Goal: Task Accomplishment & Management: Manage account settings

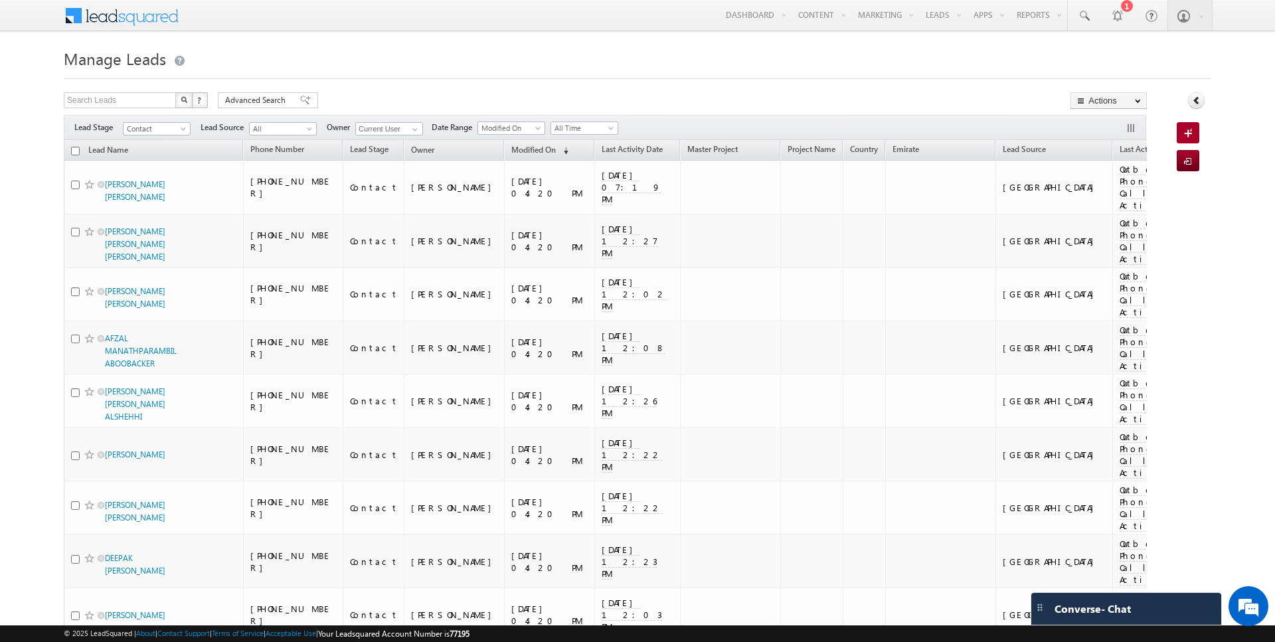
click at [75, 150] on input "checkbox" at bounding box center [75, 151] width 9 height 9
checkbox input "true"
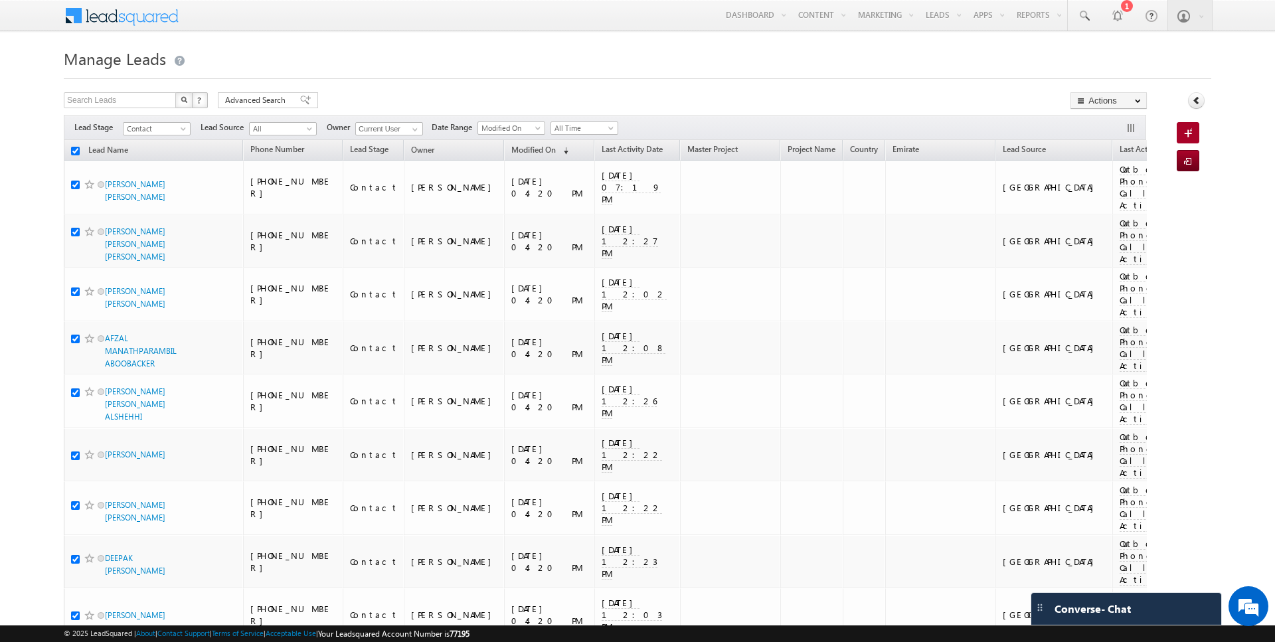
checkbox input "true"
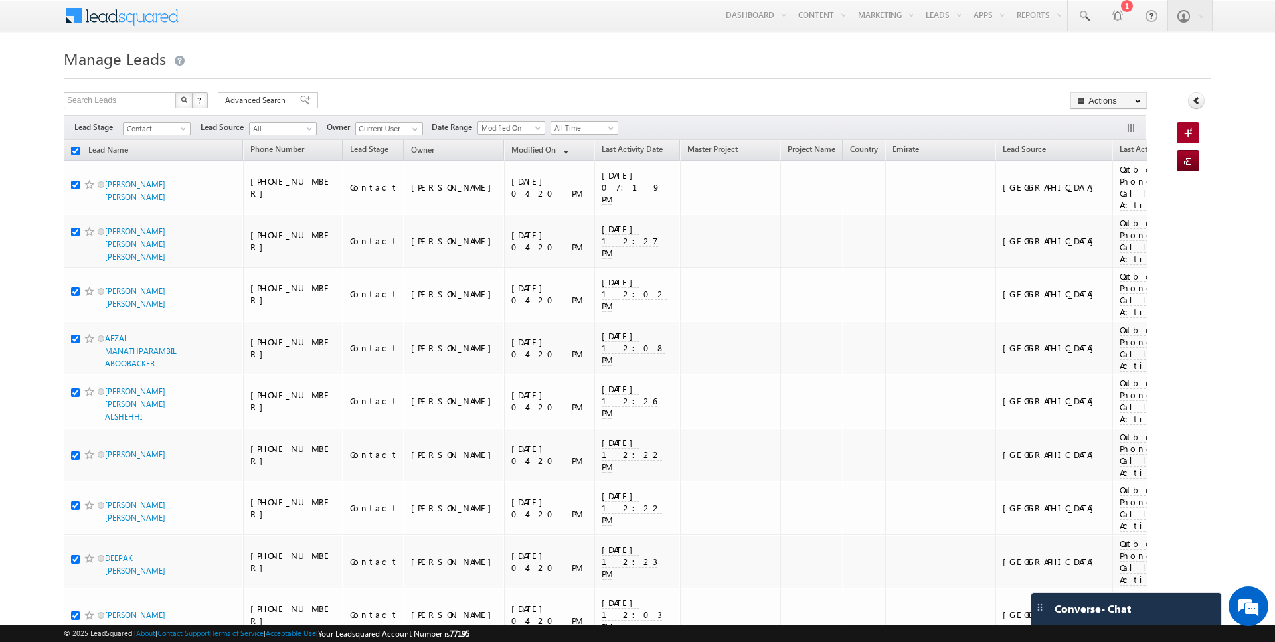
checkbox input "true"
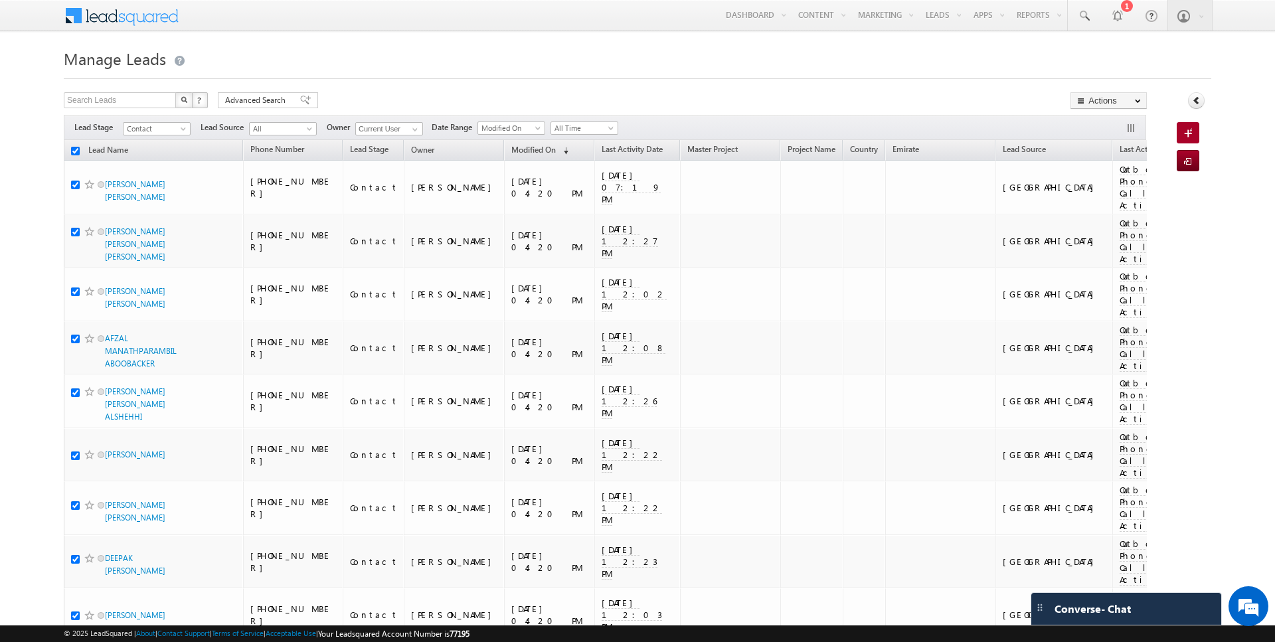
checkbox input "true"
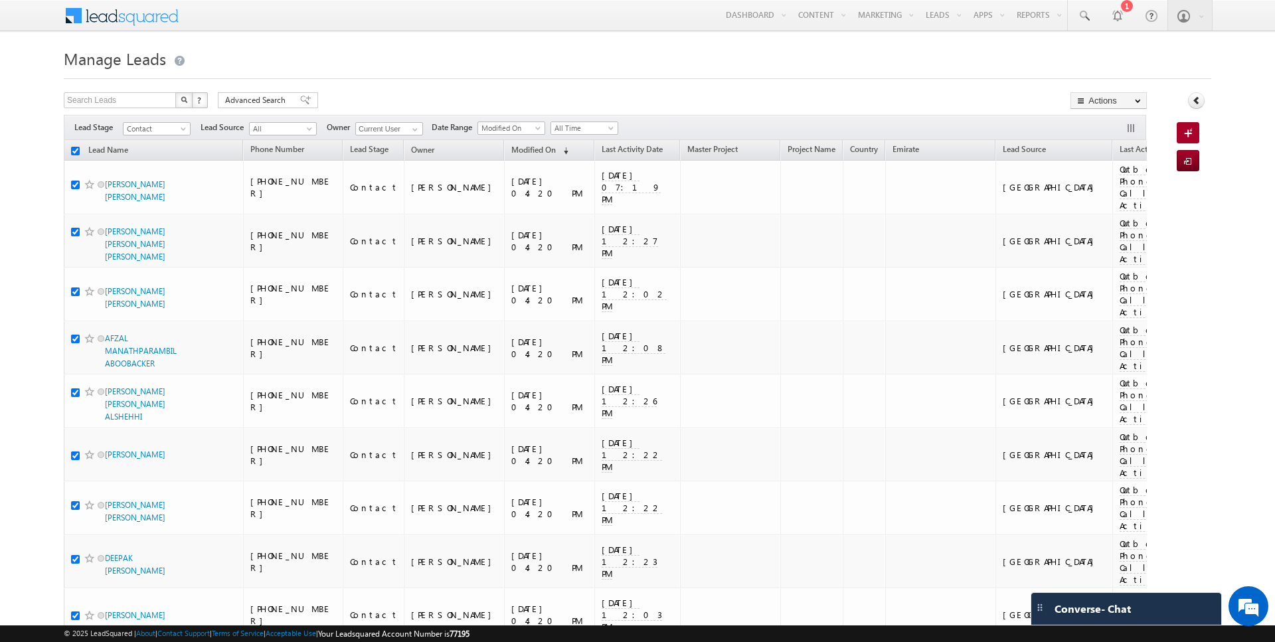
checkbox input "true"
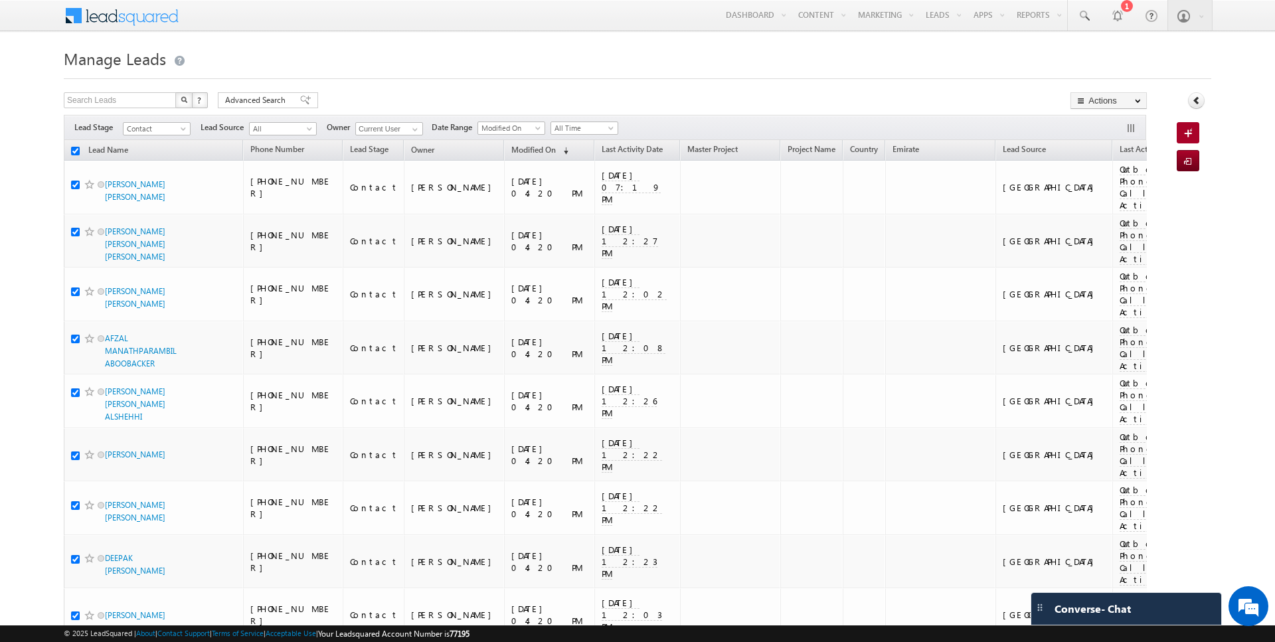
checkbox input "true"
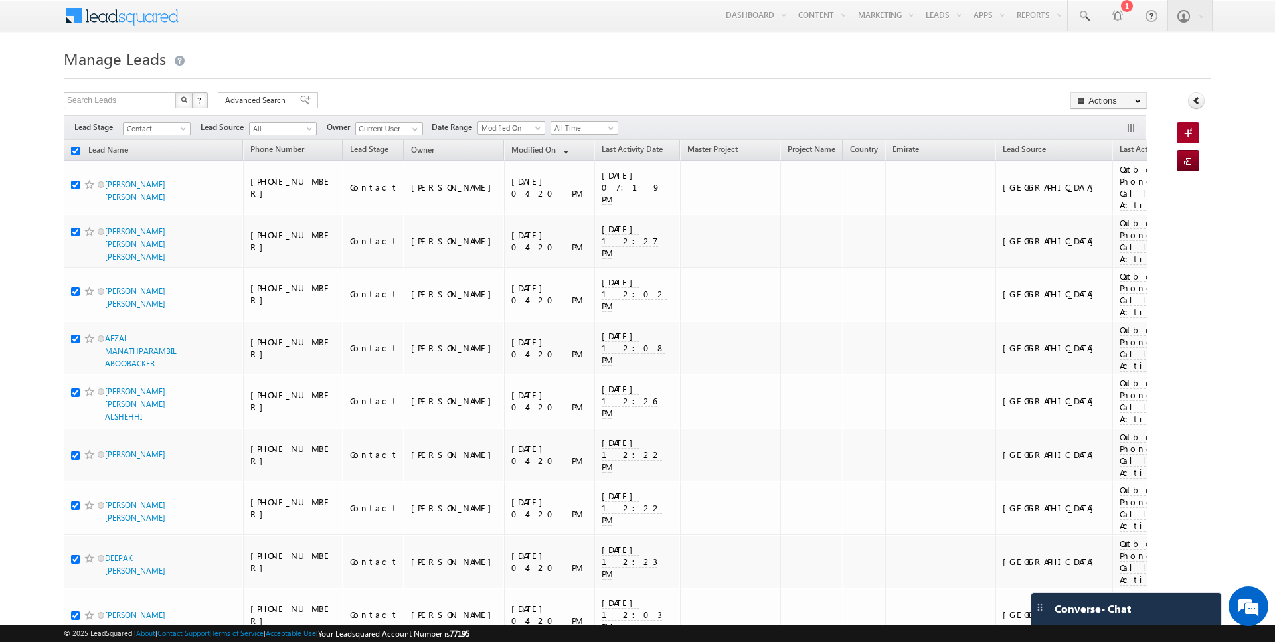
checkbox input "true"
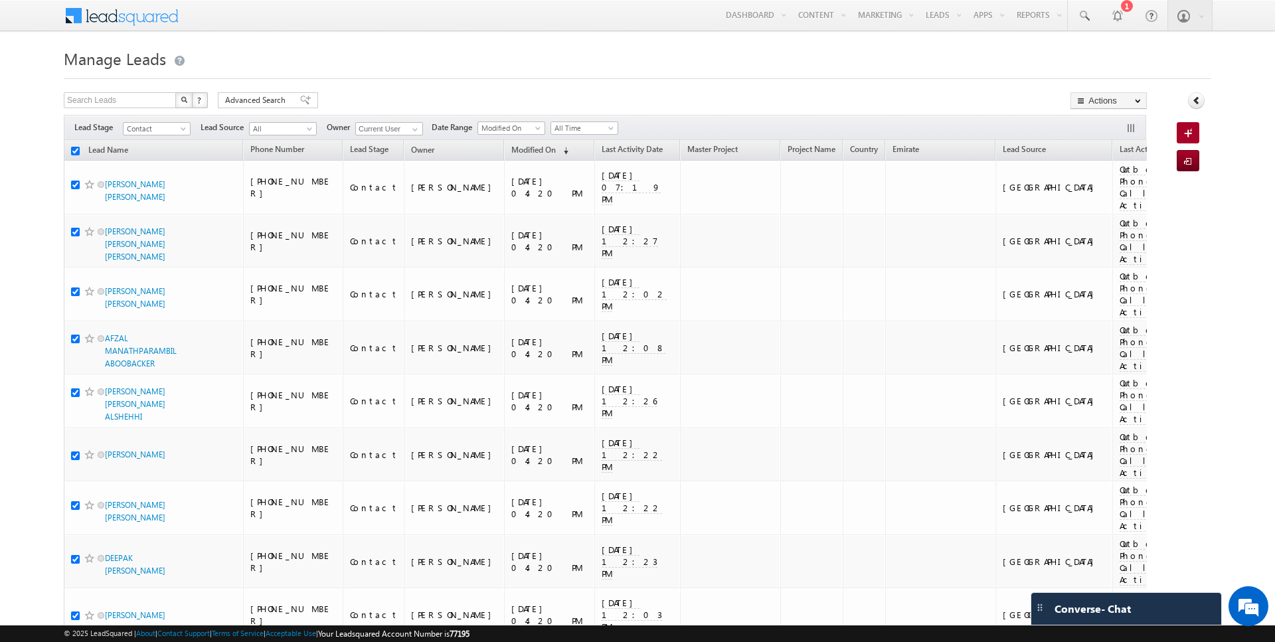
checkbox input "true"
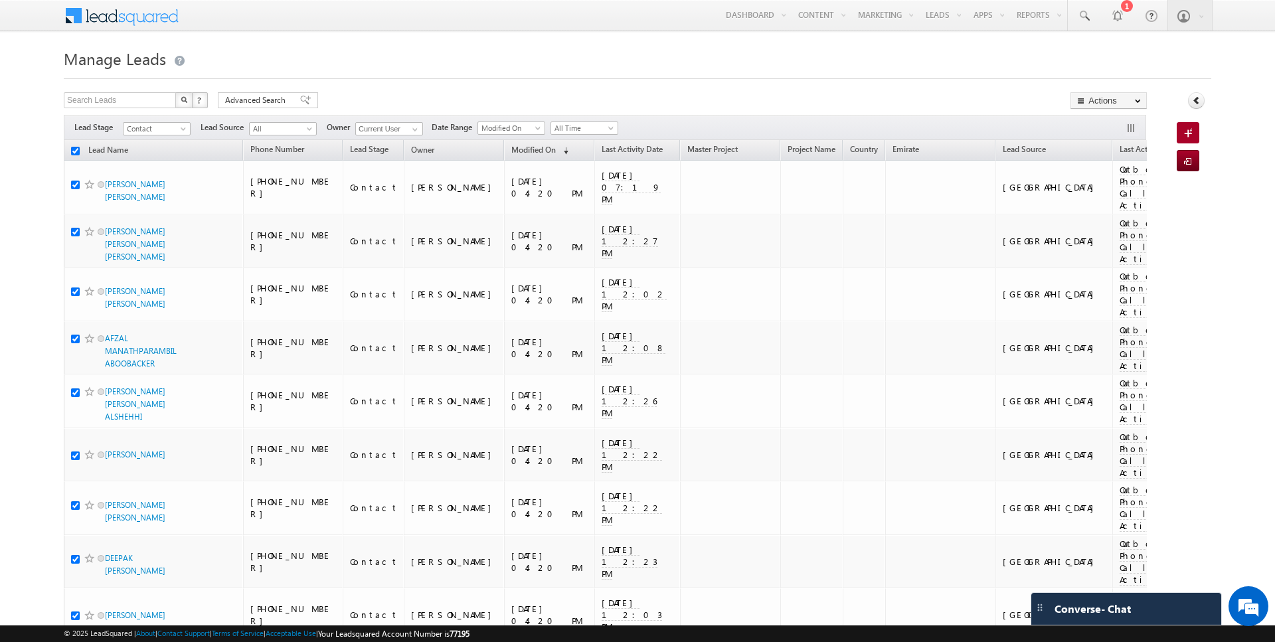
checkbox input "true"
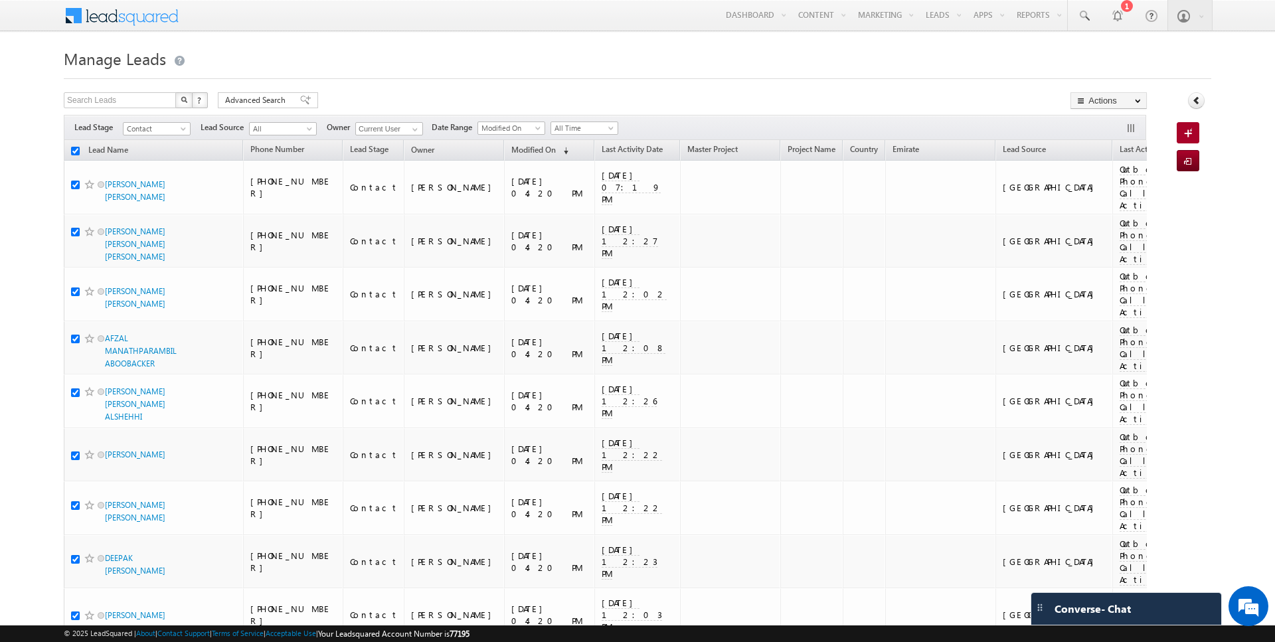
checkbox input "true"
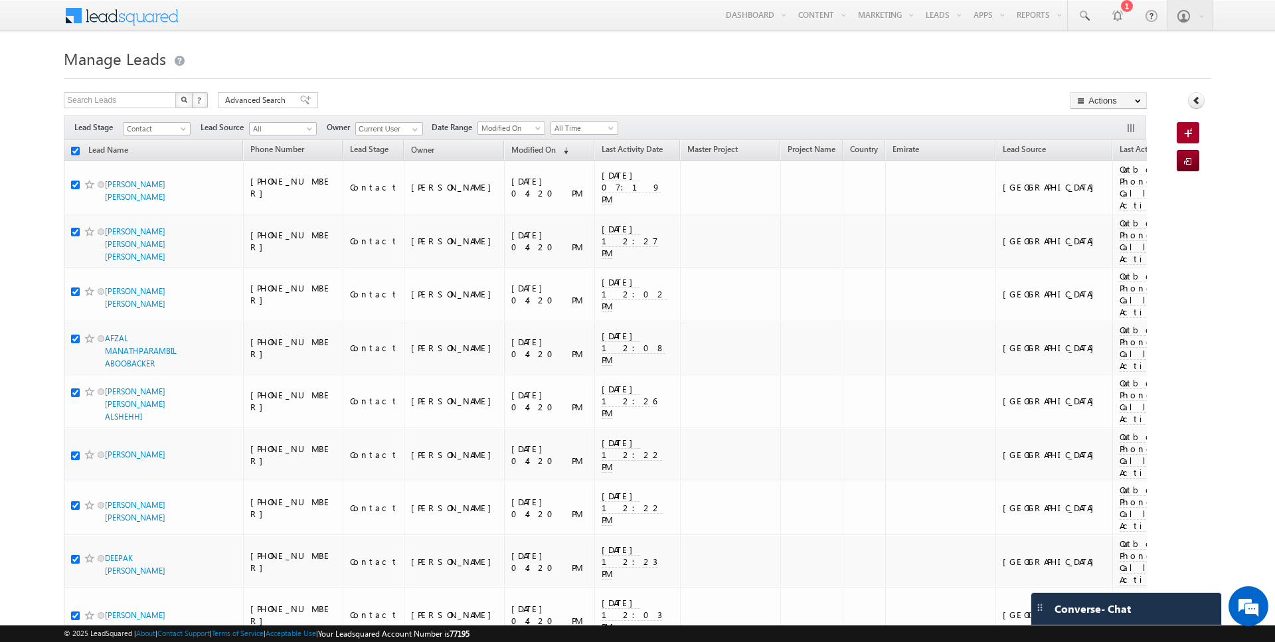
checkbox input "true"
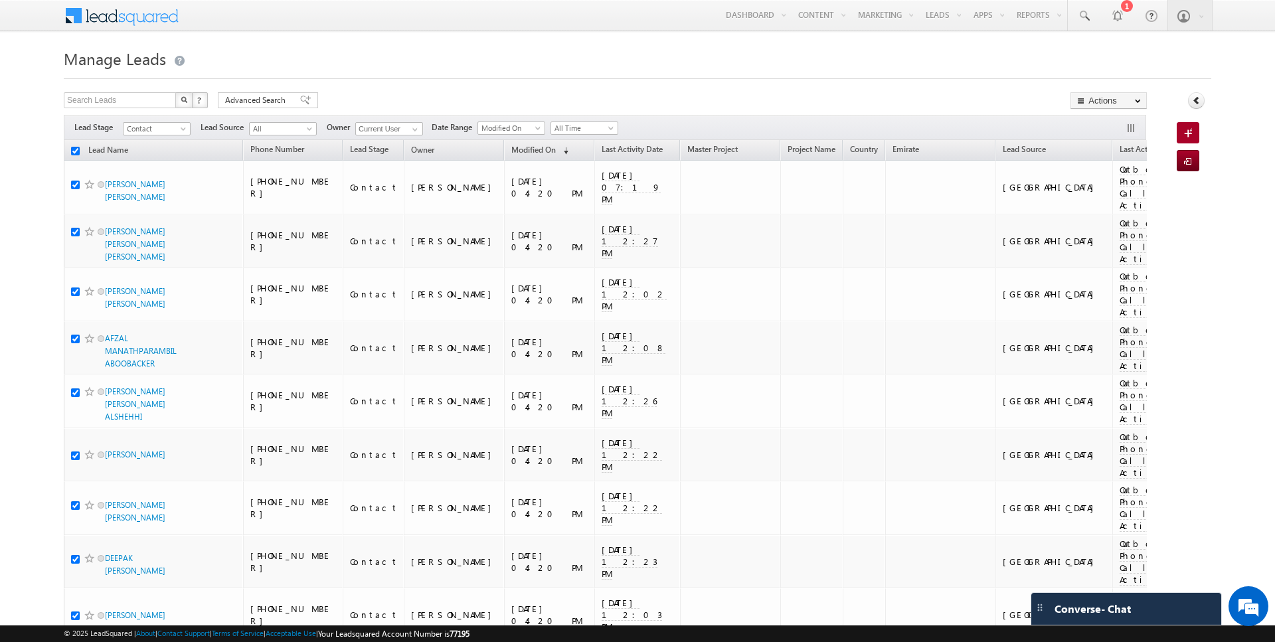
checkbox input "true"
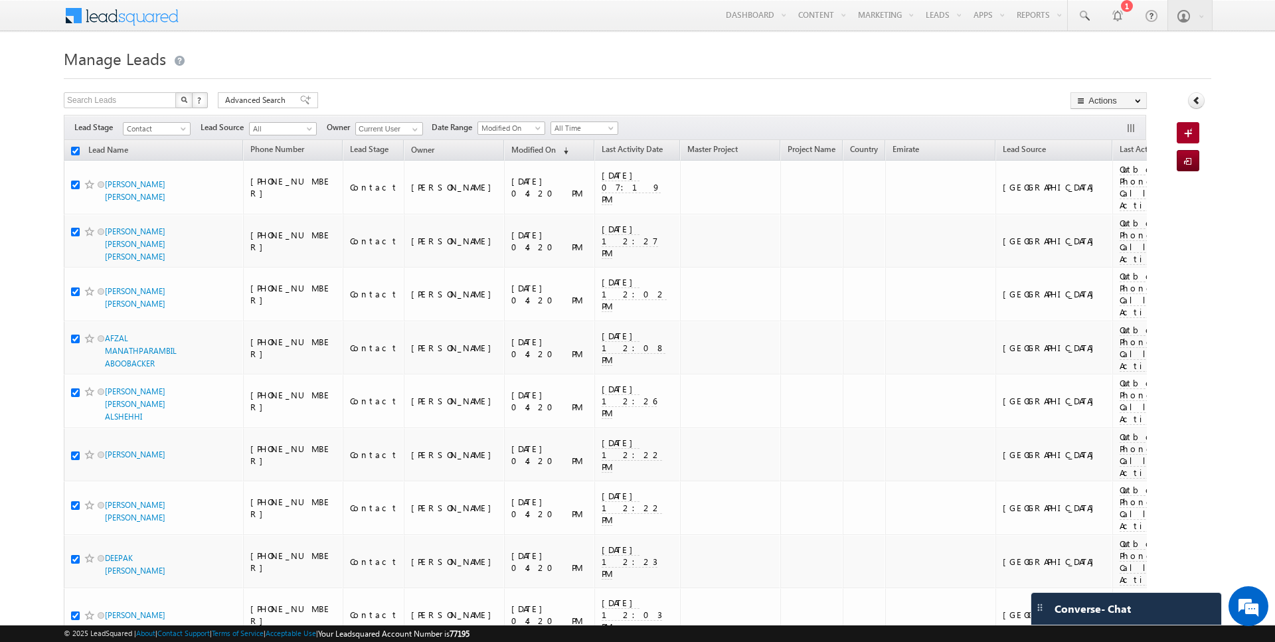
checkbox input "true"
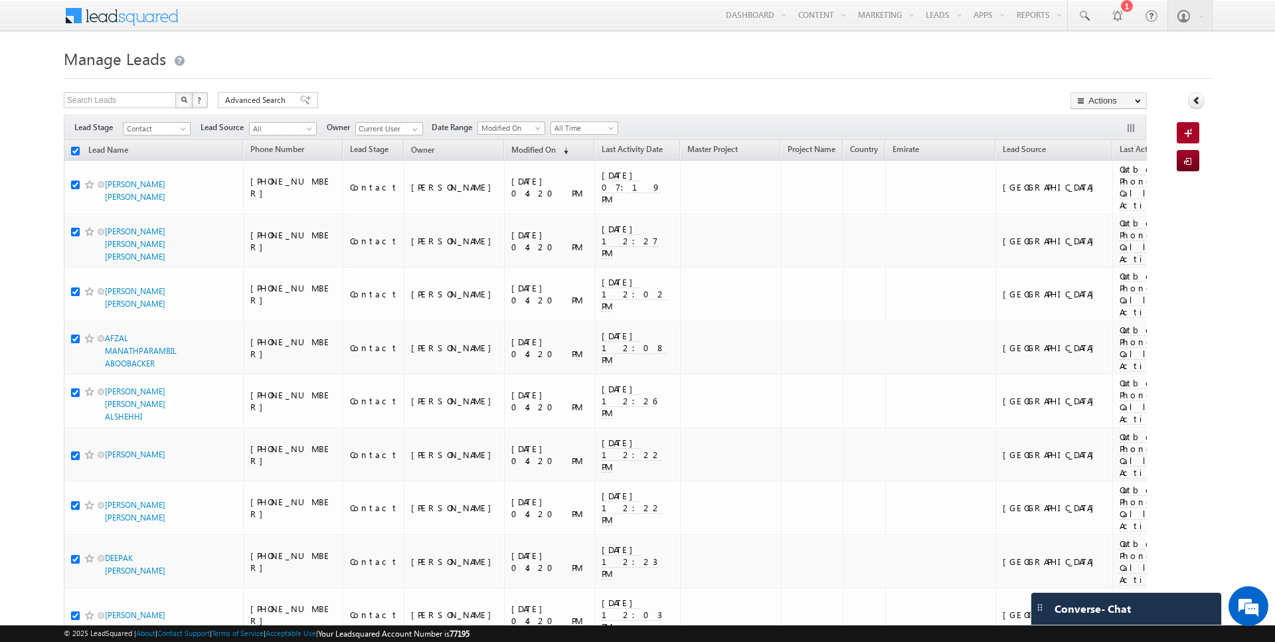
checkbox input "true"
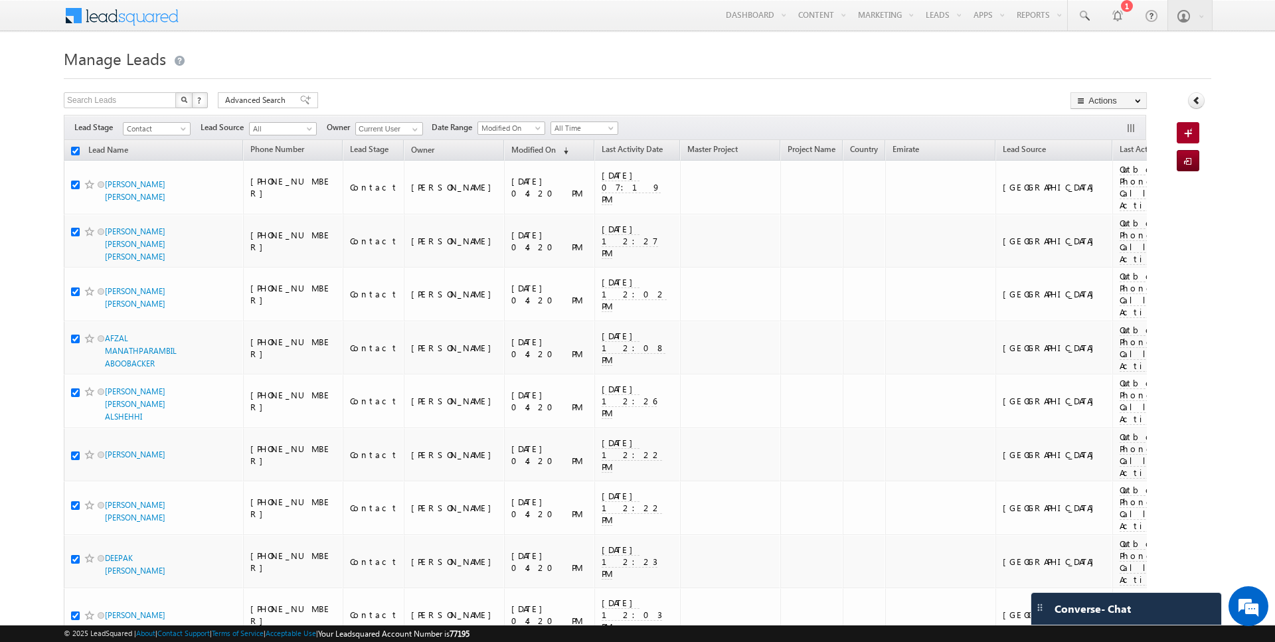
checkbox input "true"
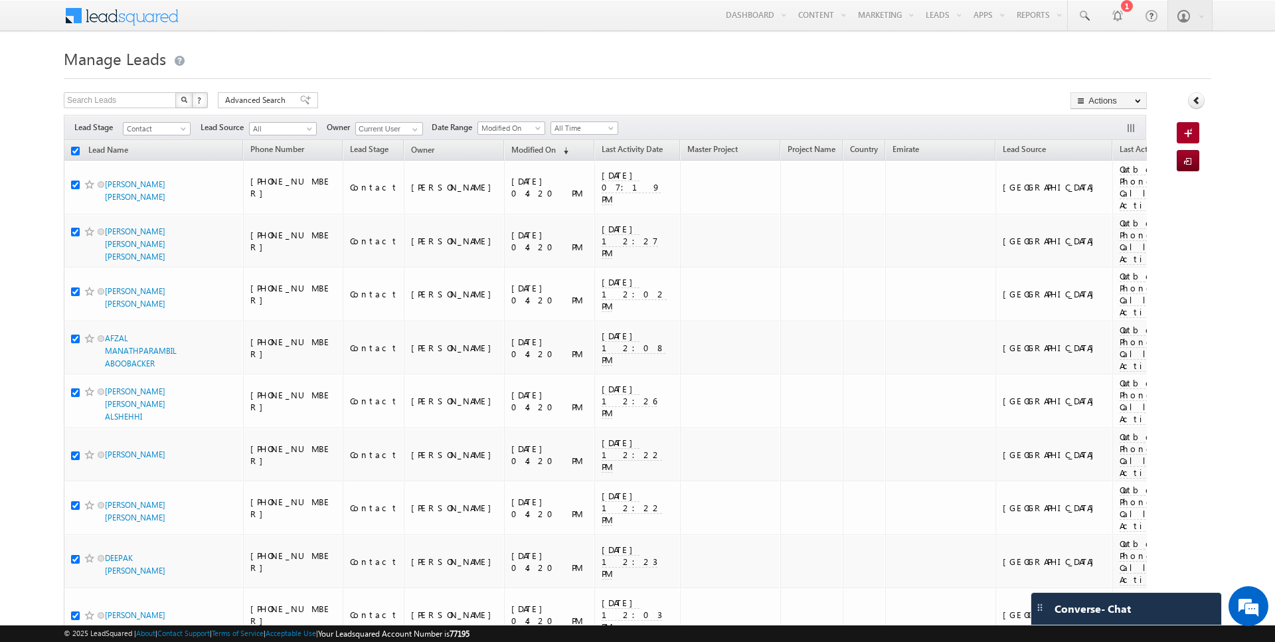
checkbox input "true"
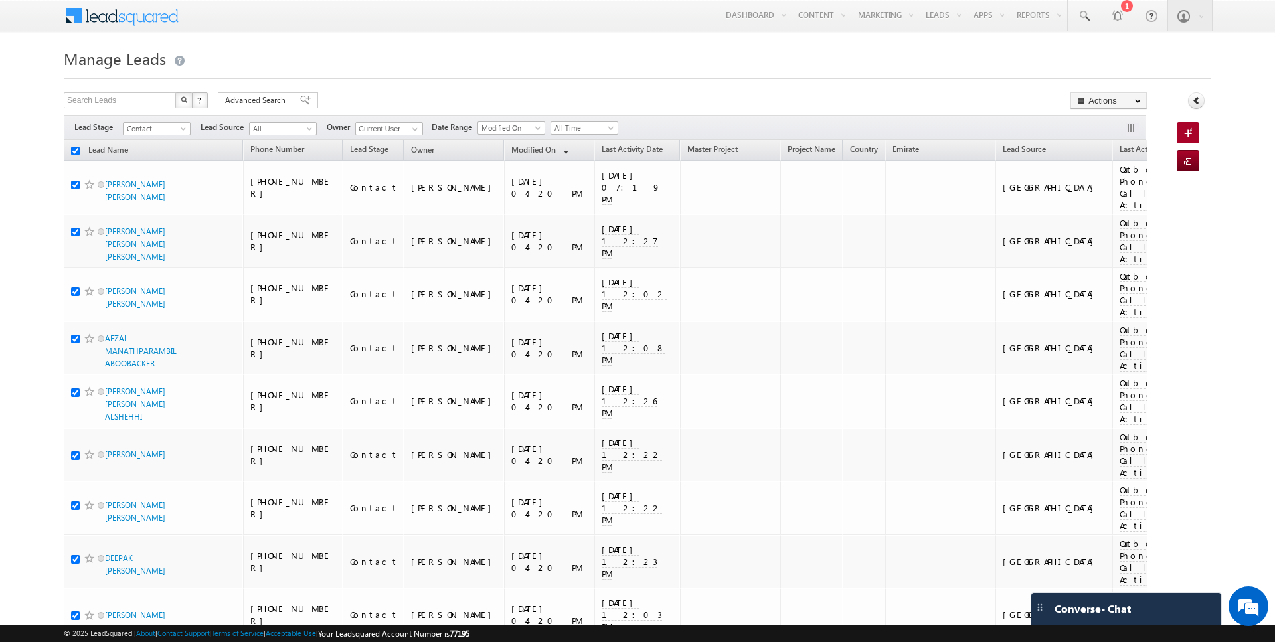
checkbox input "true"
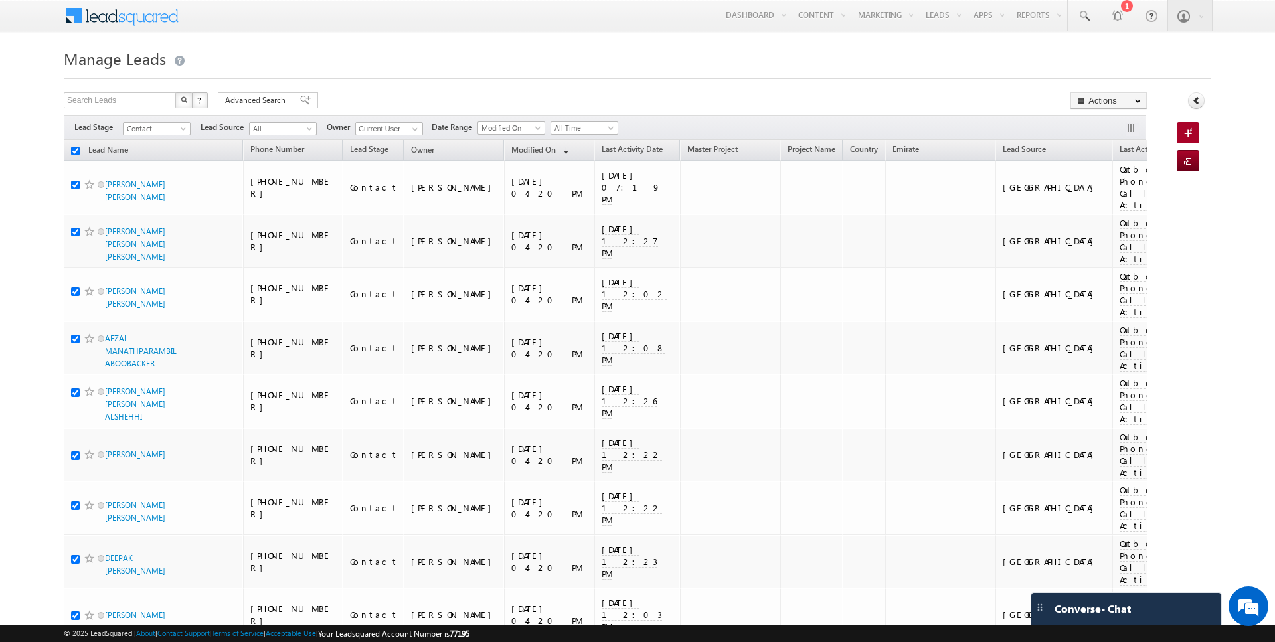
checkbox input "true"
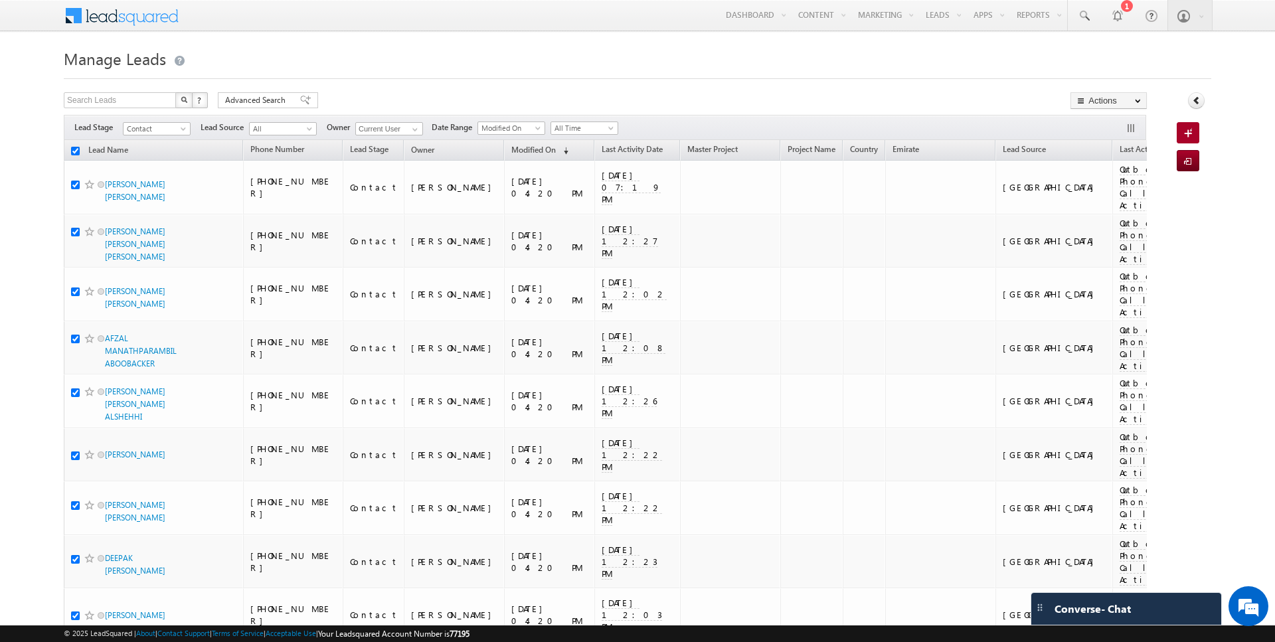
checkbox input "true"
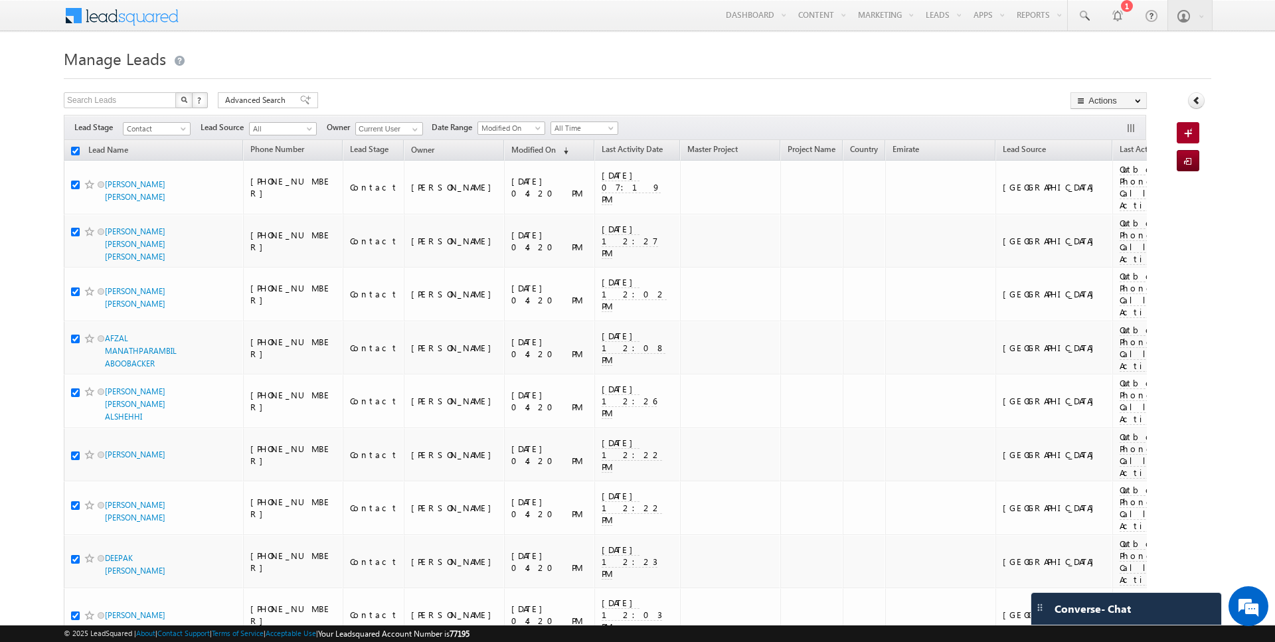
checkbox input "true"
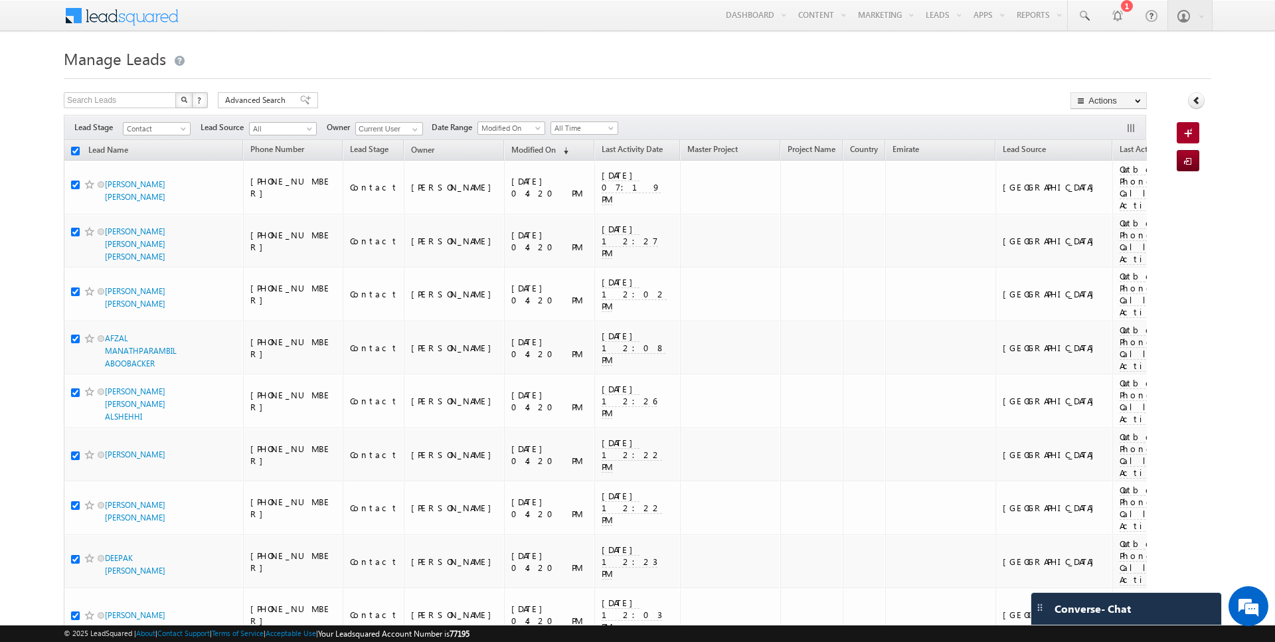
checkbox input "true"
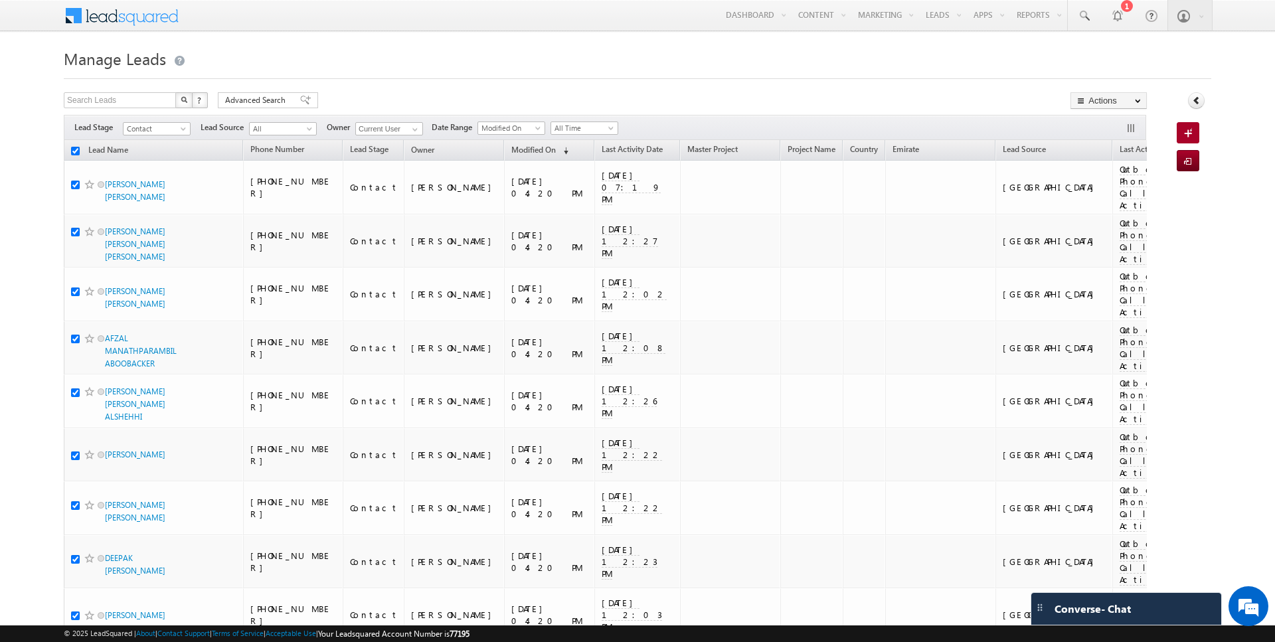
checkbox input "true"
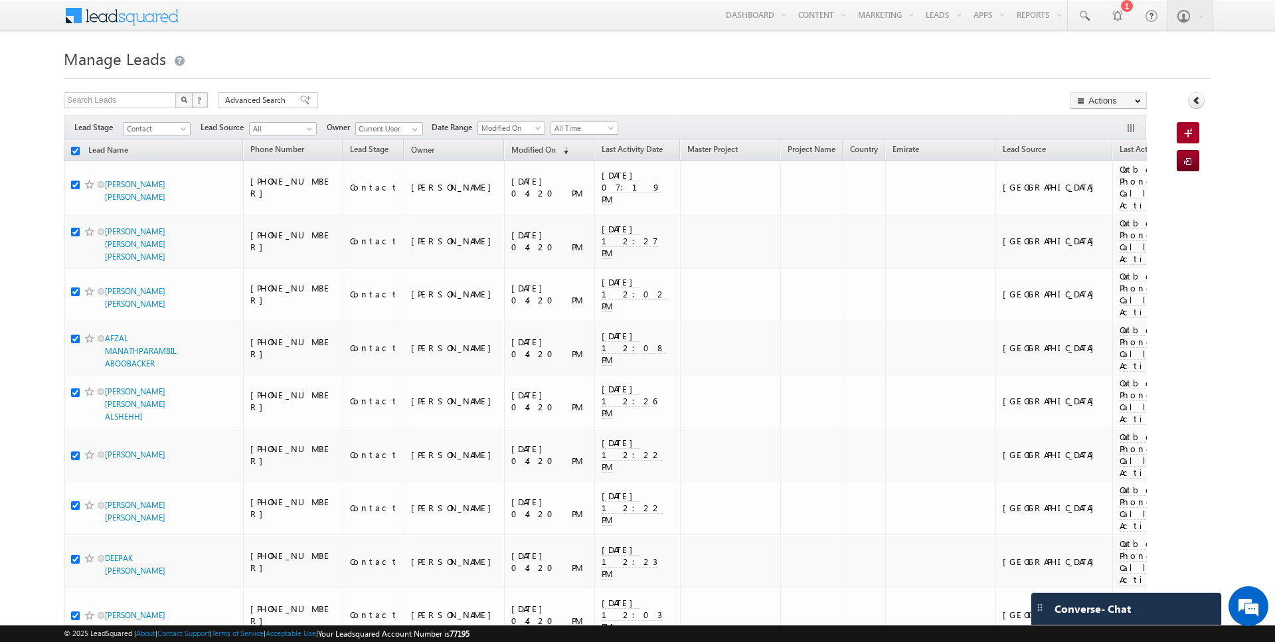
checkbox input "true"
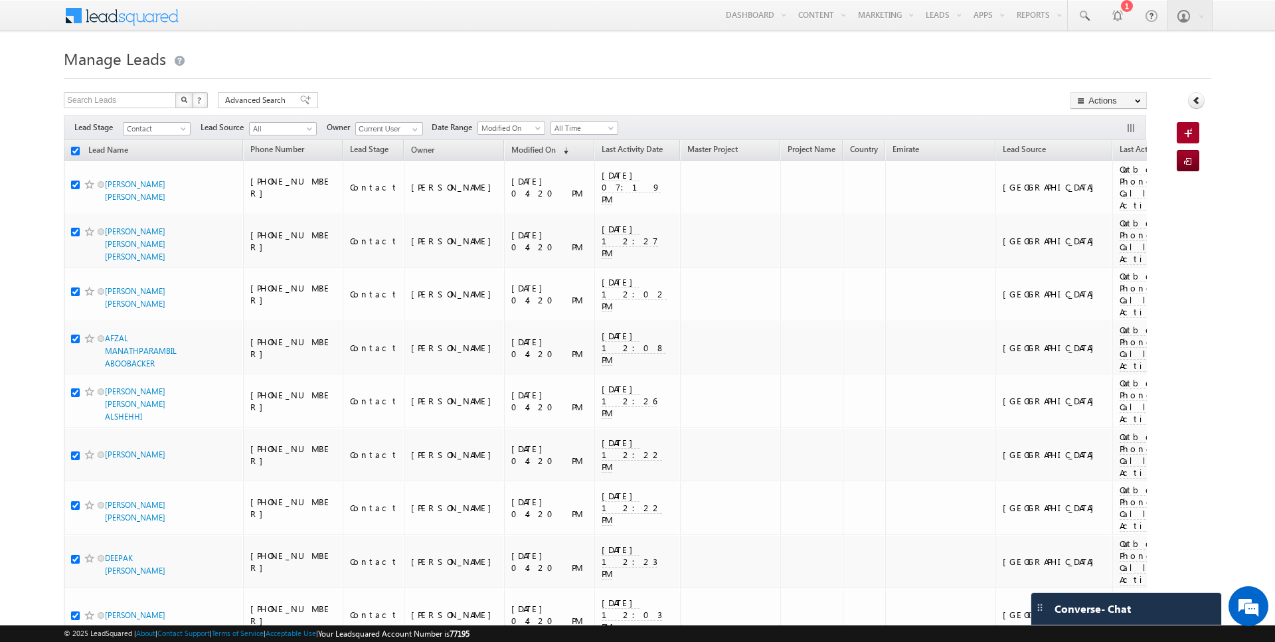
checkbox input "true"
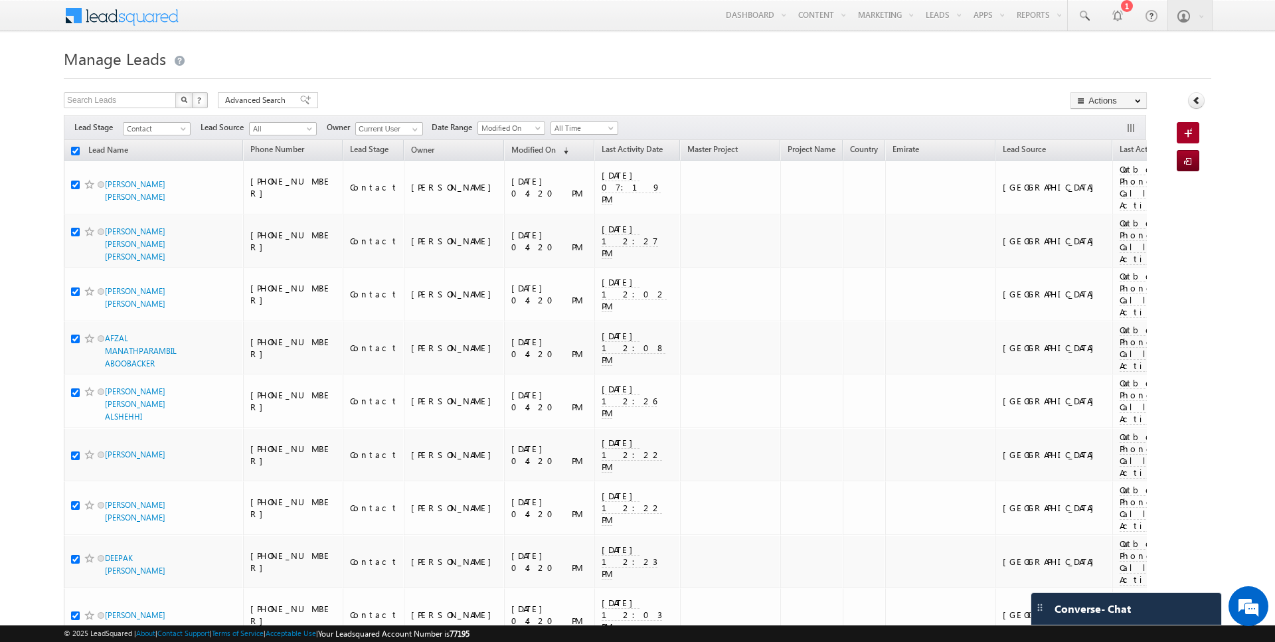
checkbox input "true"
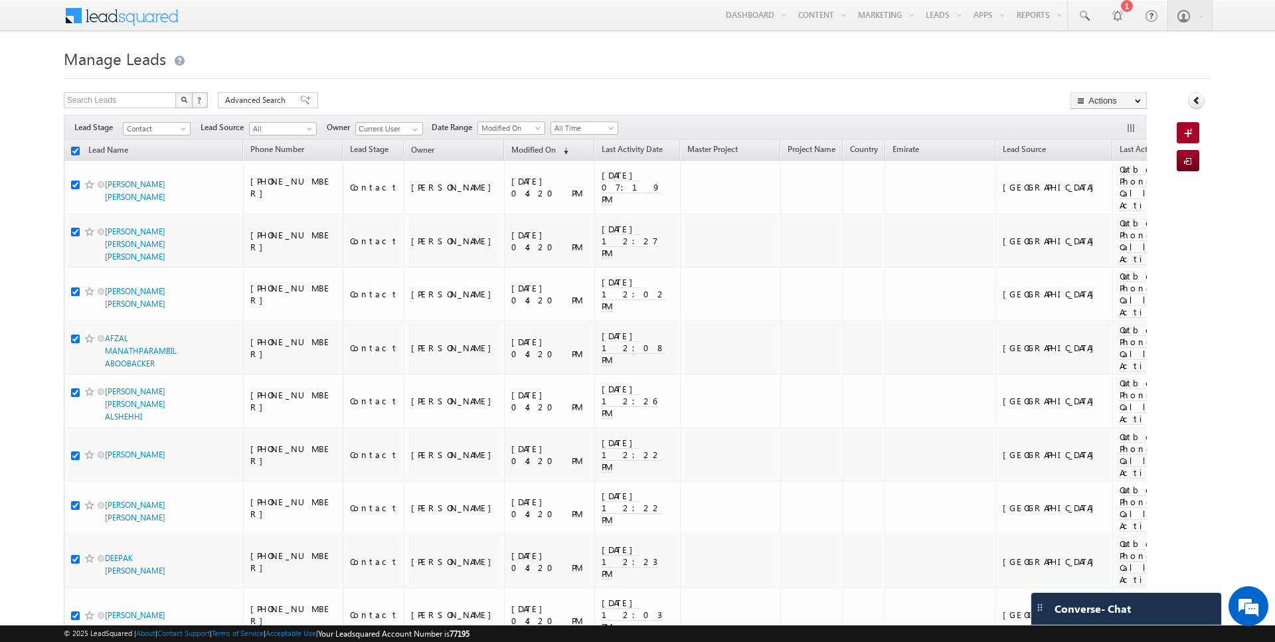
checkbox input "true"
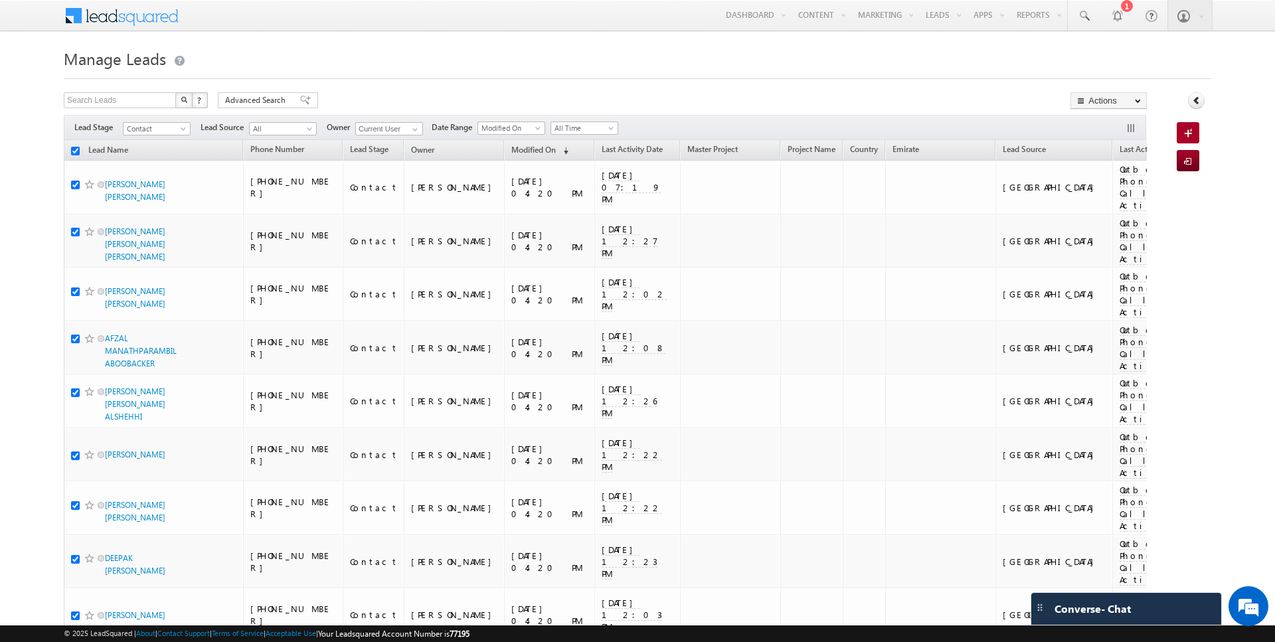
checkbox input "true"
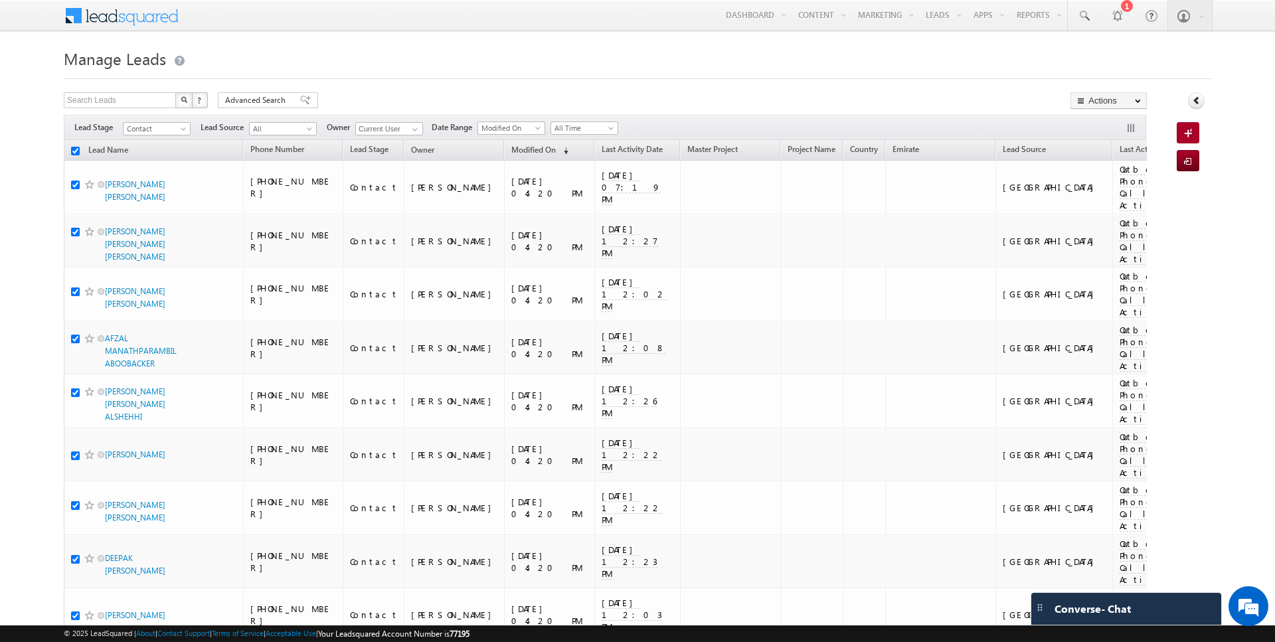
checkbox input "true"
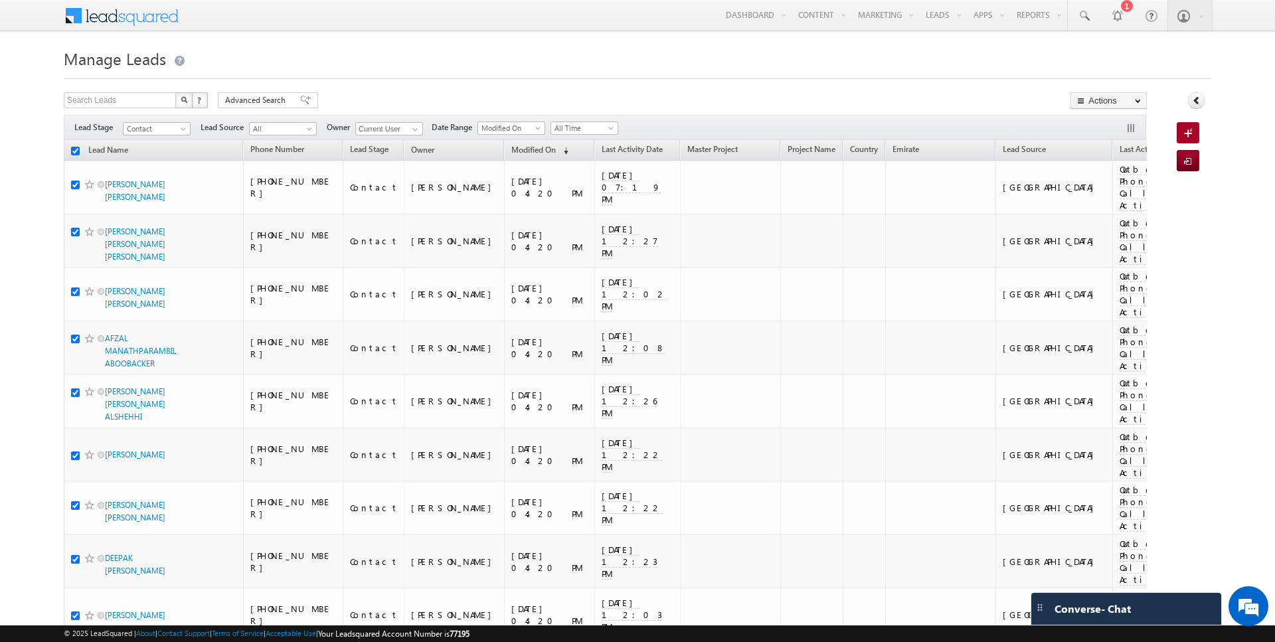
checkbox input "true"
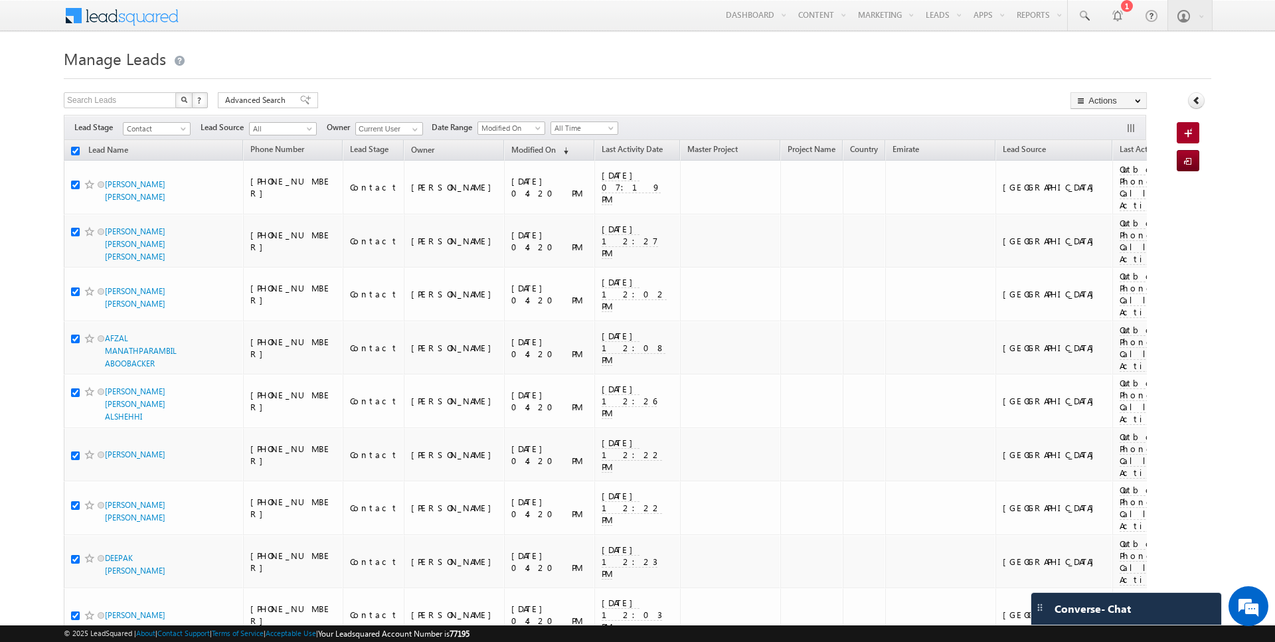
checkbox input "true"
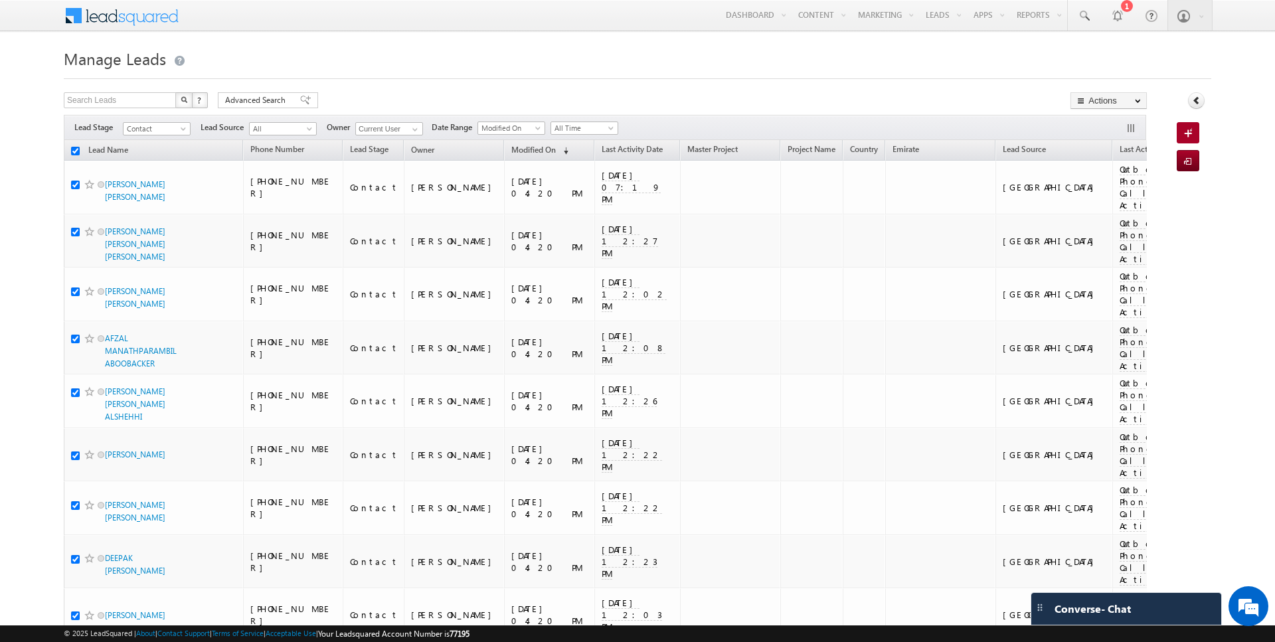
checkbox input "true"
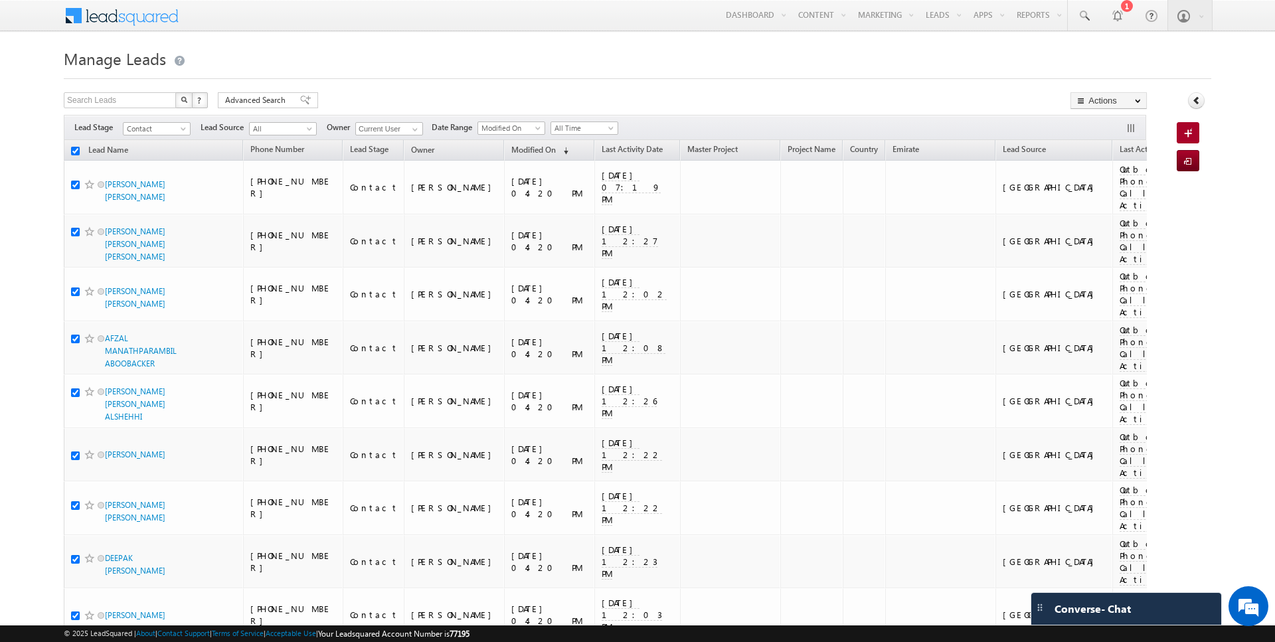
checkbox input "true"
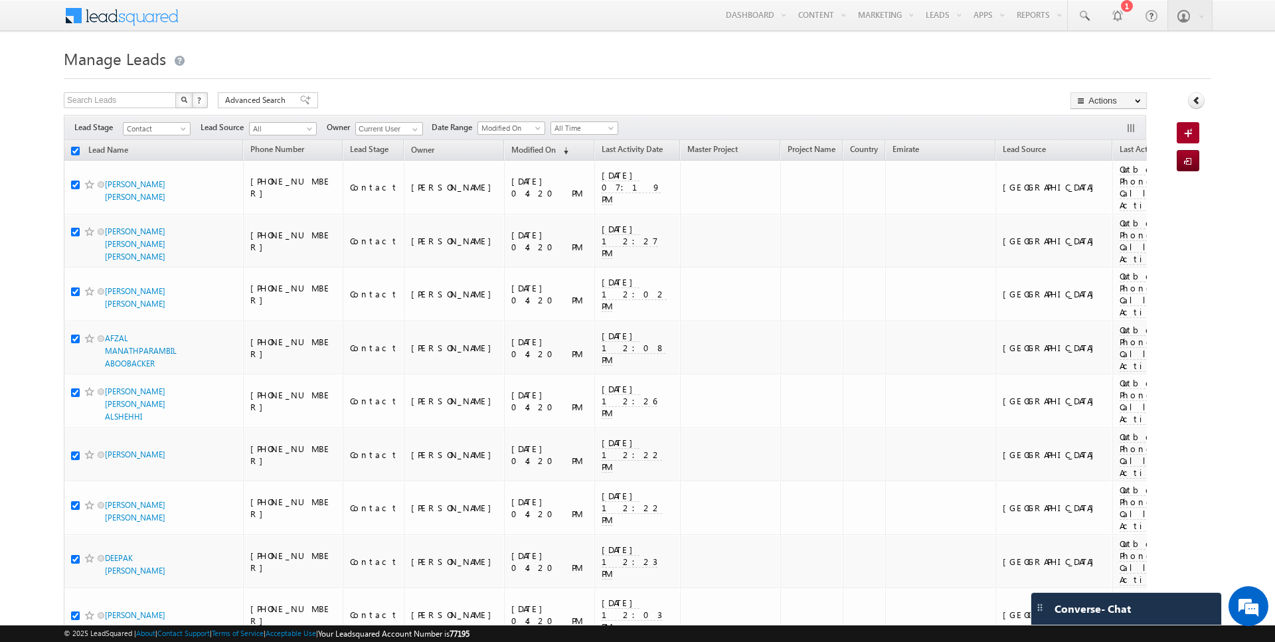
checkbox input "true"
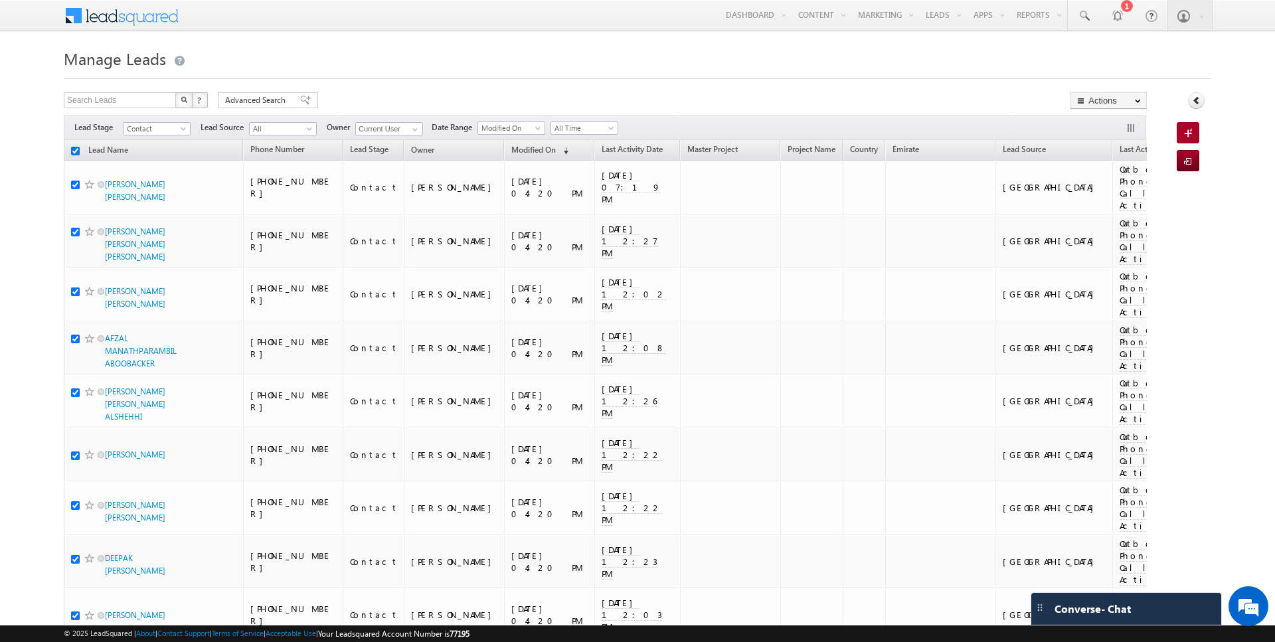
checkbox input "true"
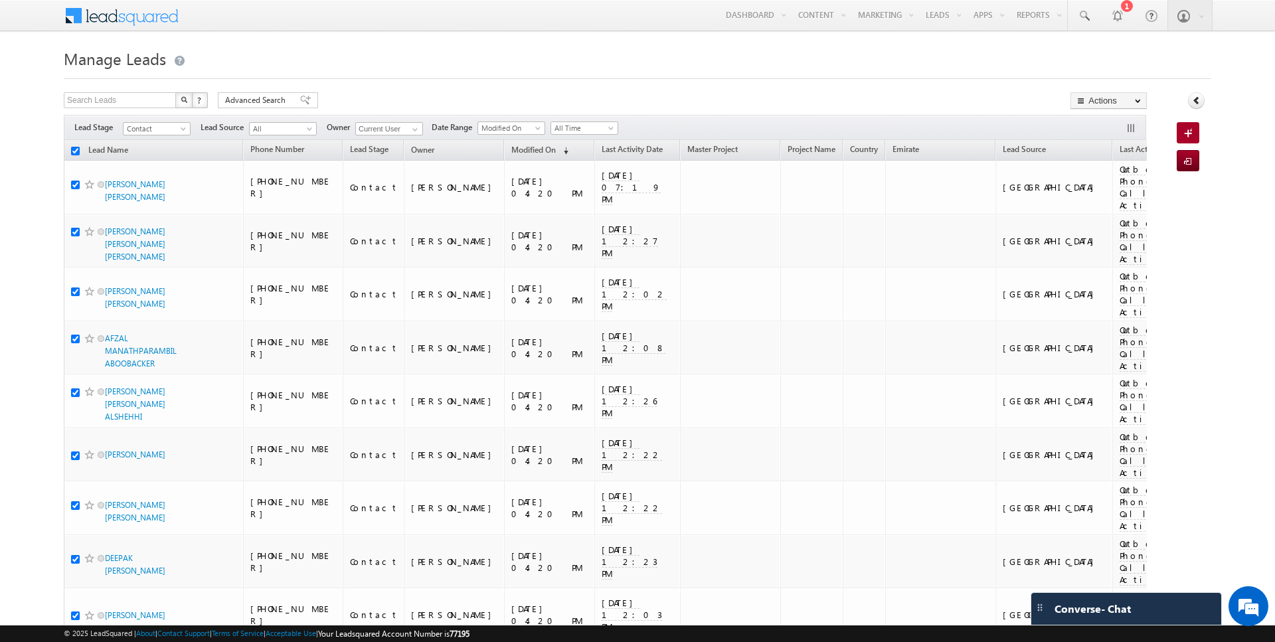
checkbox input "true"
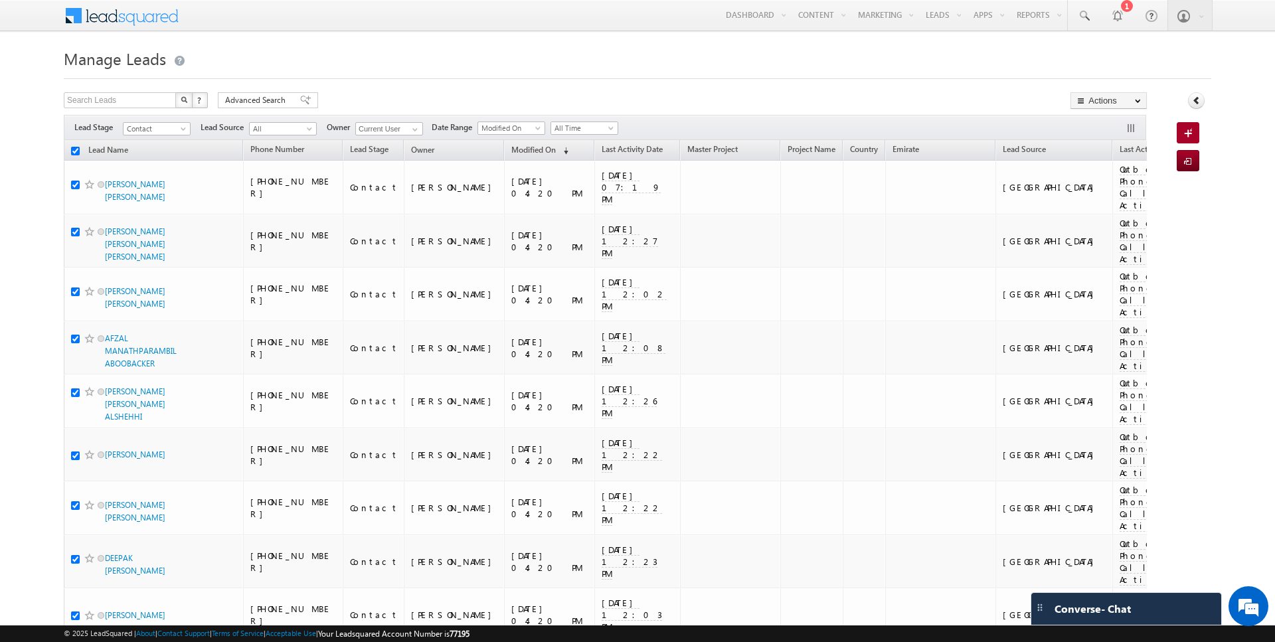
checkbox input "true"
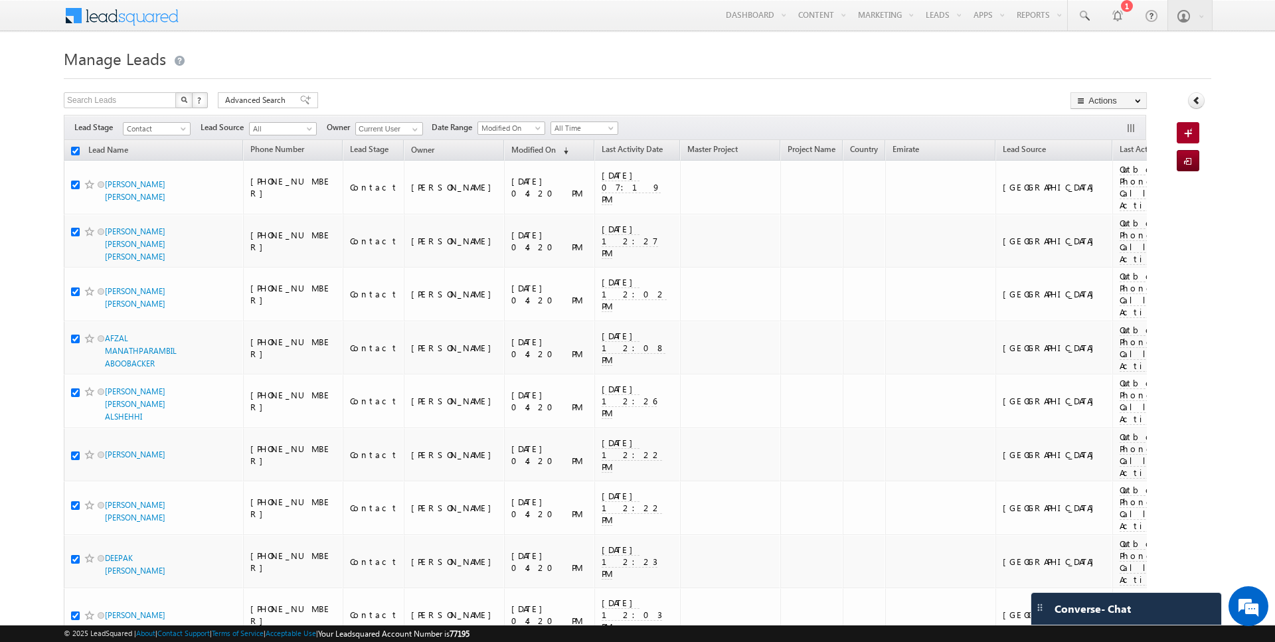
checkbox input "true"
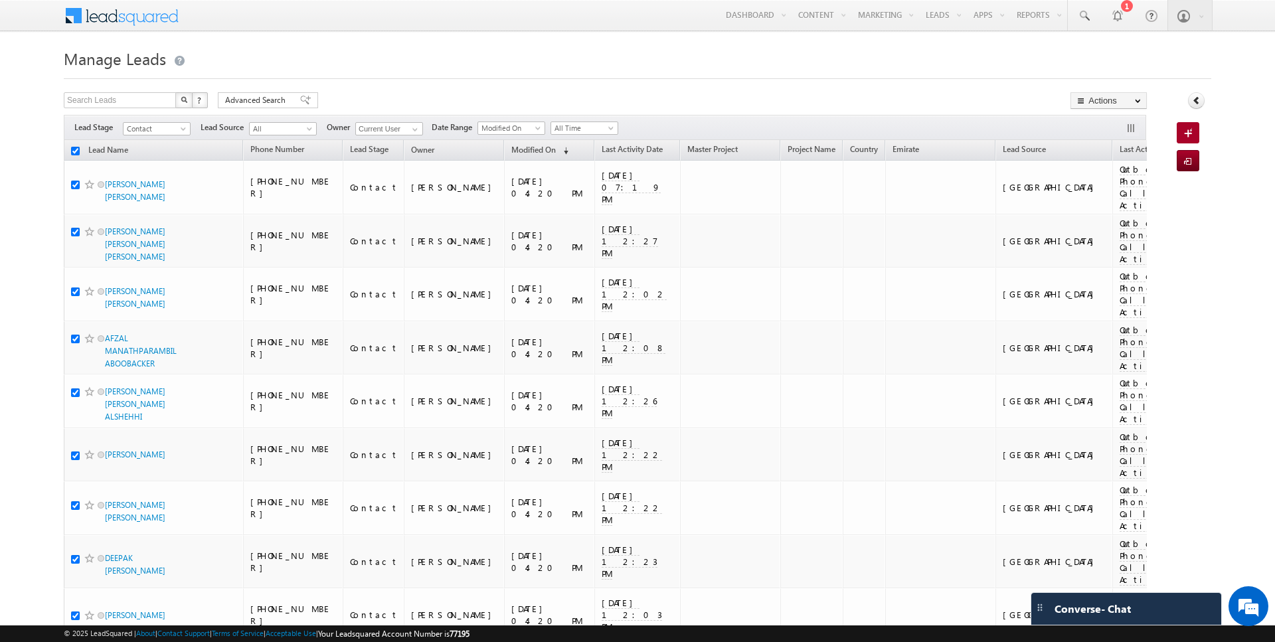
checkbox input "true"
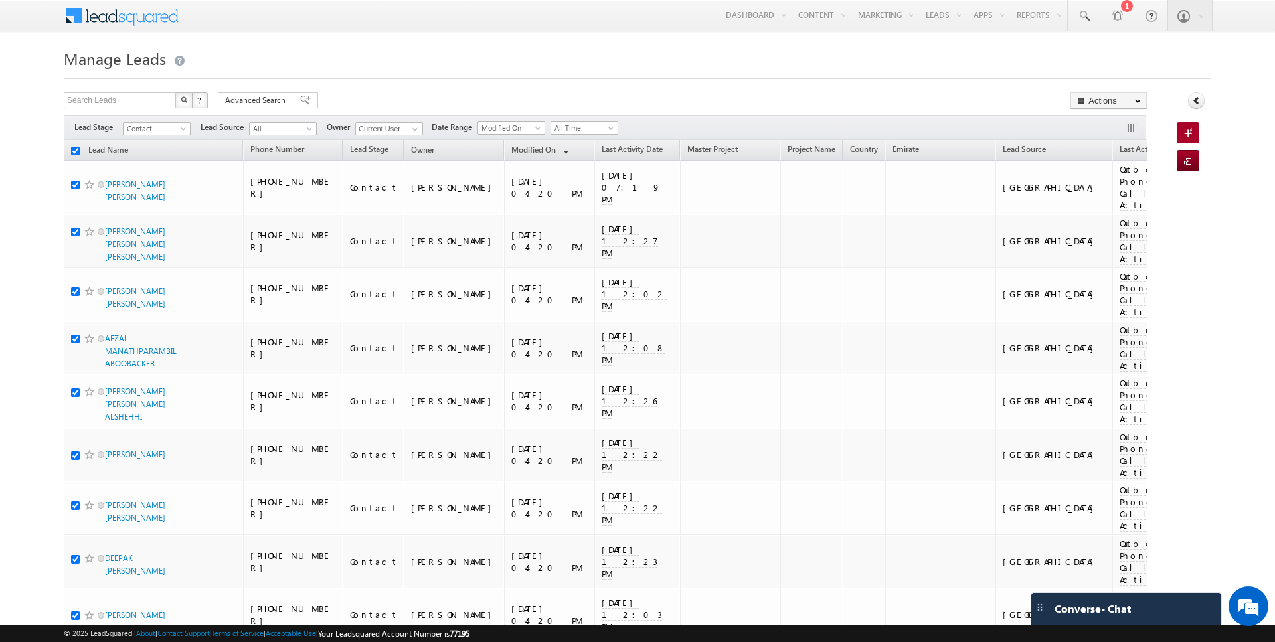
checkbox input "true"
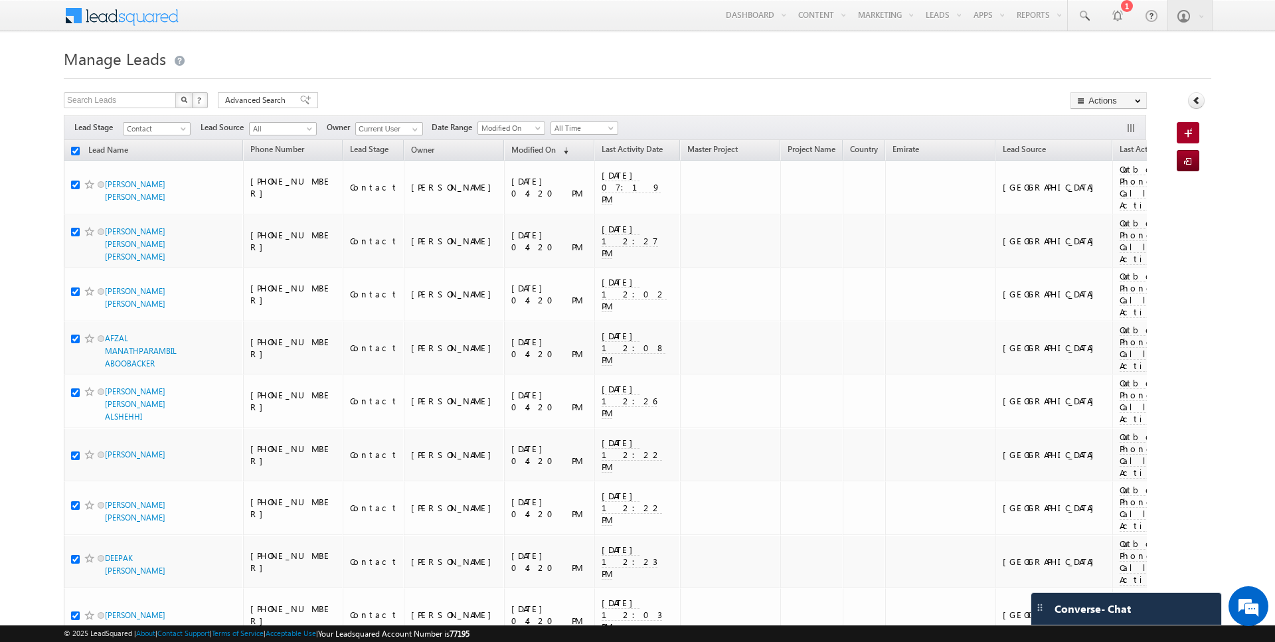
checkbox input "true"
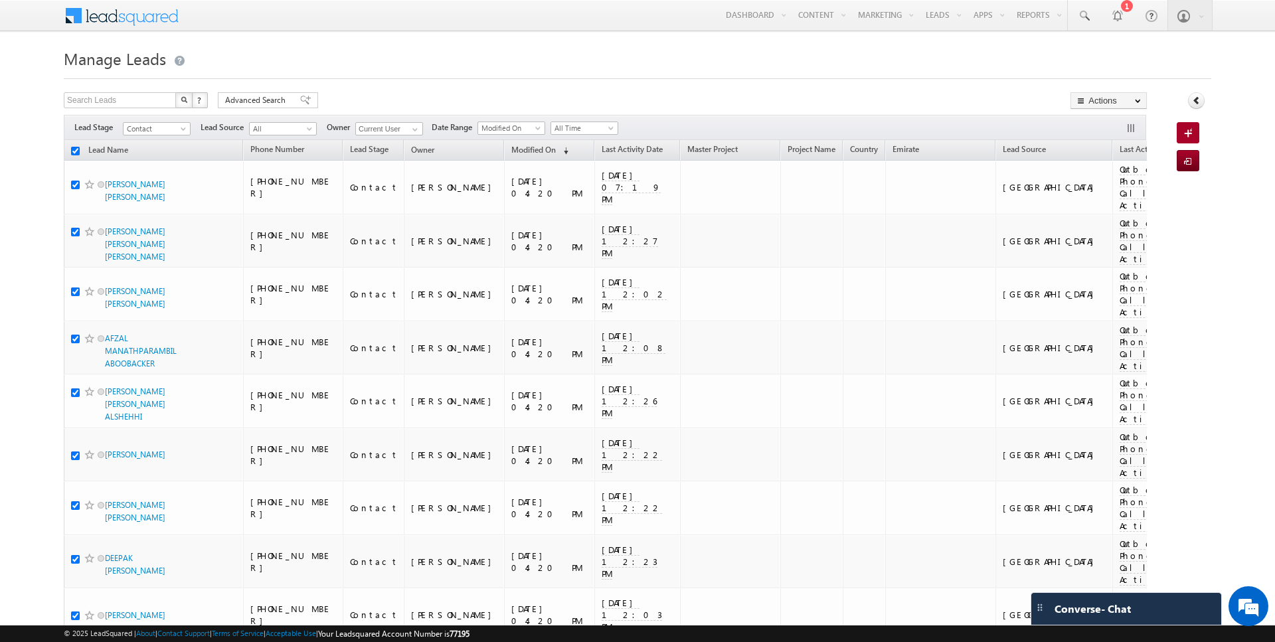
checkbox input "true"
click at [397, 131] on input "Current User" at bounding box center [389, 128] width 68 height 13
click at [410, 129] on span at bounding box center [415, 129] width 11 height 11
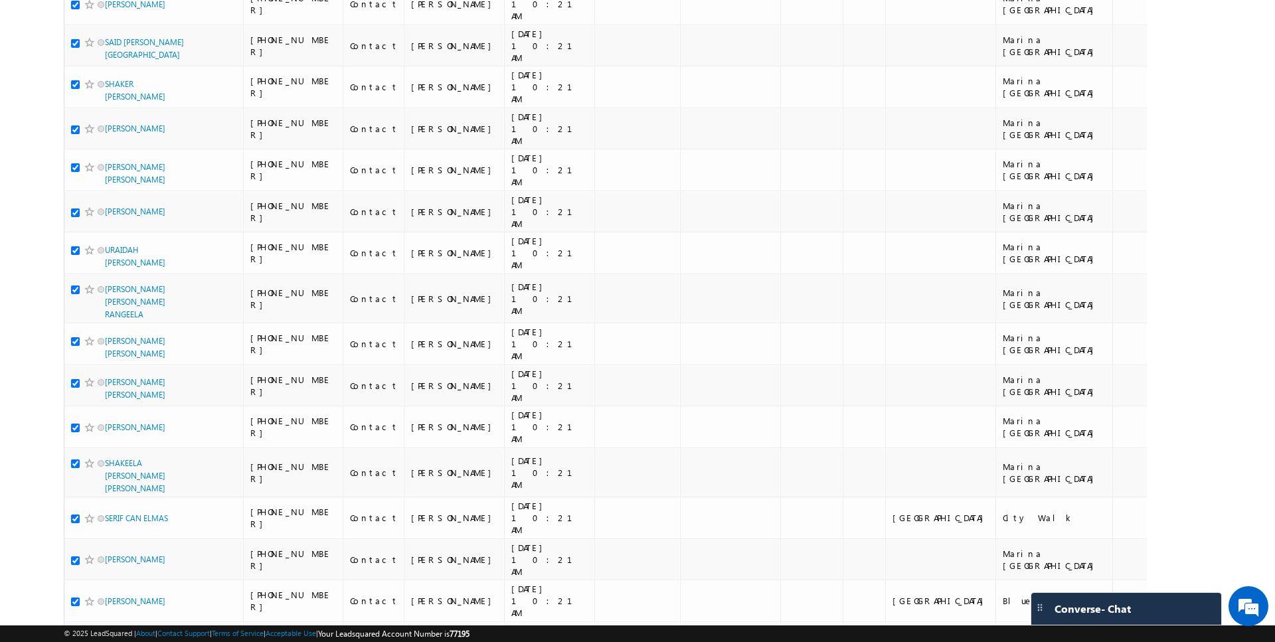
scroll to position [6279, 0]
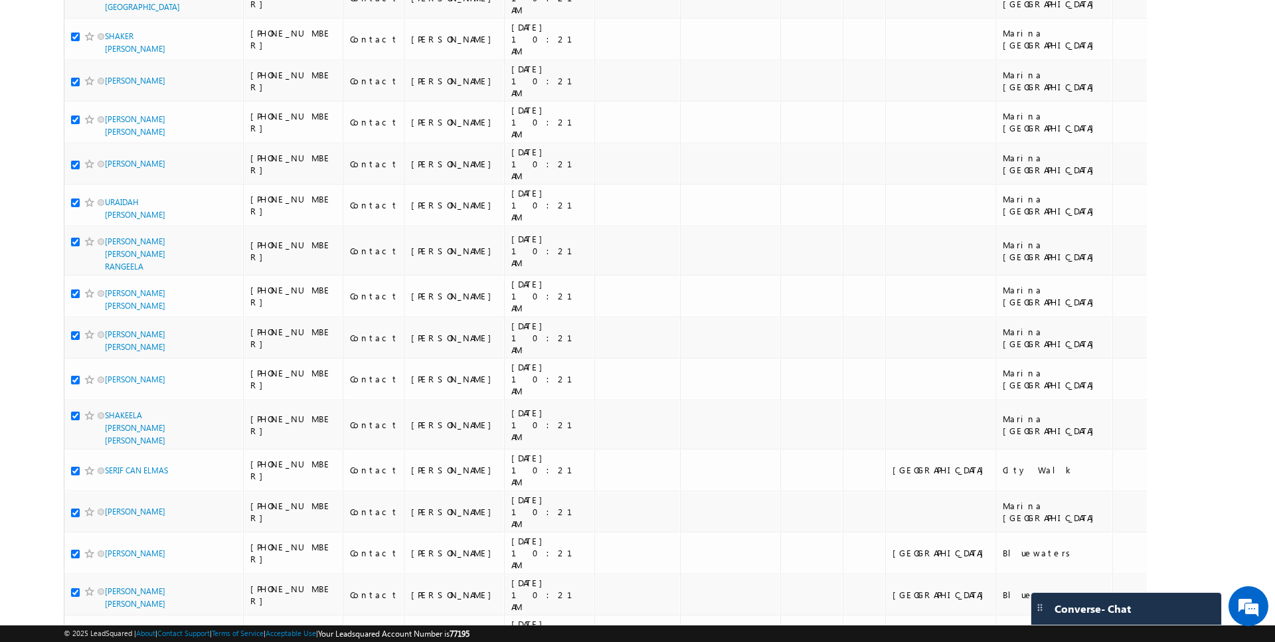
click at [104, 616] on li "100" at bounding box center [110, 618] width 32 height 13
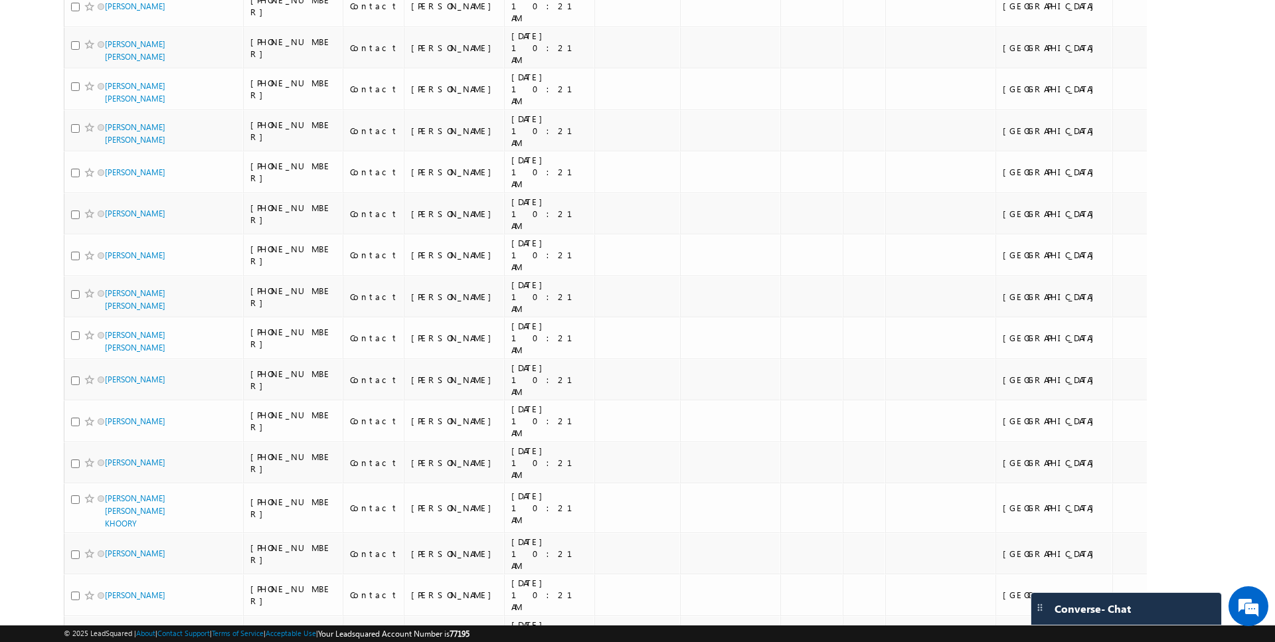
scroll to position [0, 0]
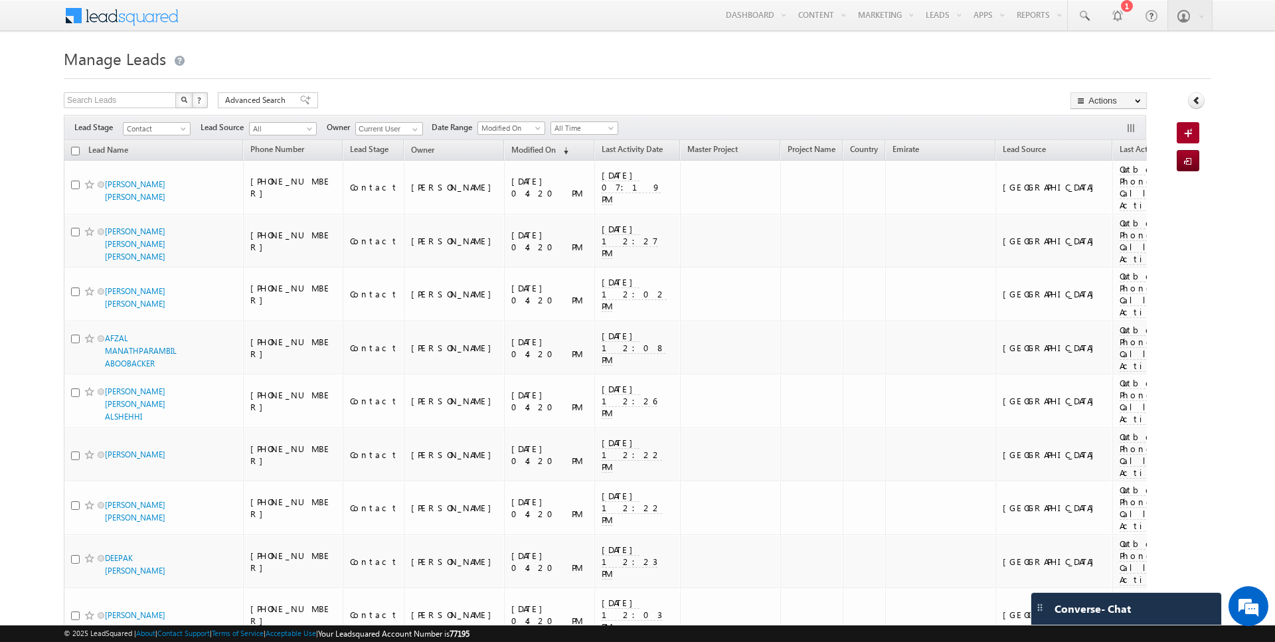
click at [76, 151] on input "checkbox" at bounding box center [75, 151] width 9 height 9
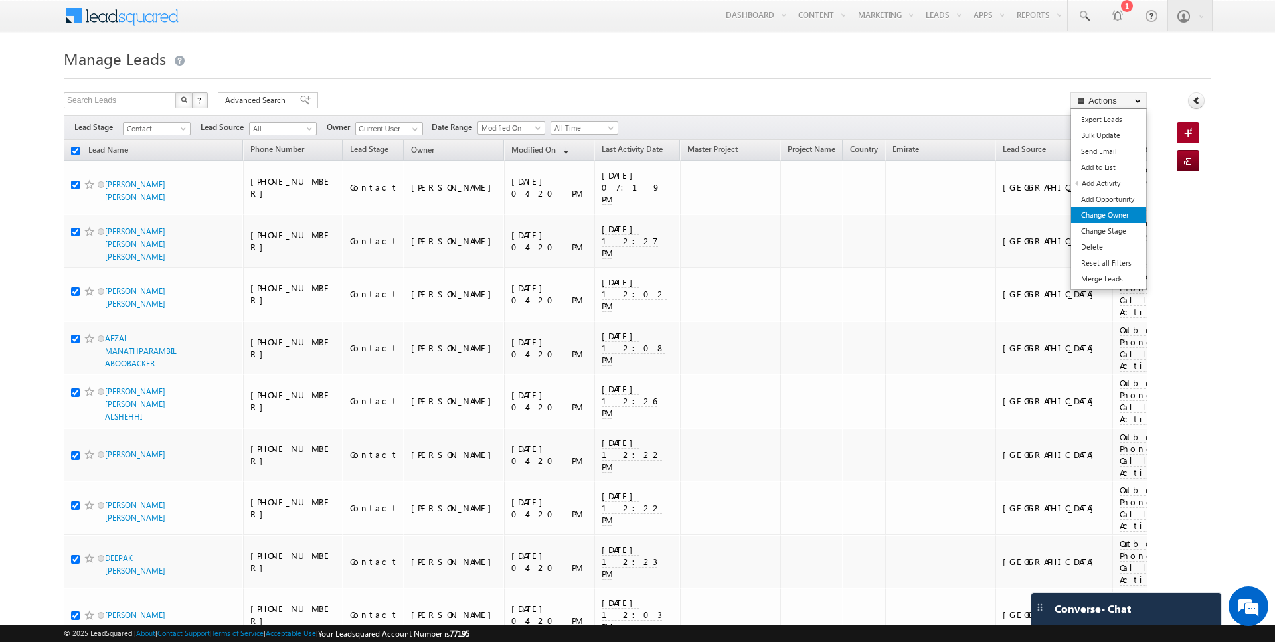
click at [1095, 220] on link "Change Owner" at bounding box center [1108, 215] width 75 height 16
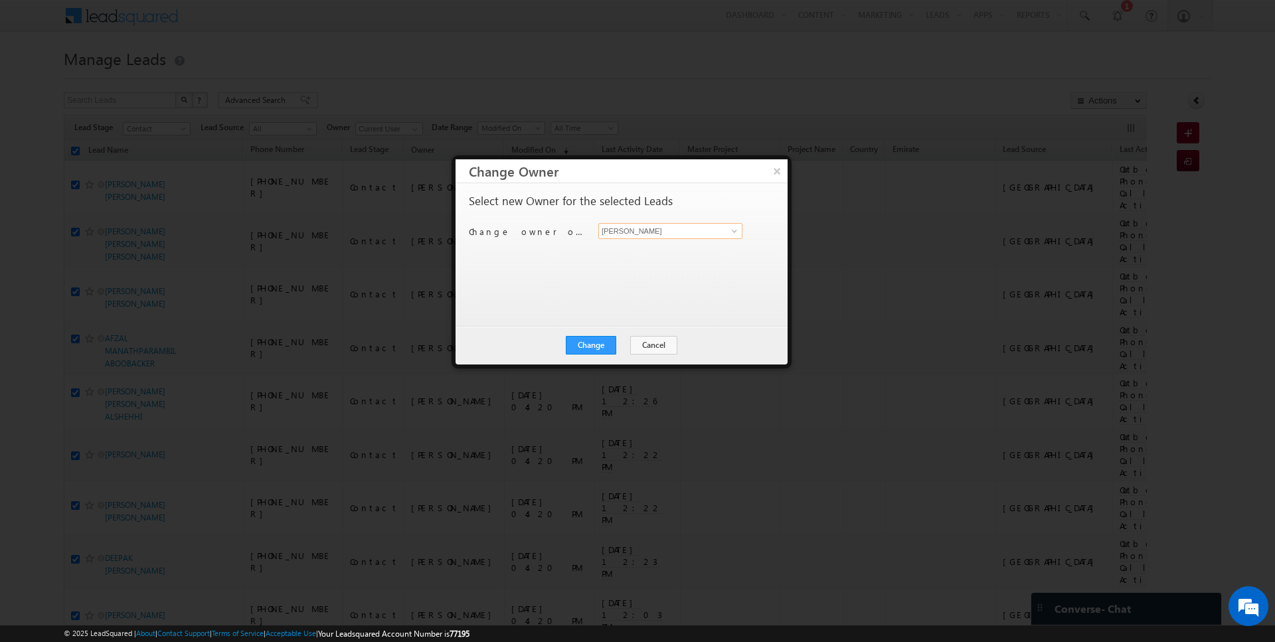
click at [699, 234] on input "[PERSON_NAME]" at bounding box center [670, 231] width 144 height 16
click at [606, 343] on button "Change" at bounding box center [591, 345] width 50 height 19
click at [622, 342] on button "Close" at bounding box center [623, 345] width 43 height 19
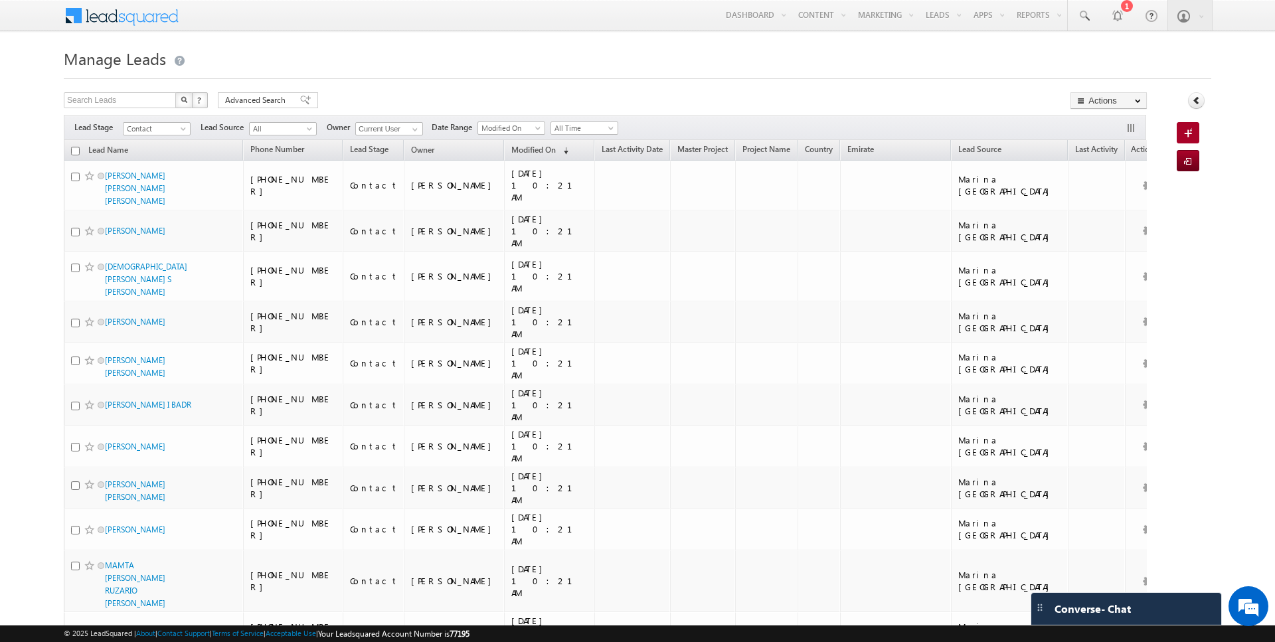
click at [75, 151] on input "checkbox" at bounding box center [75, 151] width 9 height 9
checkbox input "true"
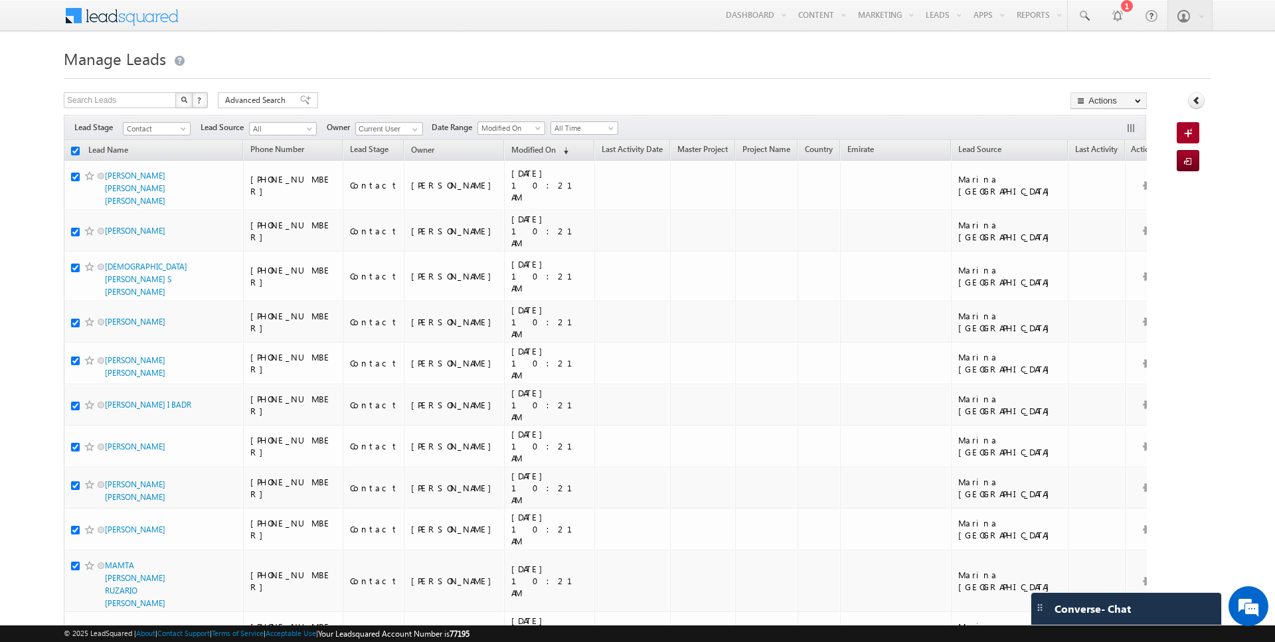
checkbox input "true"
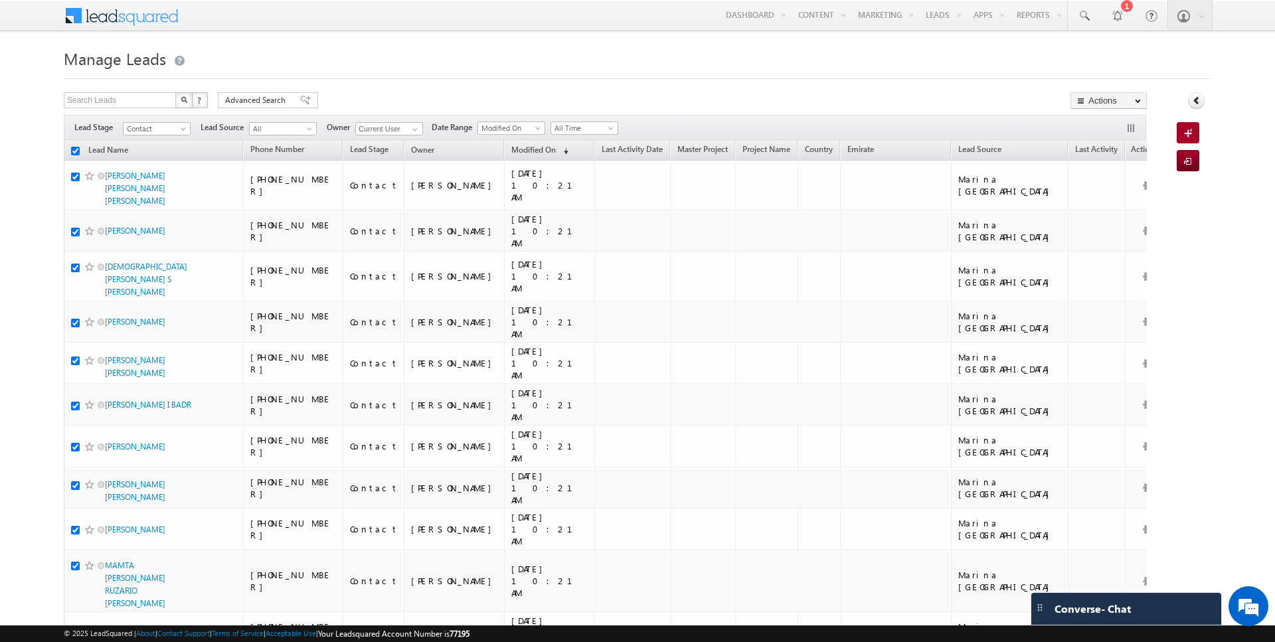
checkbox input "true"
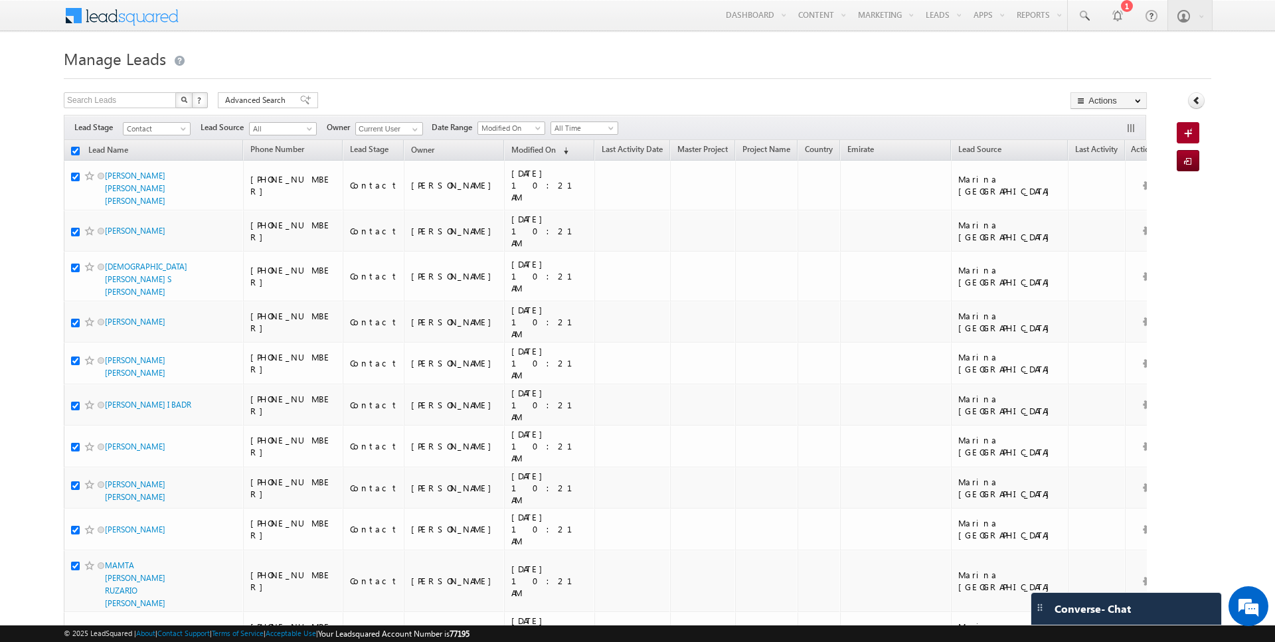
checkbox input "true"
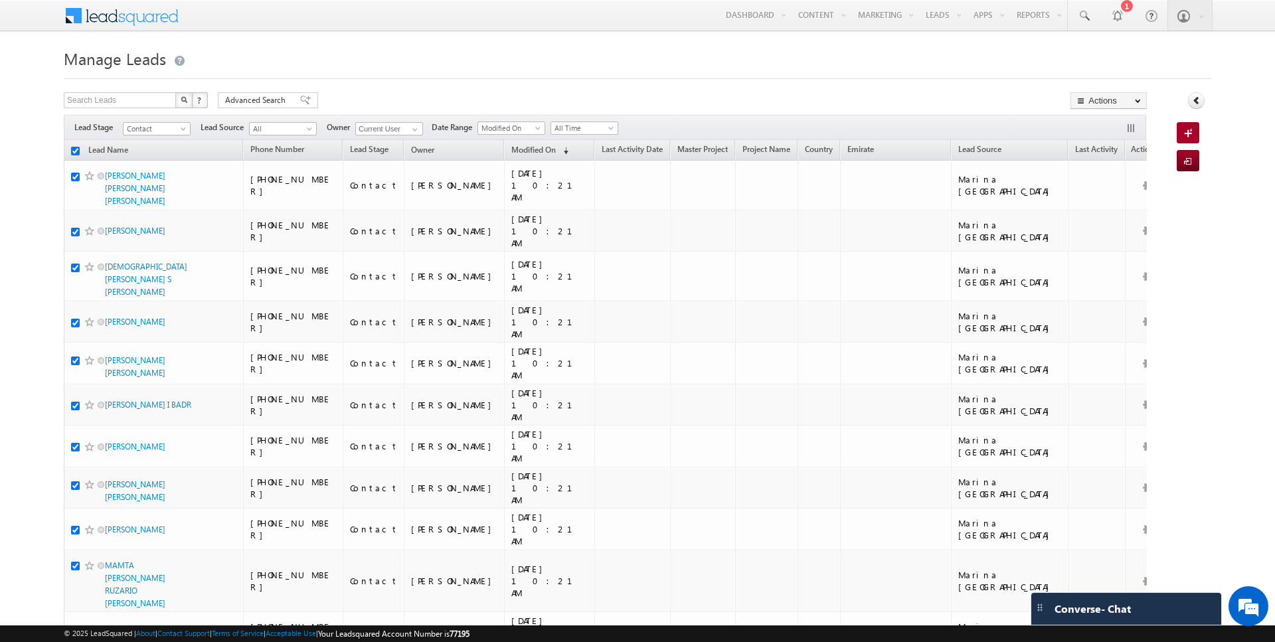
checkbox input "true"
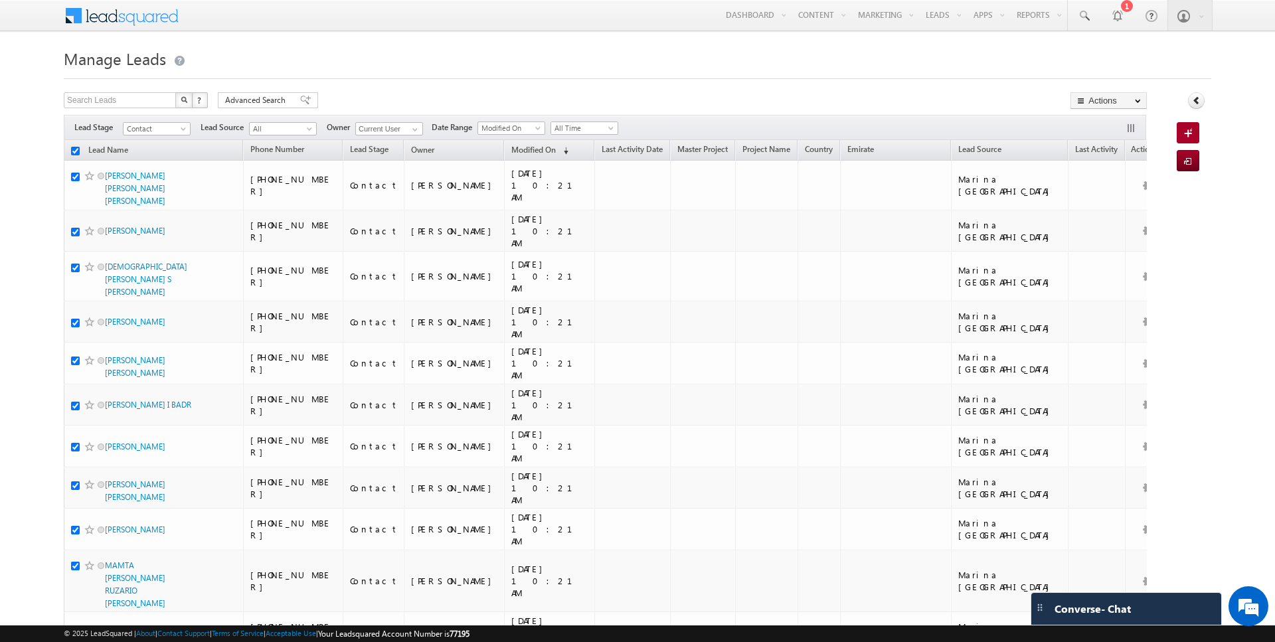
checkbox input "true"
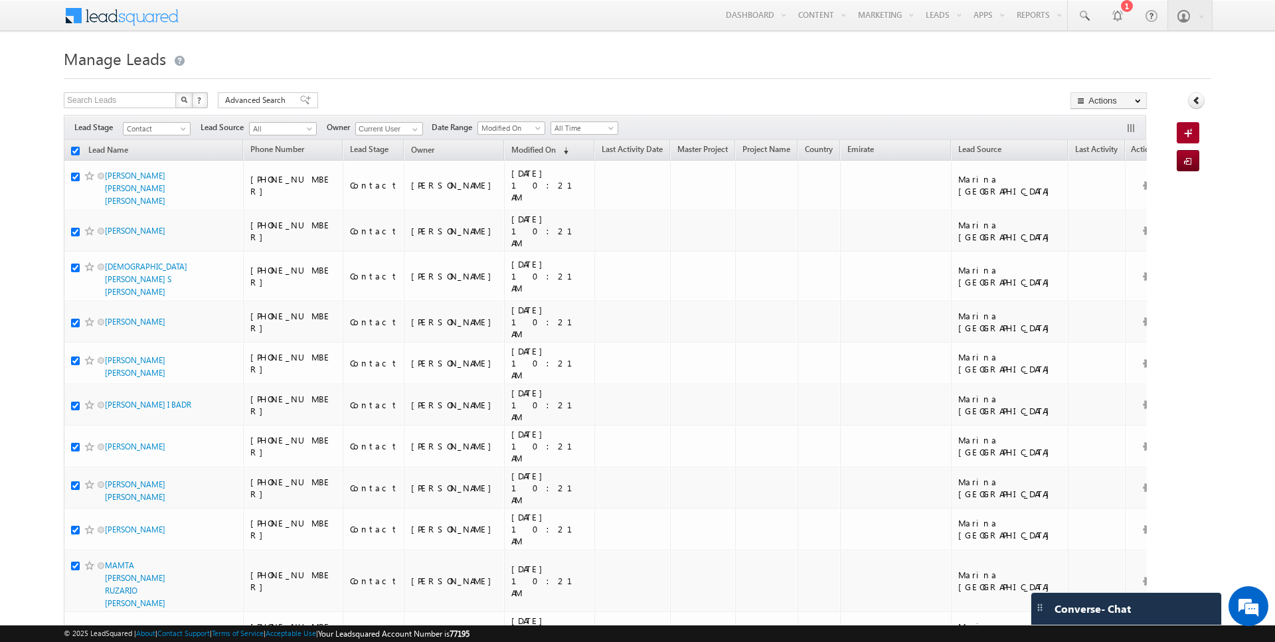
checkbox input "true"
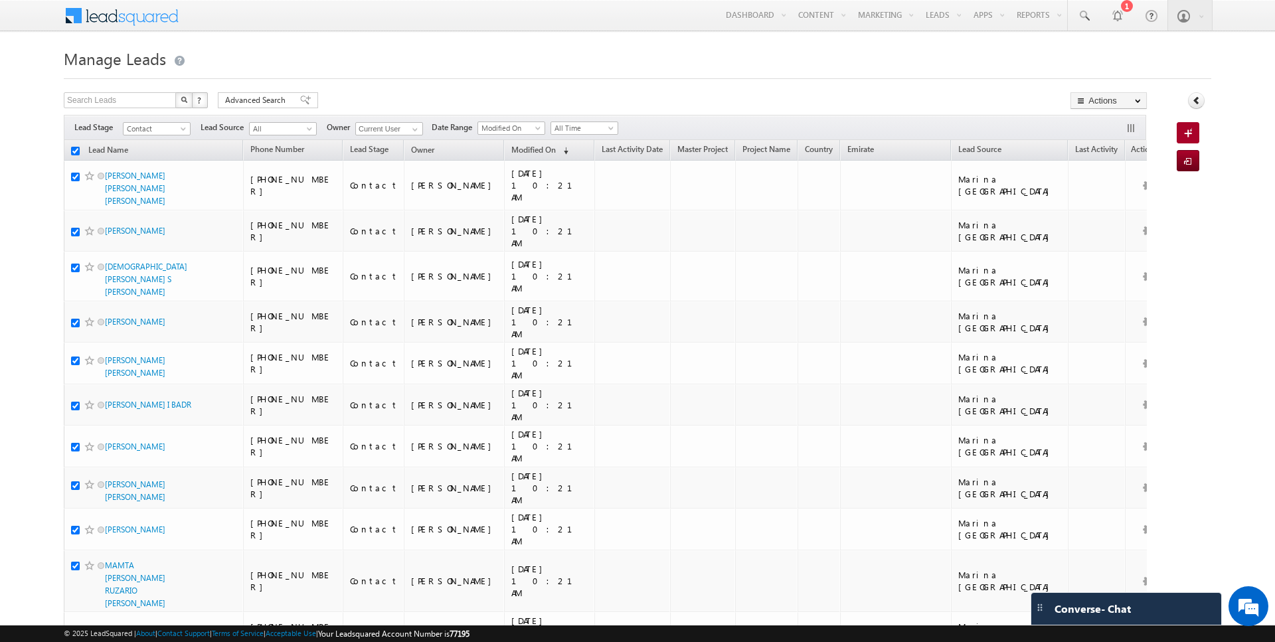
checkbox input "true"
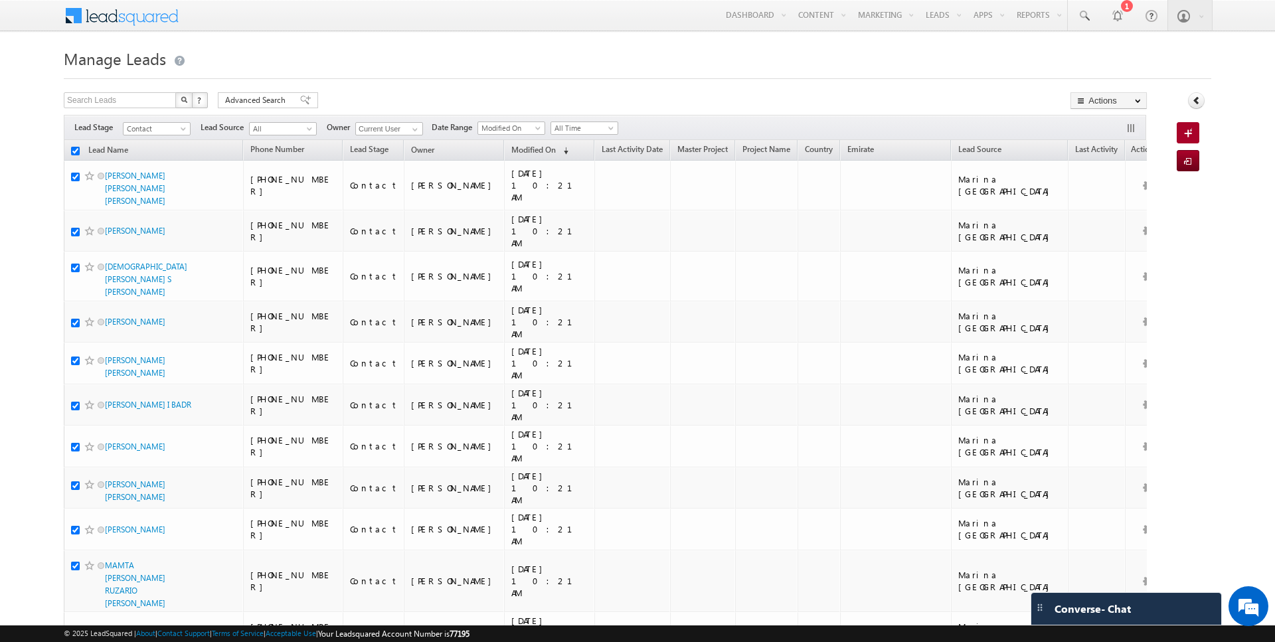
checkbox input "true"
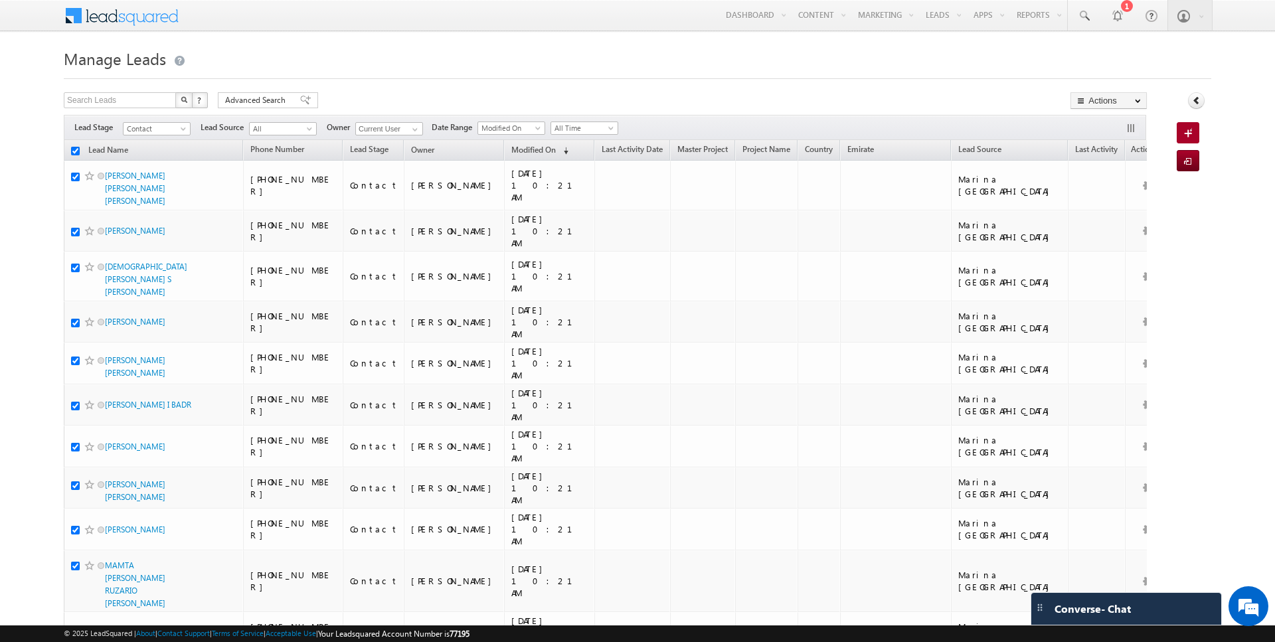
checkbox input "true"
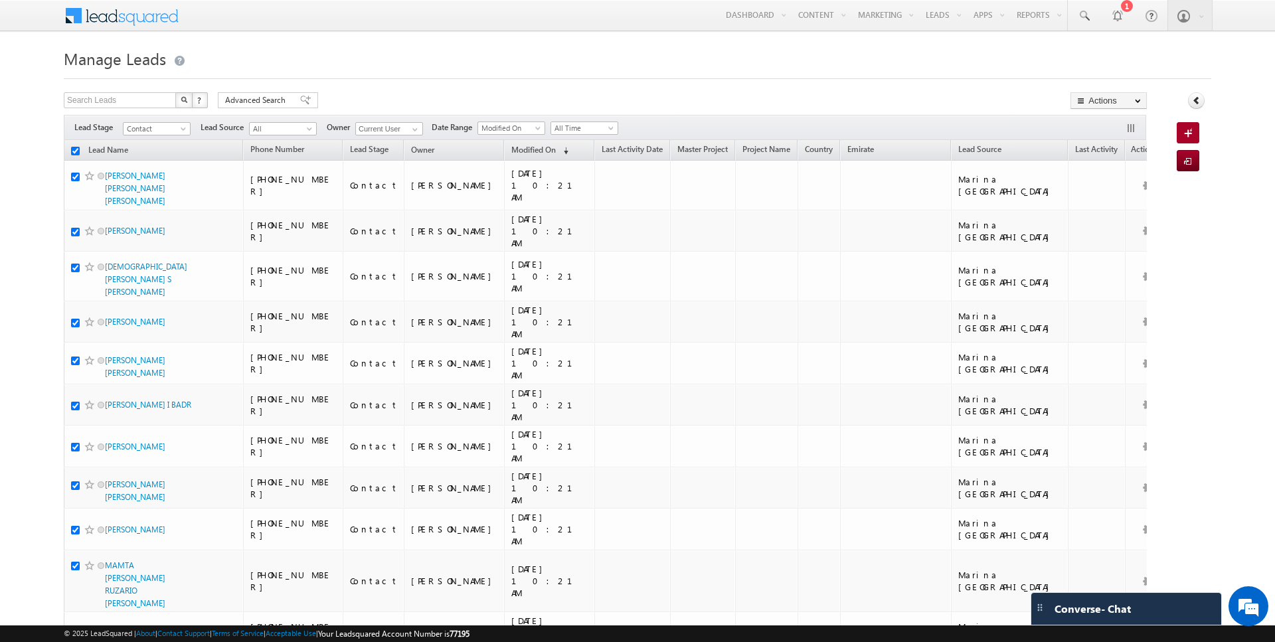
checkbox input "true"
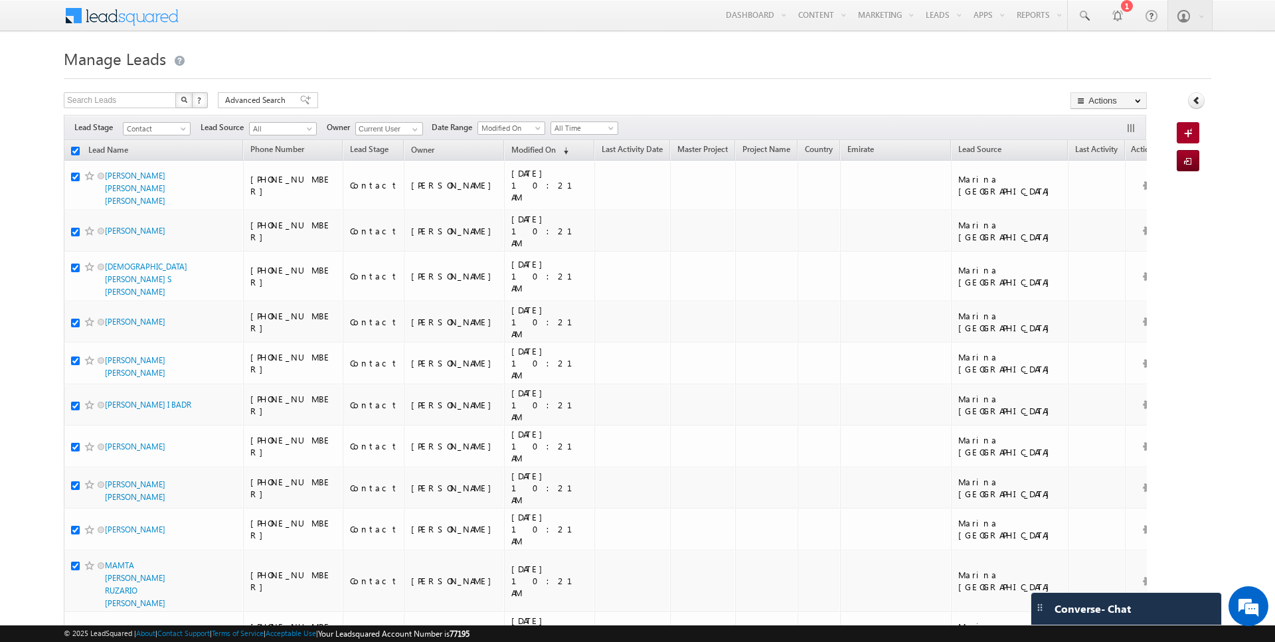
checkbox input "true"
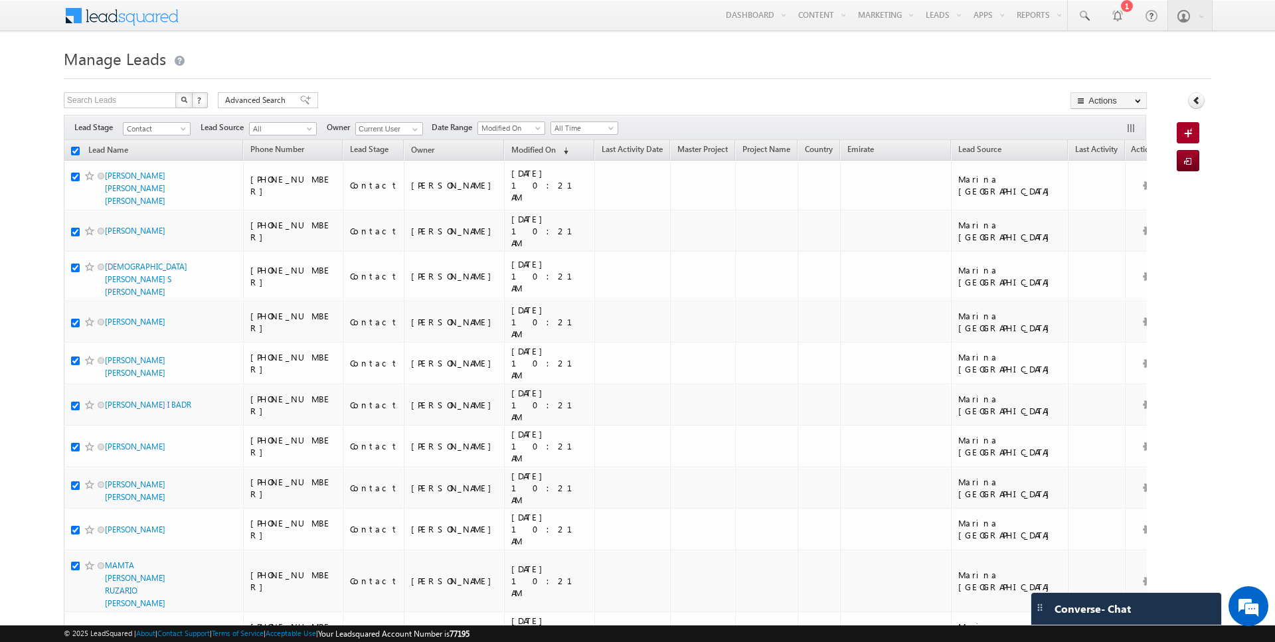
checkbox input "true"
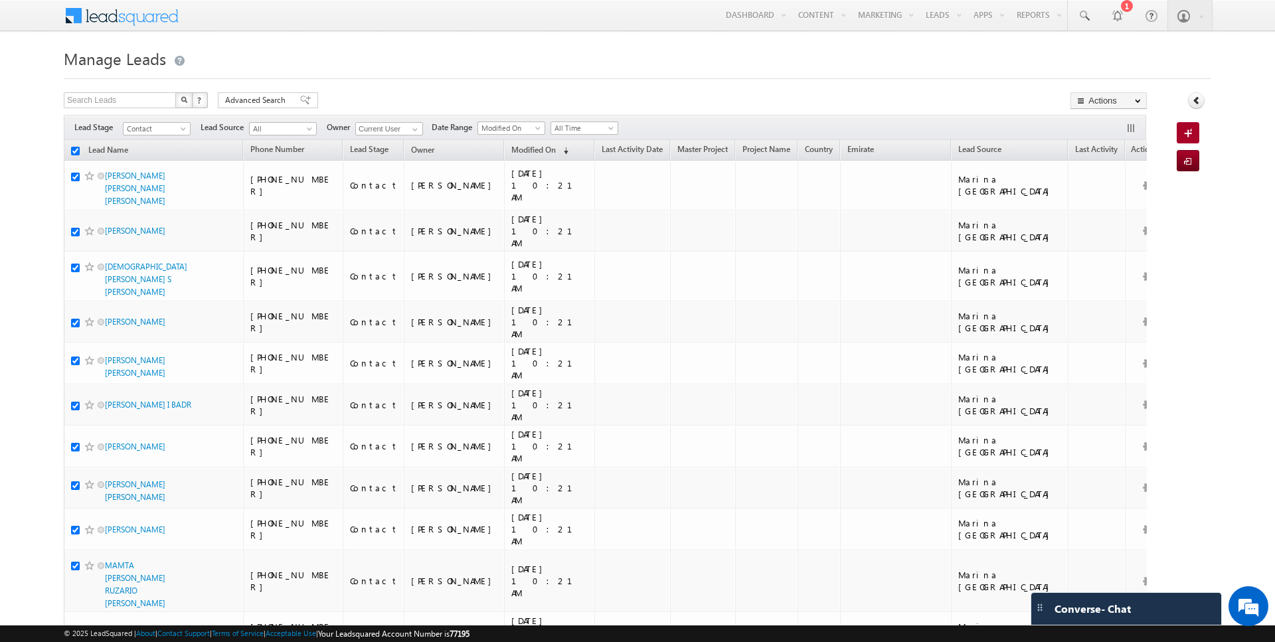
checkbox input "true"
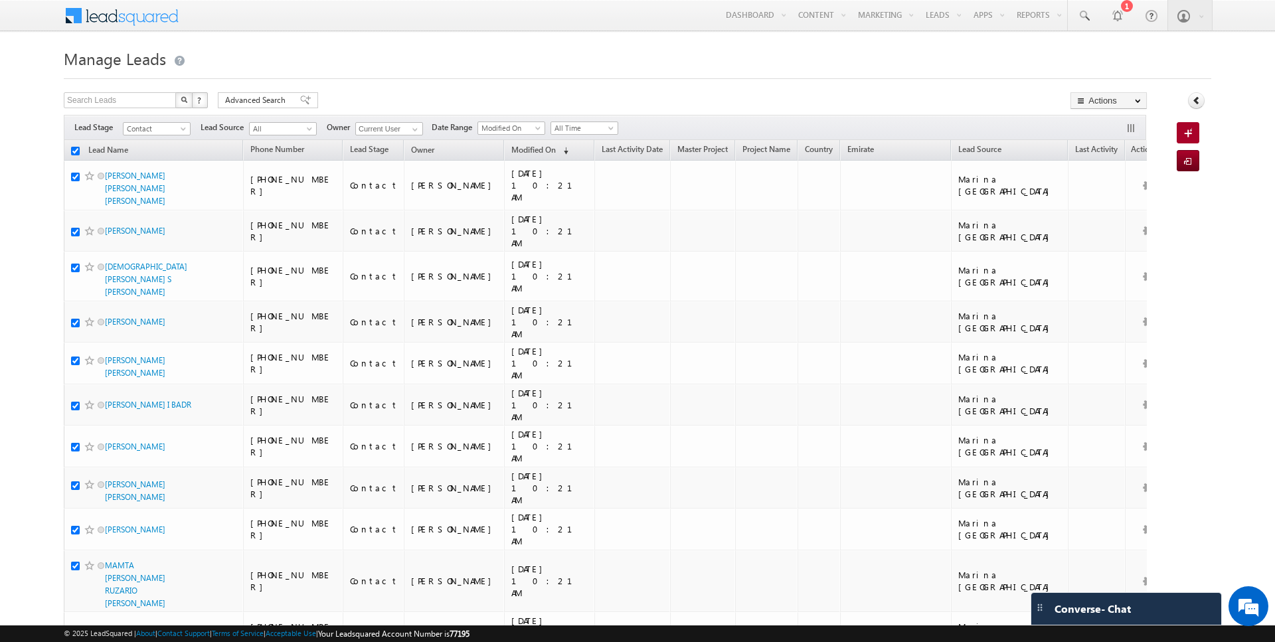
checkbox input "true"
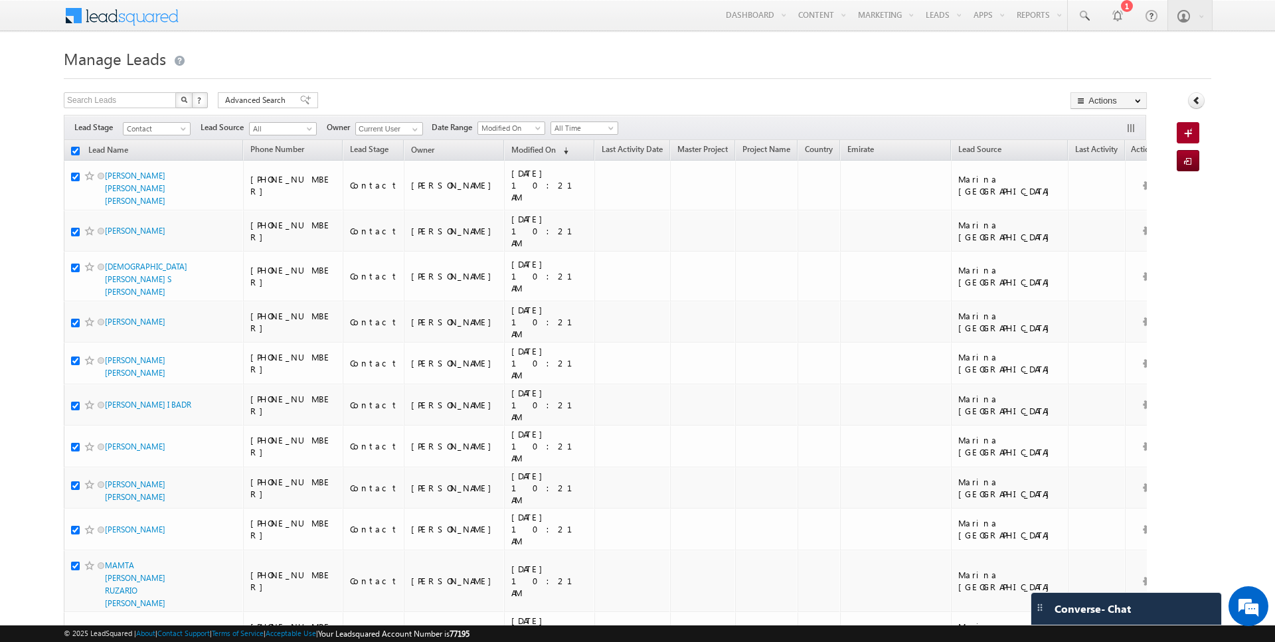
checkbox input "true"
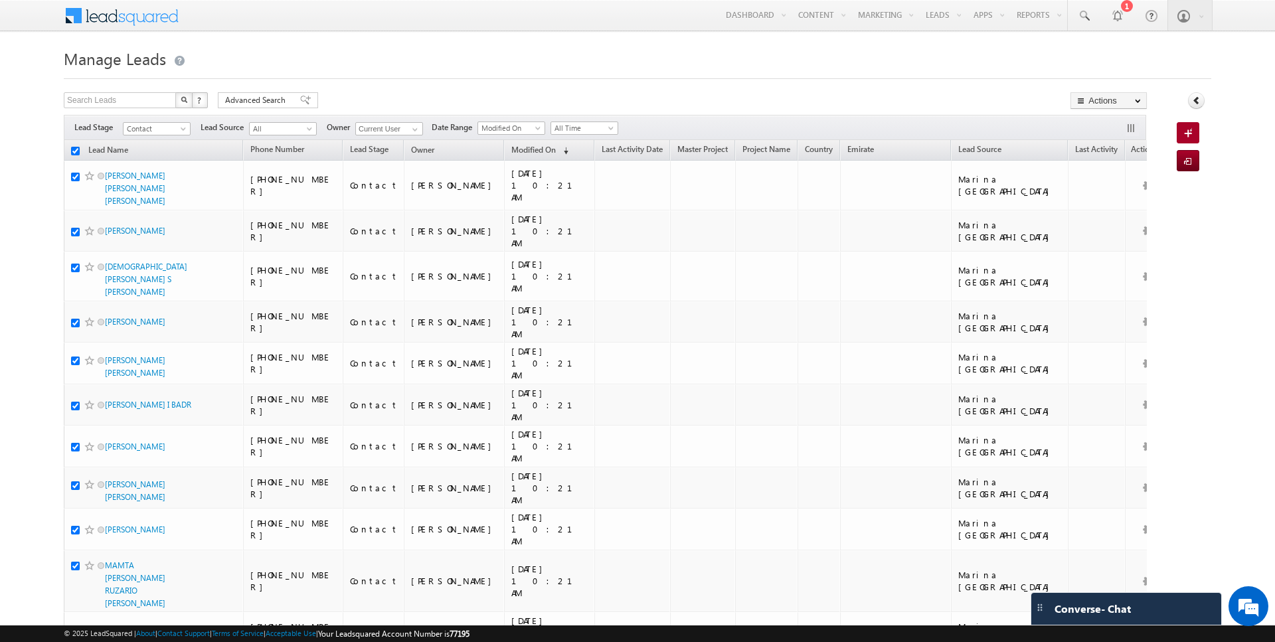
checkbox input "true"
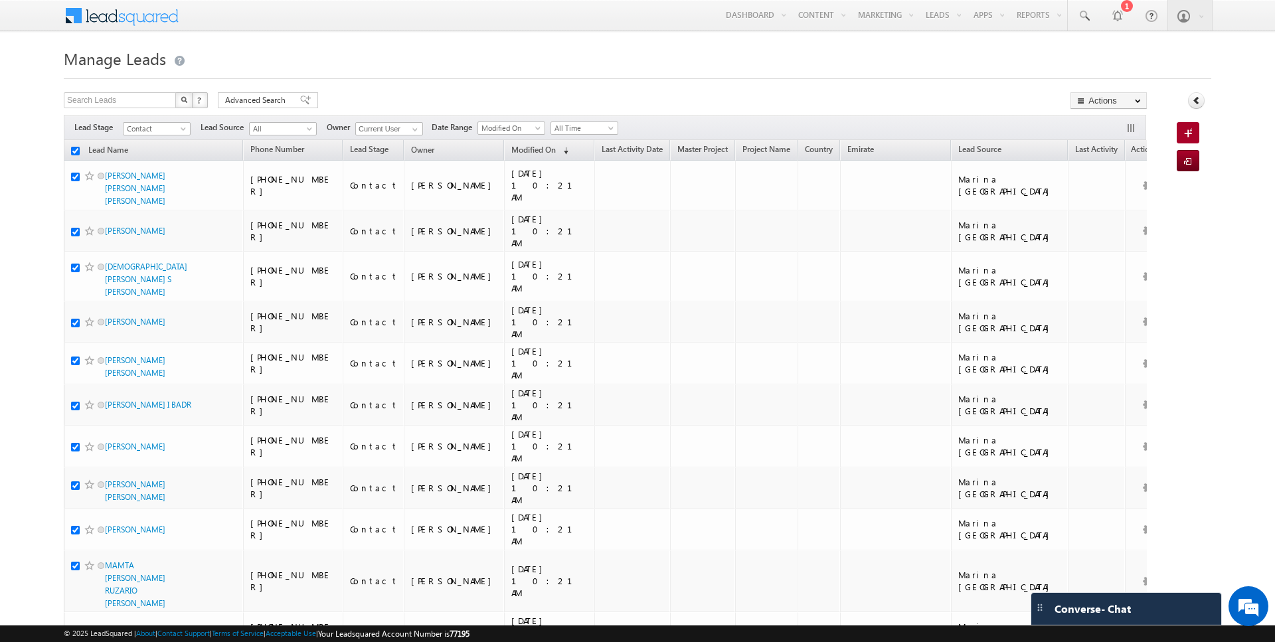
checkbox input "true"
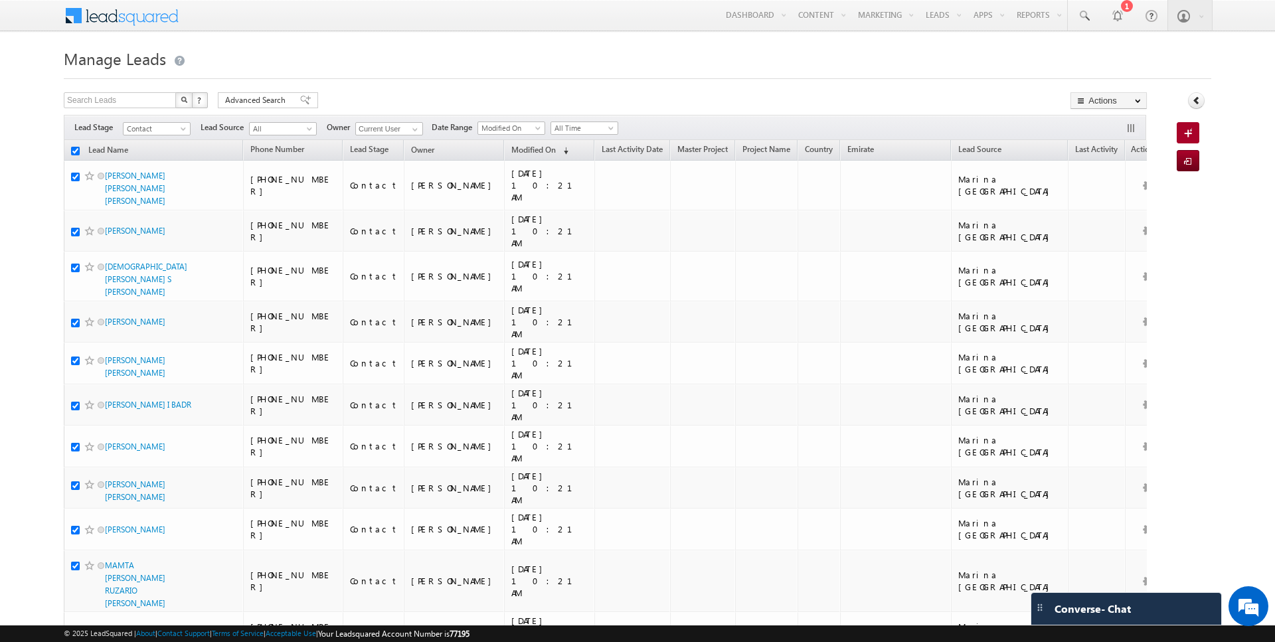
checkbox input "true"
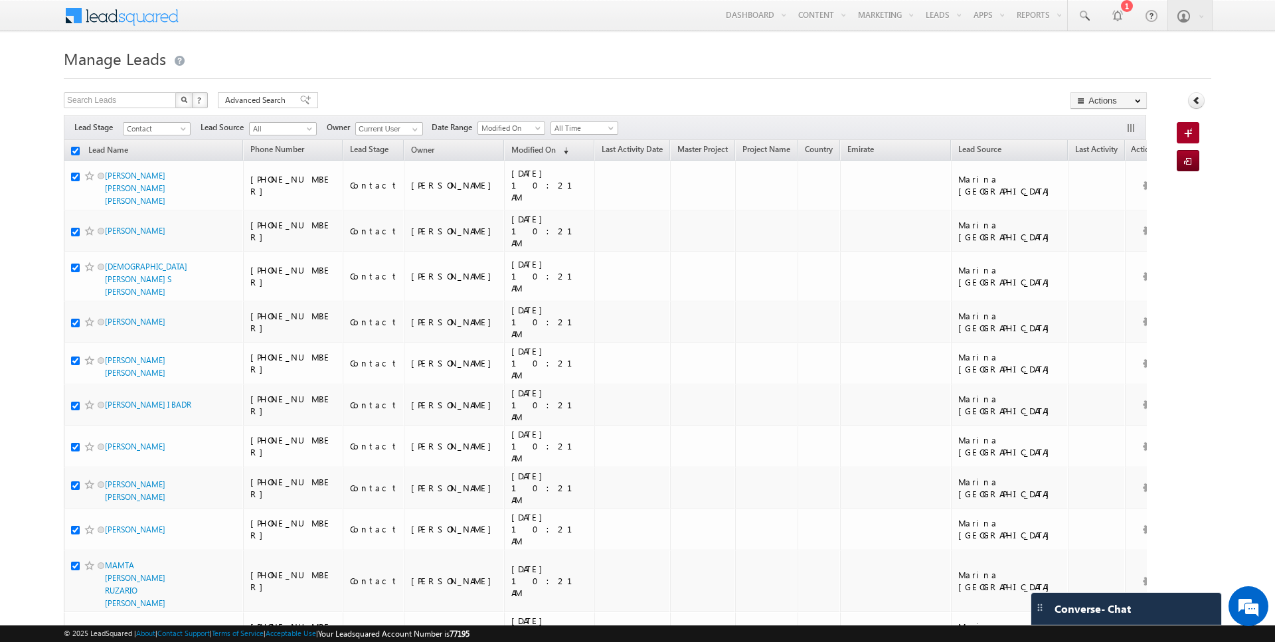
checkbox input "true"
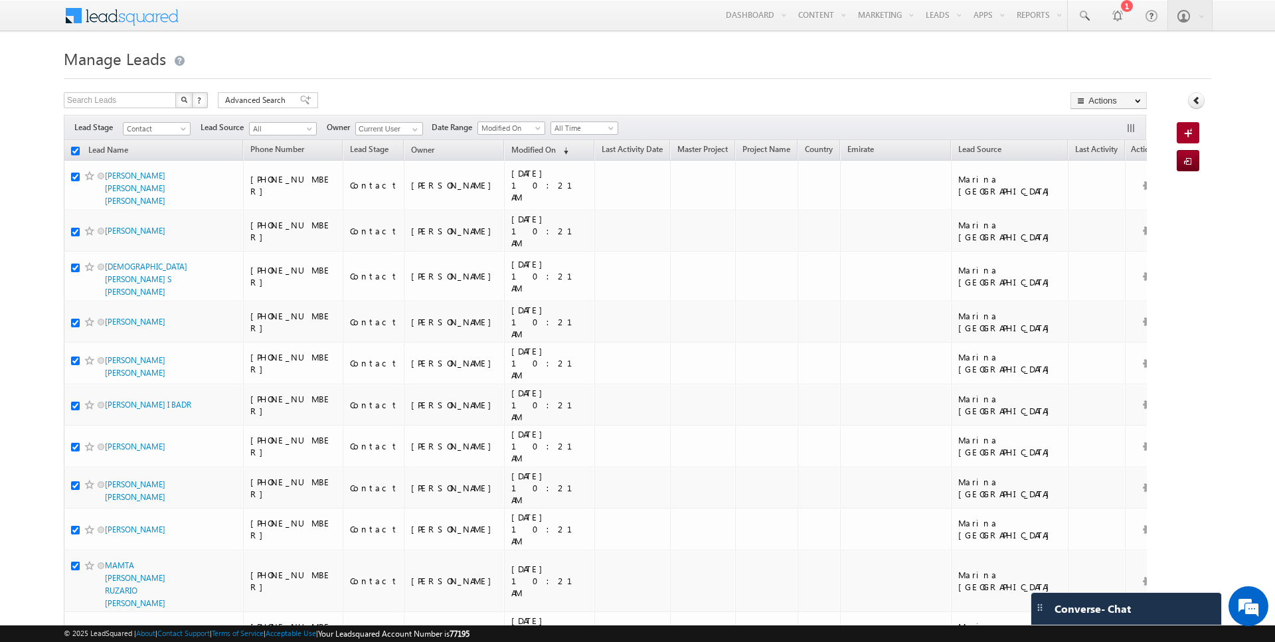
checkbox input "true"
click at [1101, 217] on link "Change Owner" at bounding box center [1108, 215] width 75 height 16
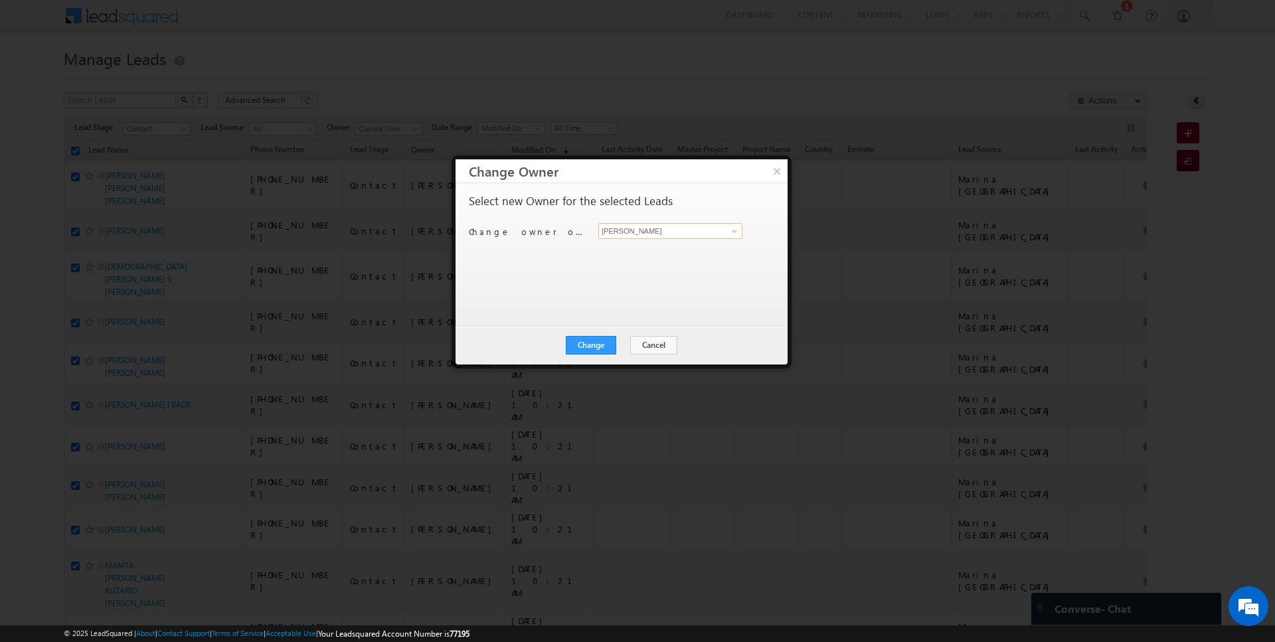
click at [619, 228] on input "[PERSON_NAME]" at bounding box center [670, 231] width 144 height 16
type input "Janamjay Sharma"
click at [584, 349] on button "Change" at bounding box center [591, 345] width 50 height 19
click at [621, 347] on button "Close" at bounding box center [623, 345] width 43 height 19
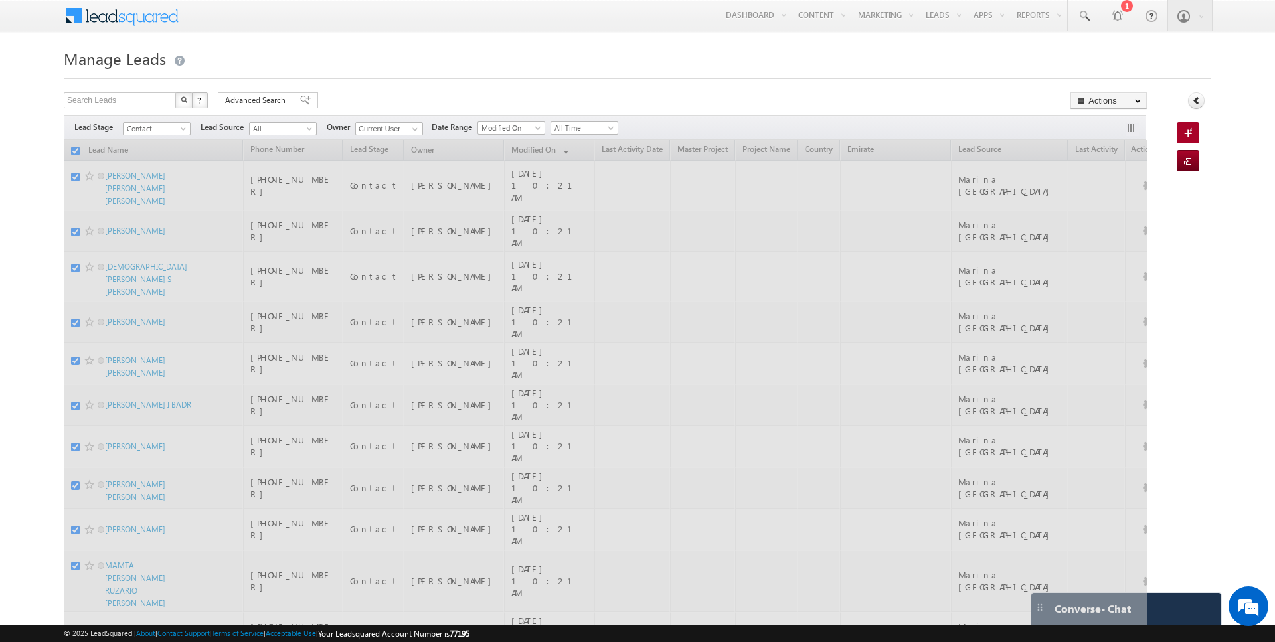
checkbox input "false"
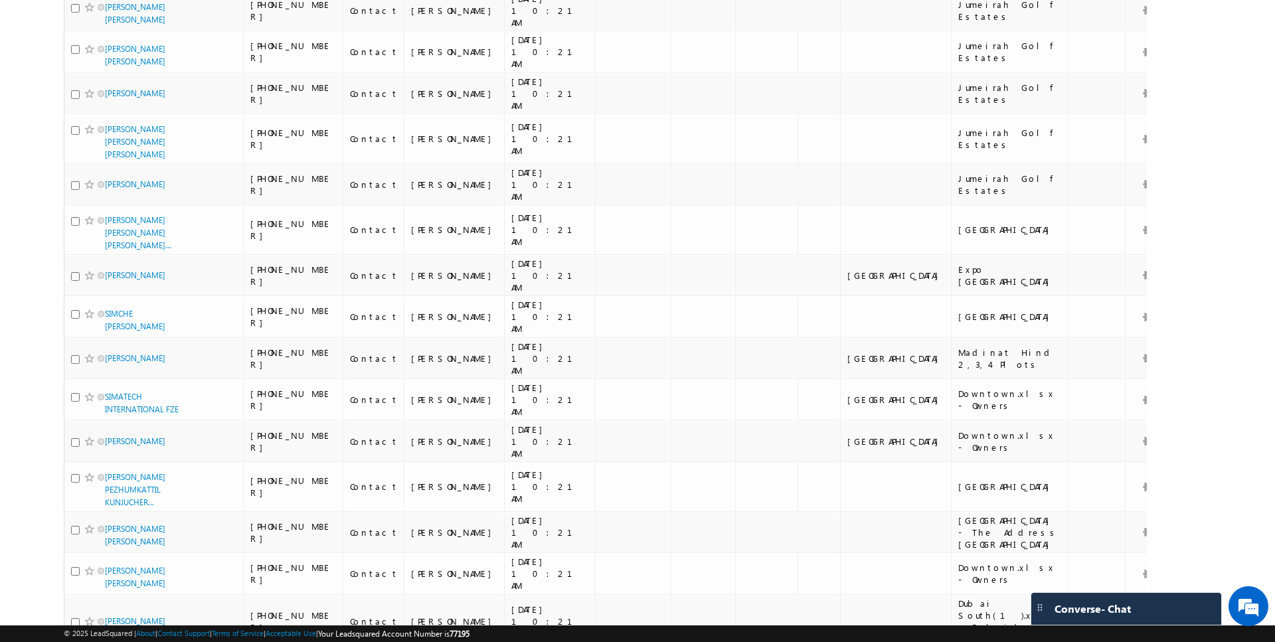
scroll to position [2931, 0]
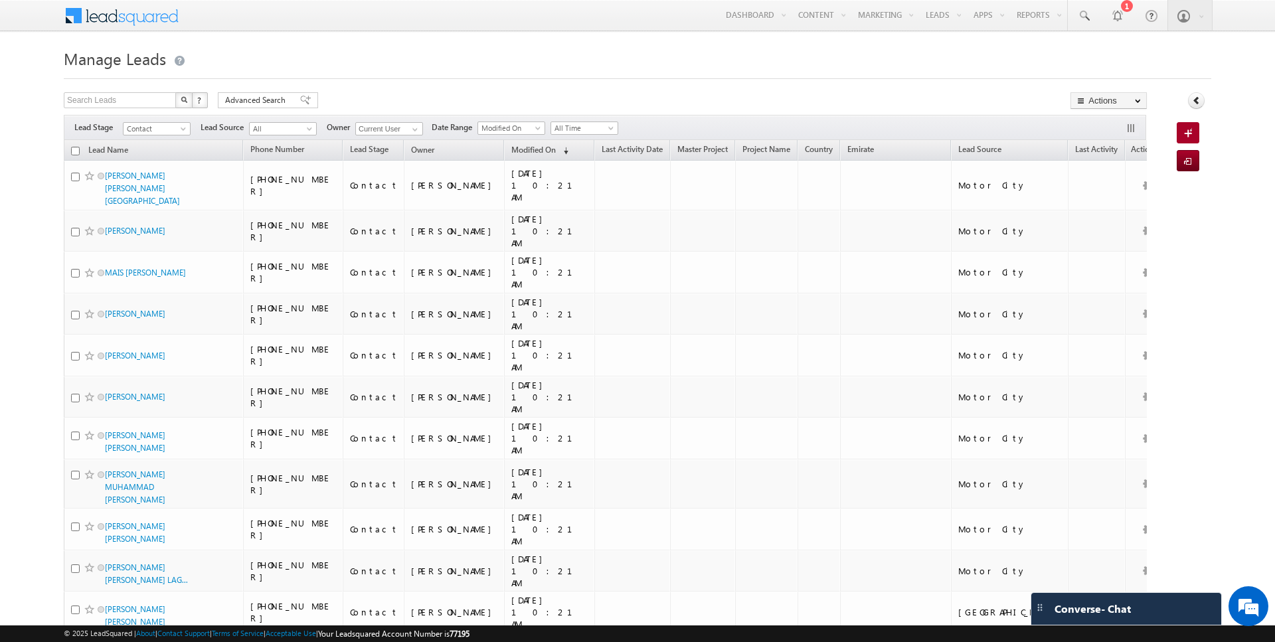
click at [76, 149] on input "checkbox" at bounding box center [75, 151] width 9 height 9
checkbox input "true"
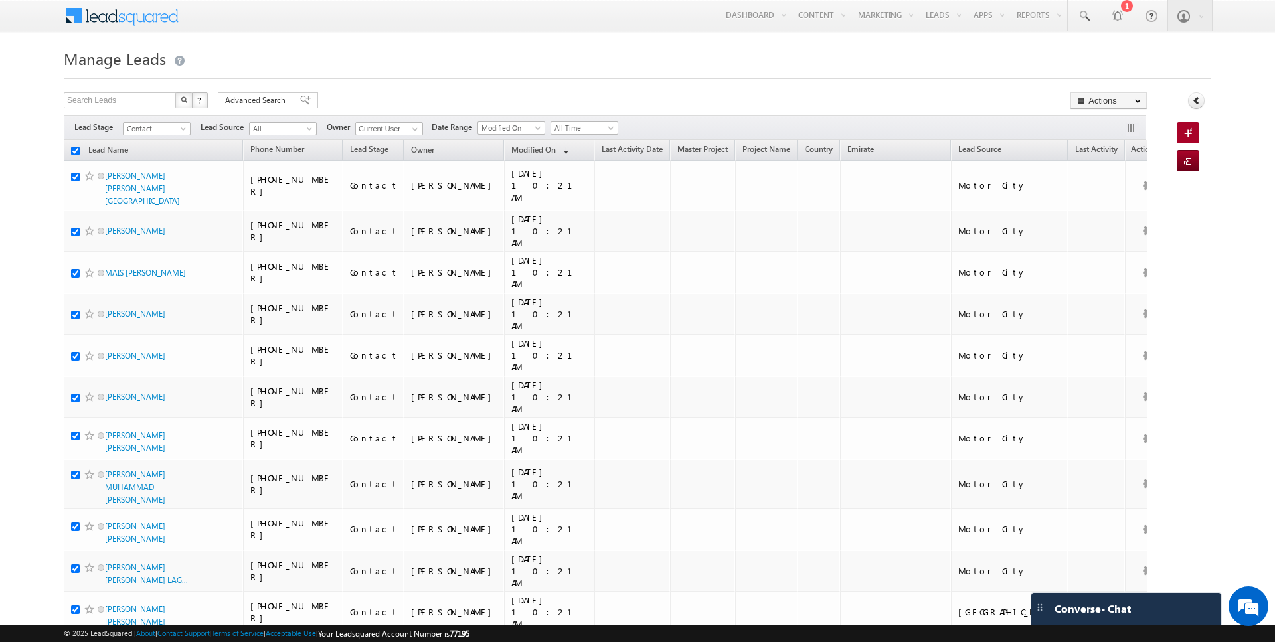
checkbox input "true"
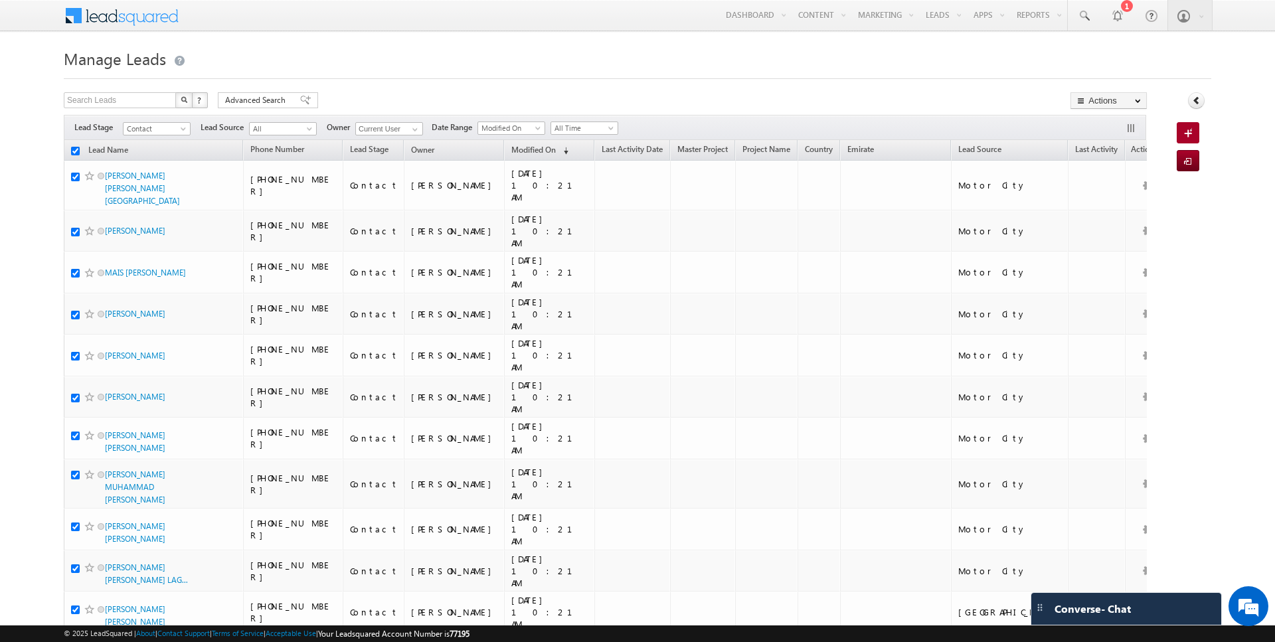
checkbox input "true"
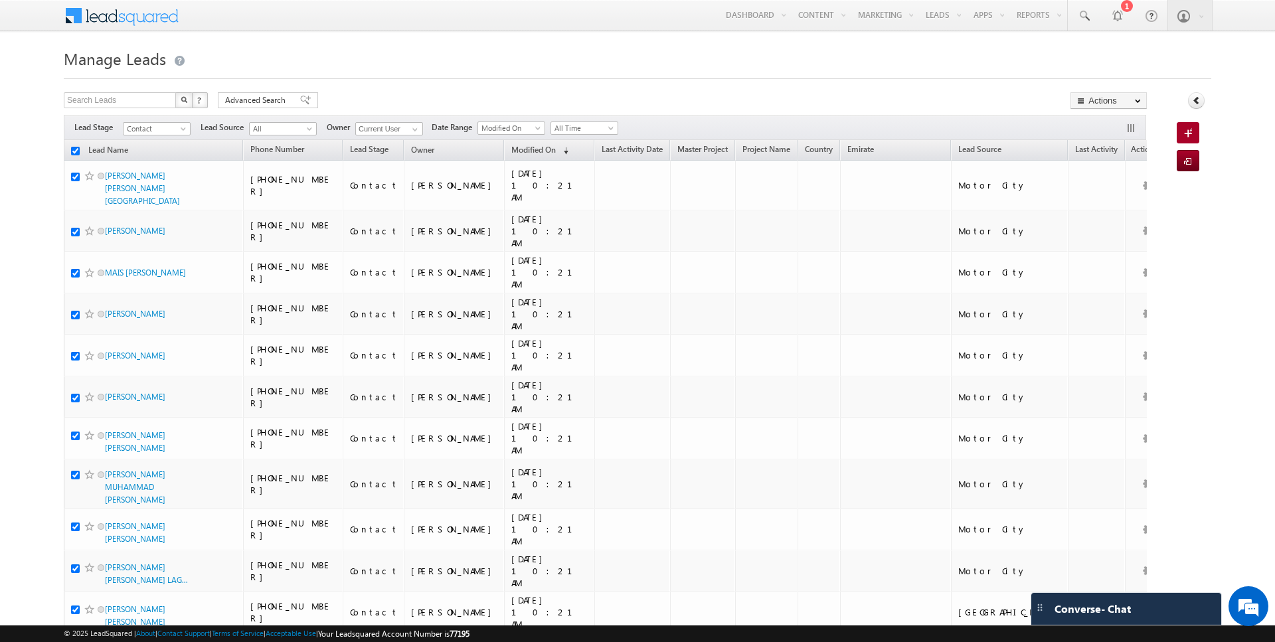
checkbox input "true"
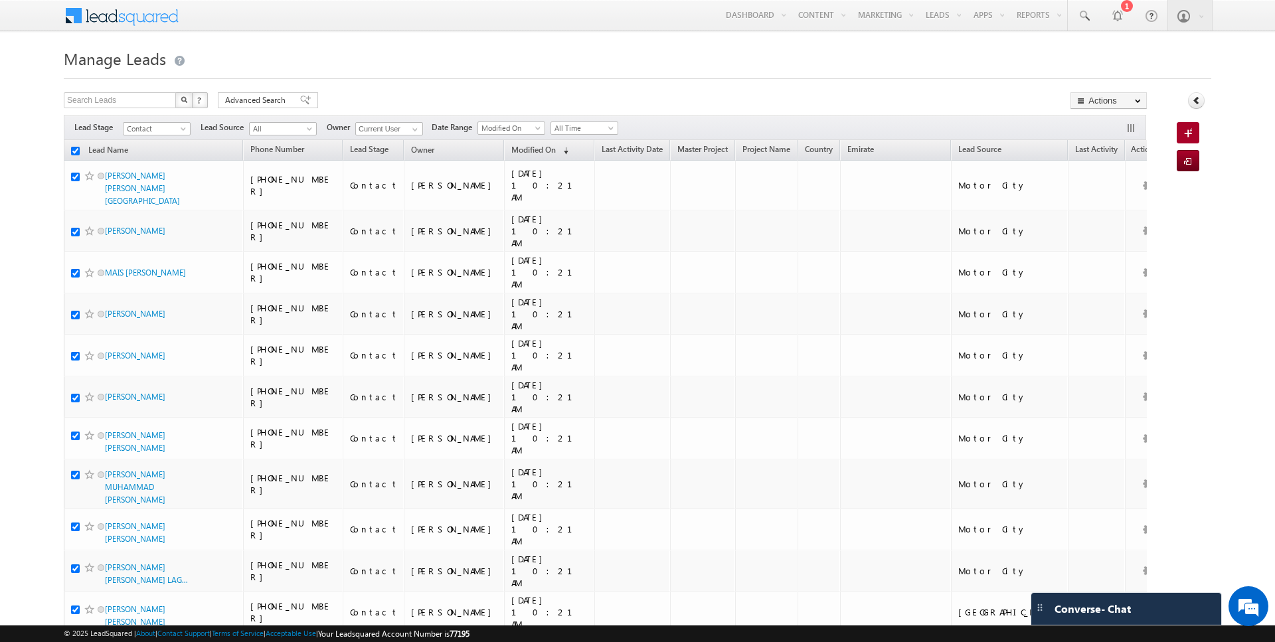
checkbox input "true"
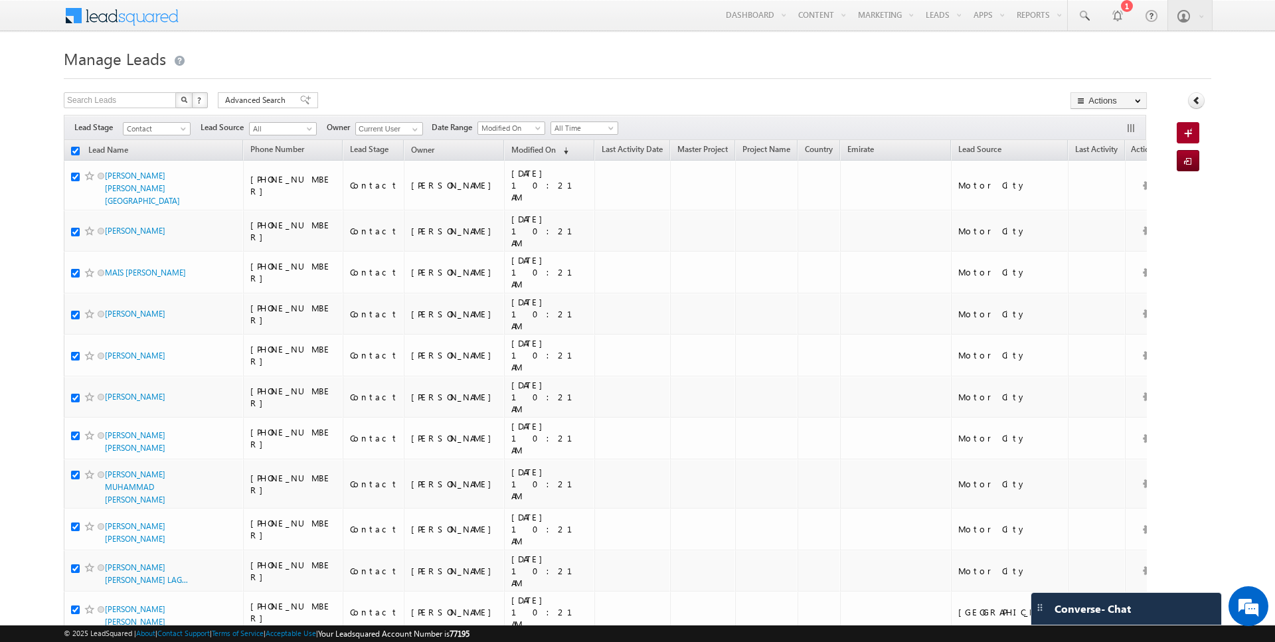
checkbox input "true"
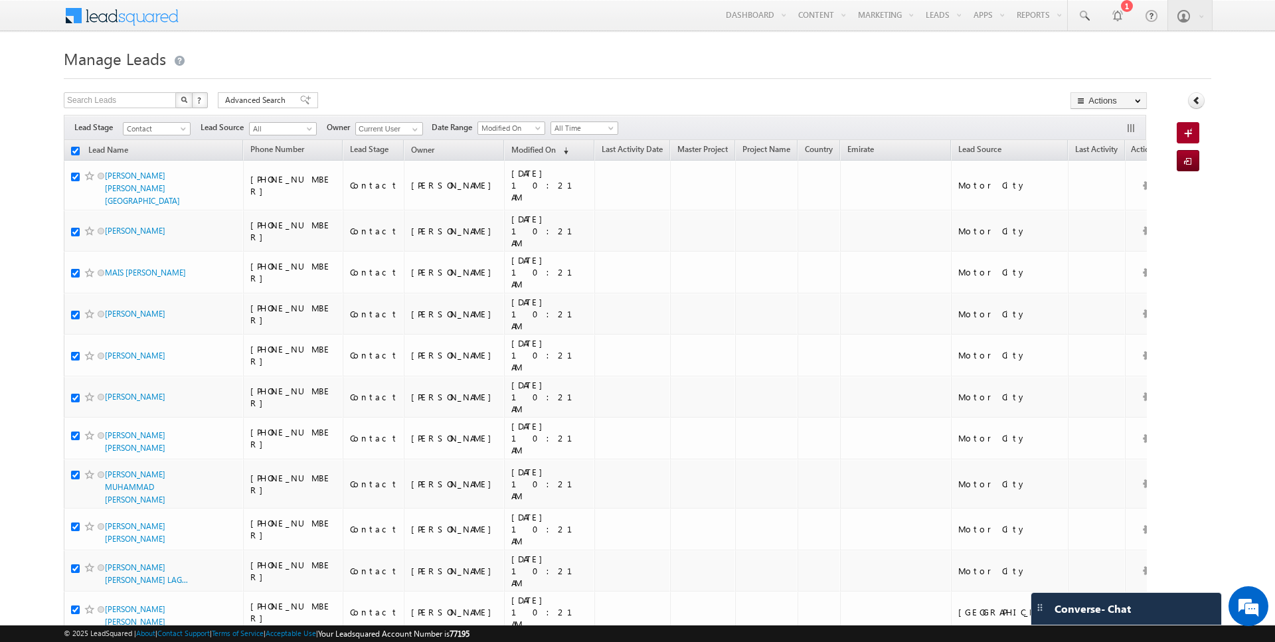
checkbox input "true"
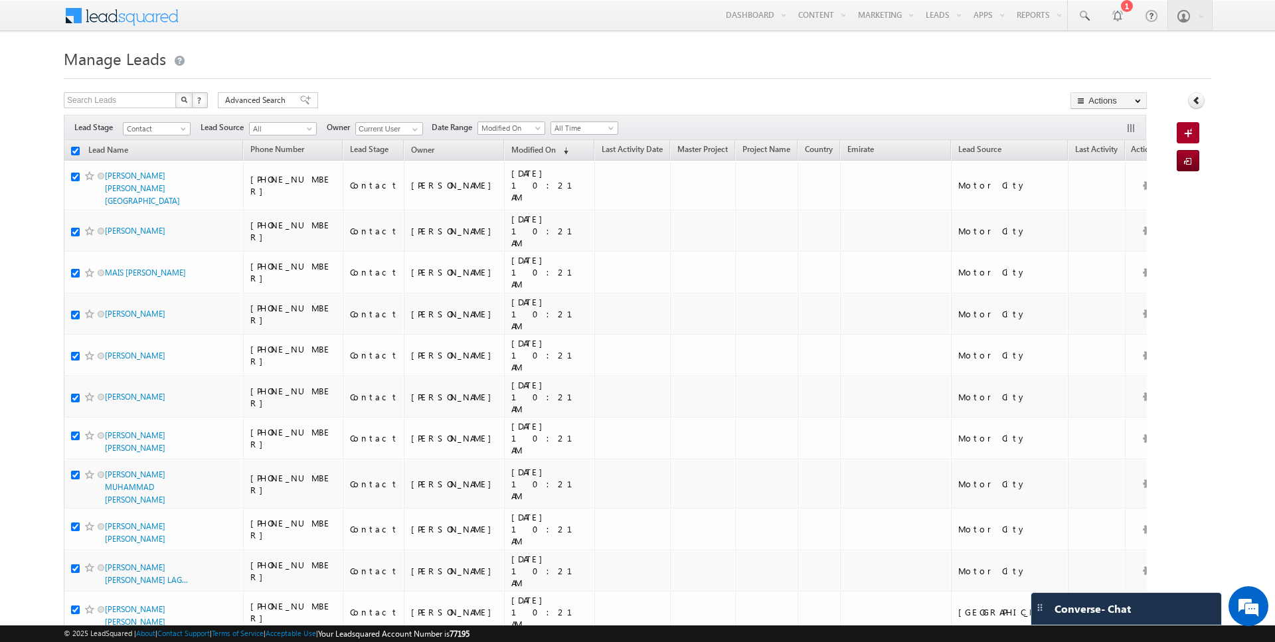
checkbox input "true"
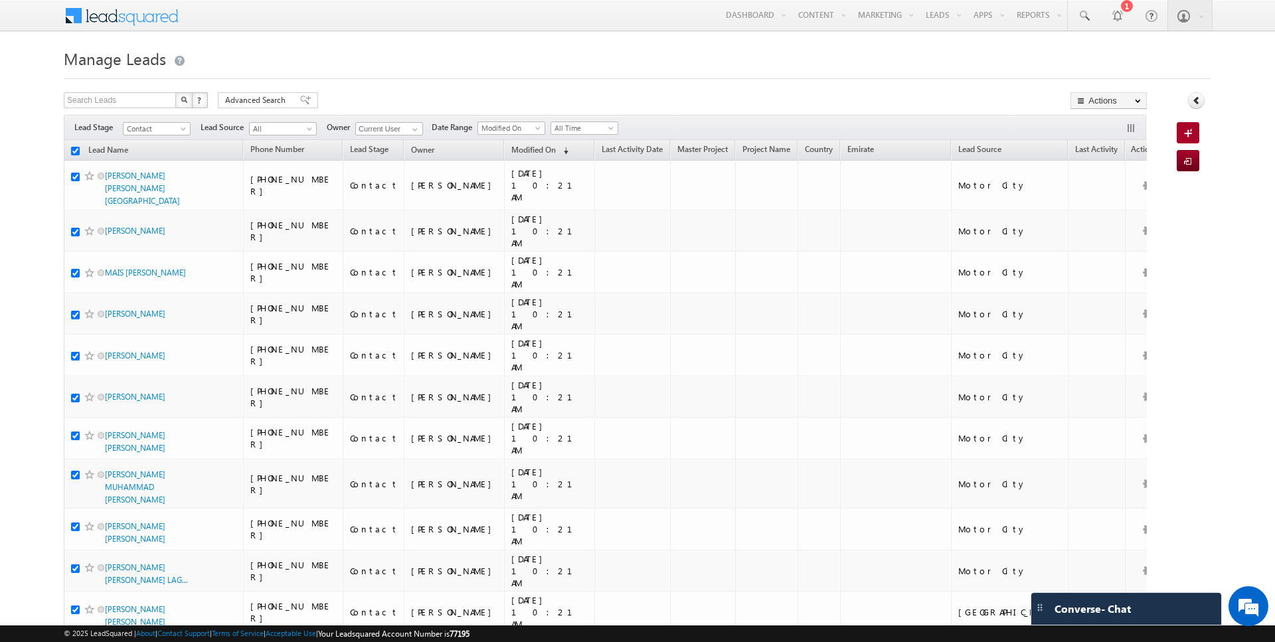
checkbox input "true"
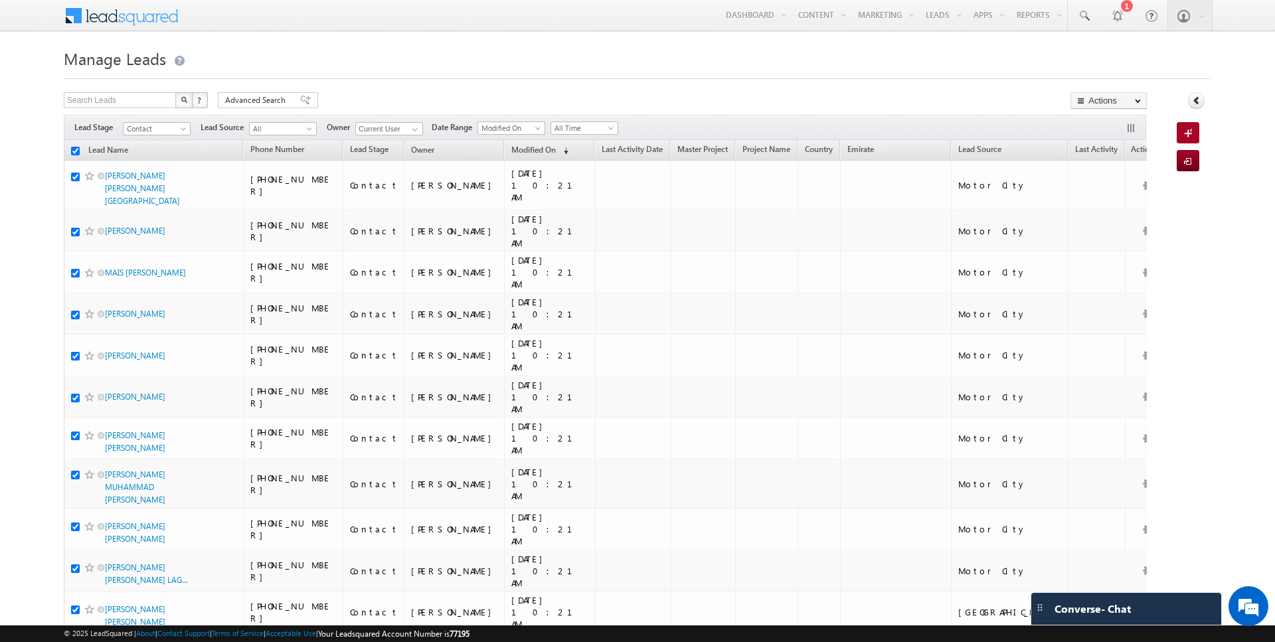
checkbox input "true"
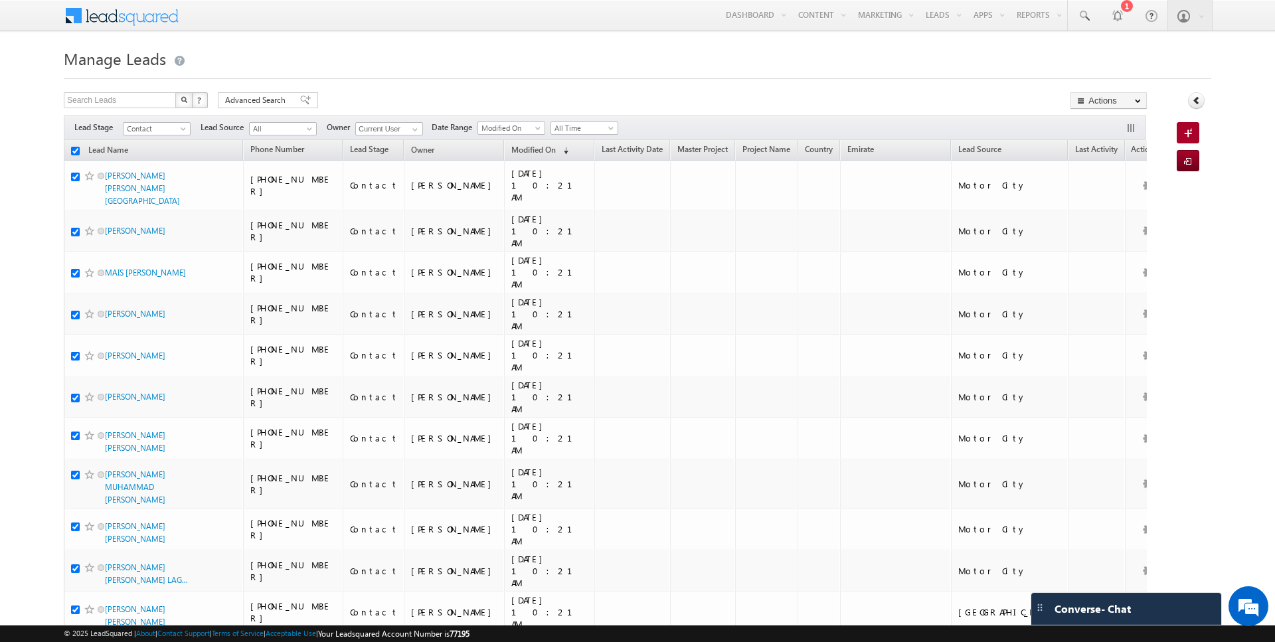
checkbox input "true"
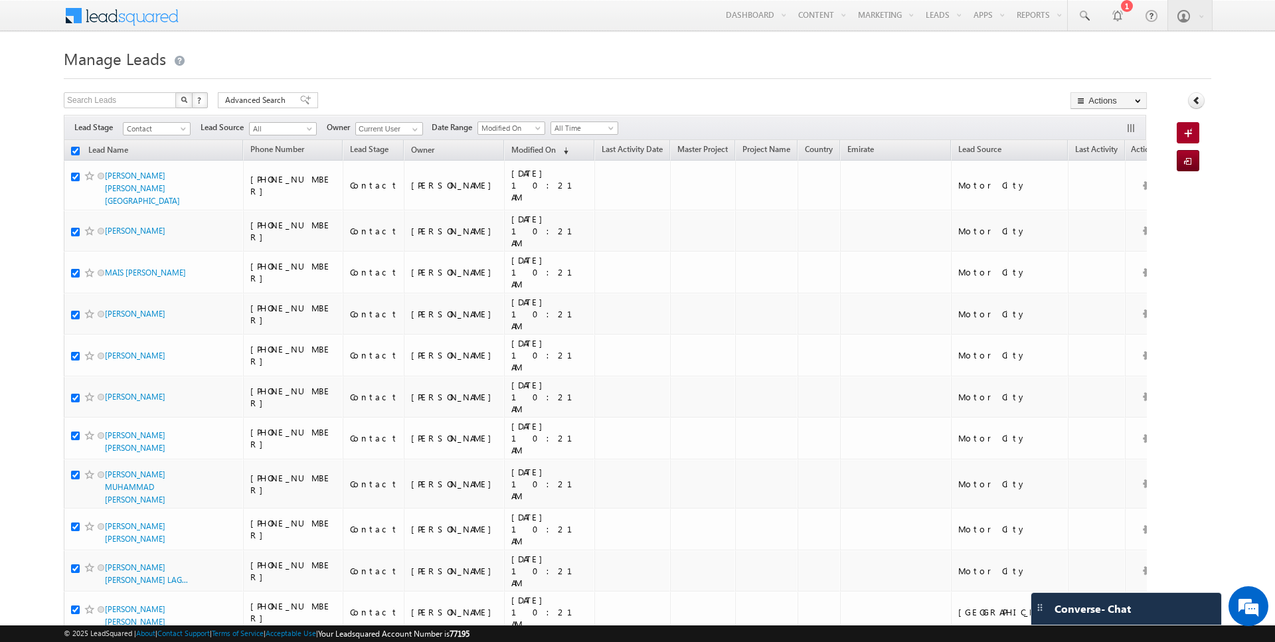
checkbox input "true"
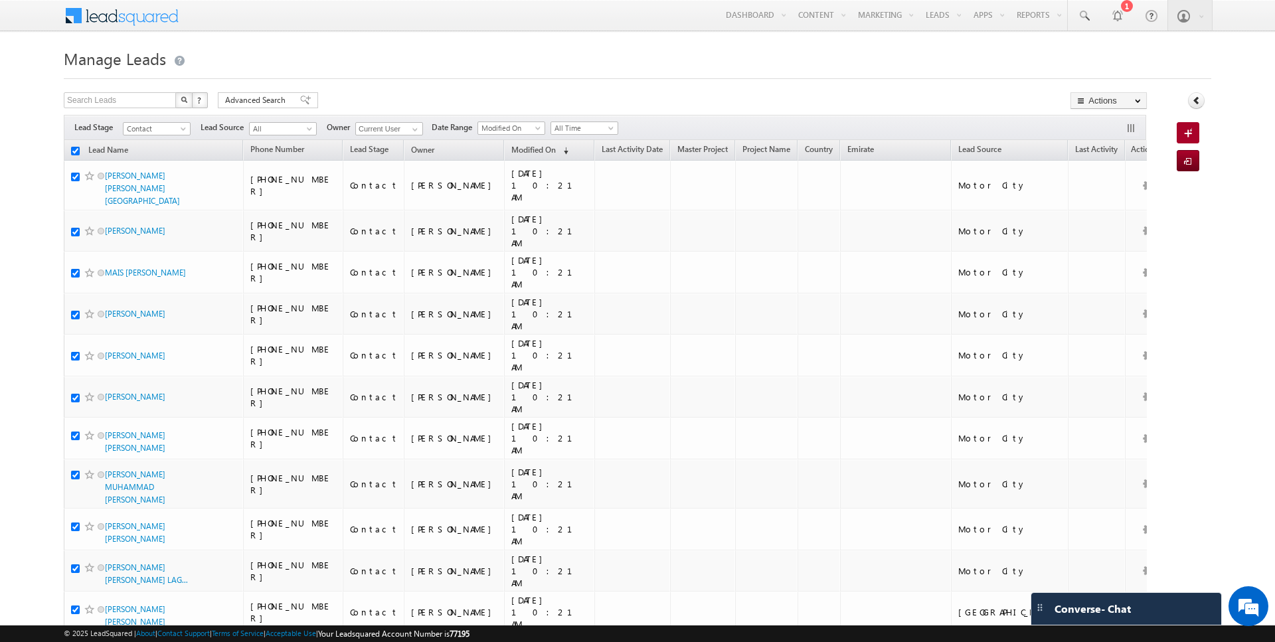
checkbox input "true"
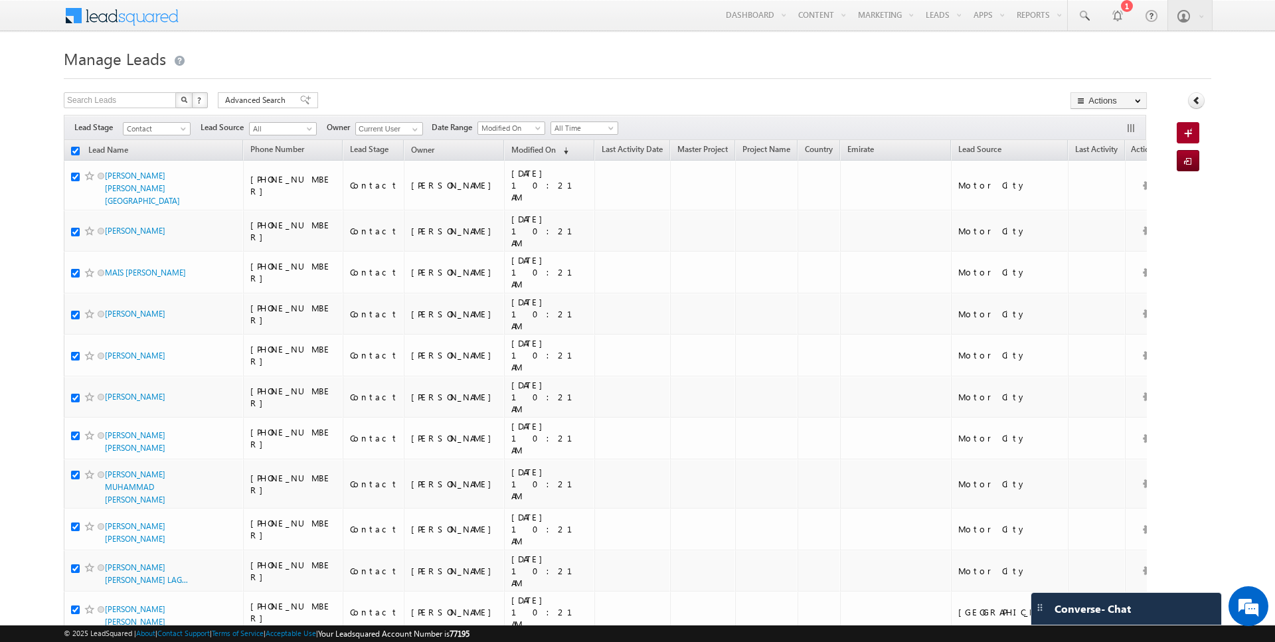
checkbox input "true"
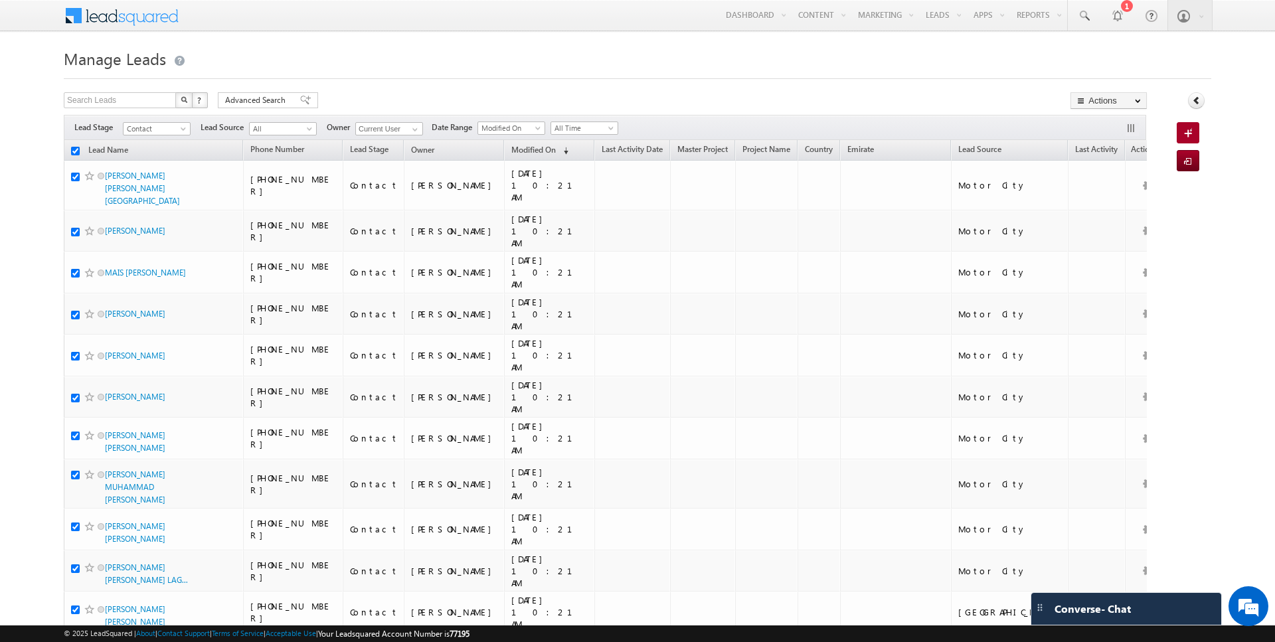
checkbox input "true"
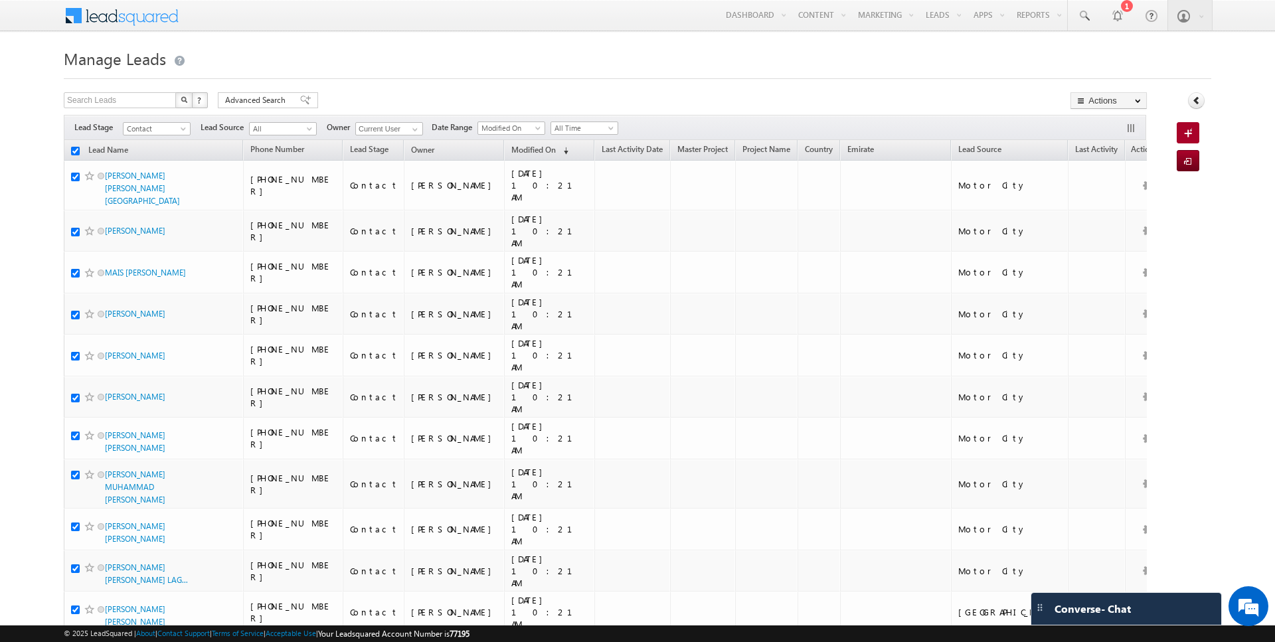
checkbox input "true"
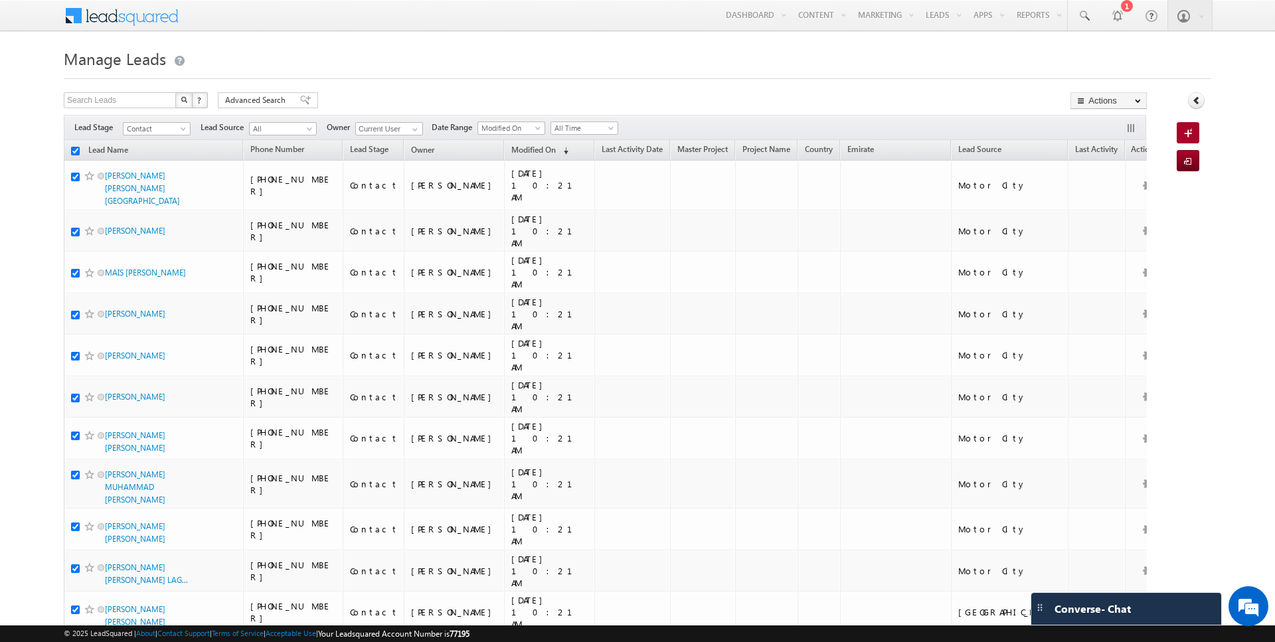
checkbox input "true"
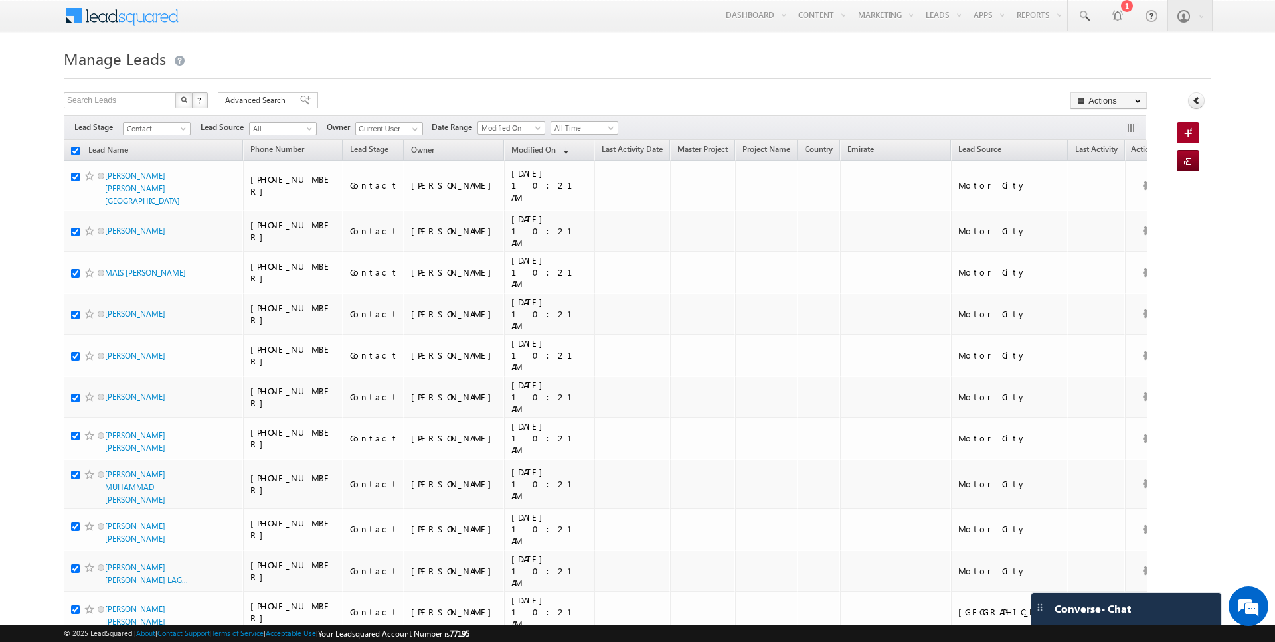
checkbox input "true"
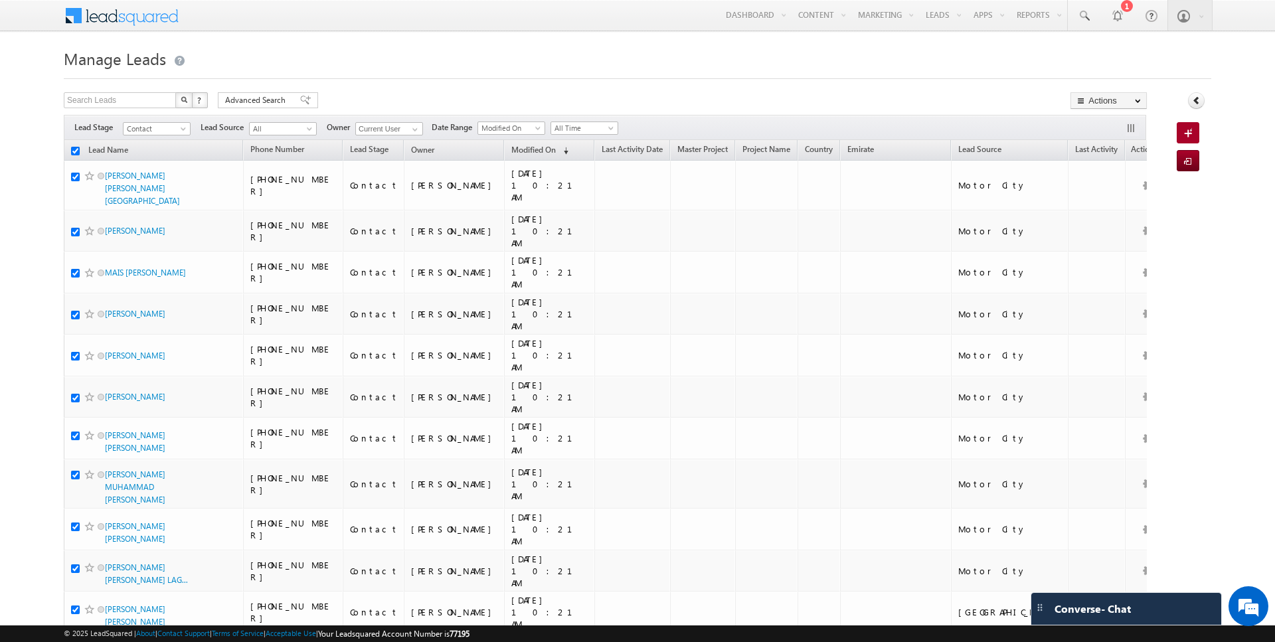
checkbox input "true"
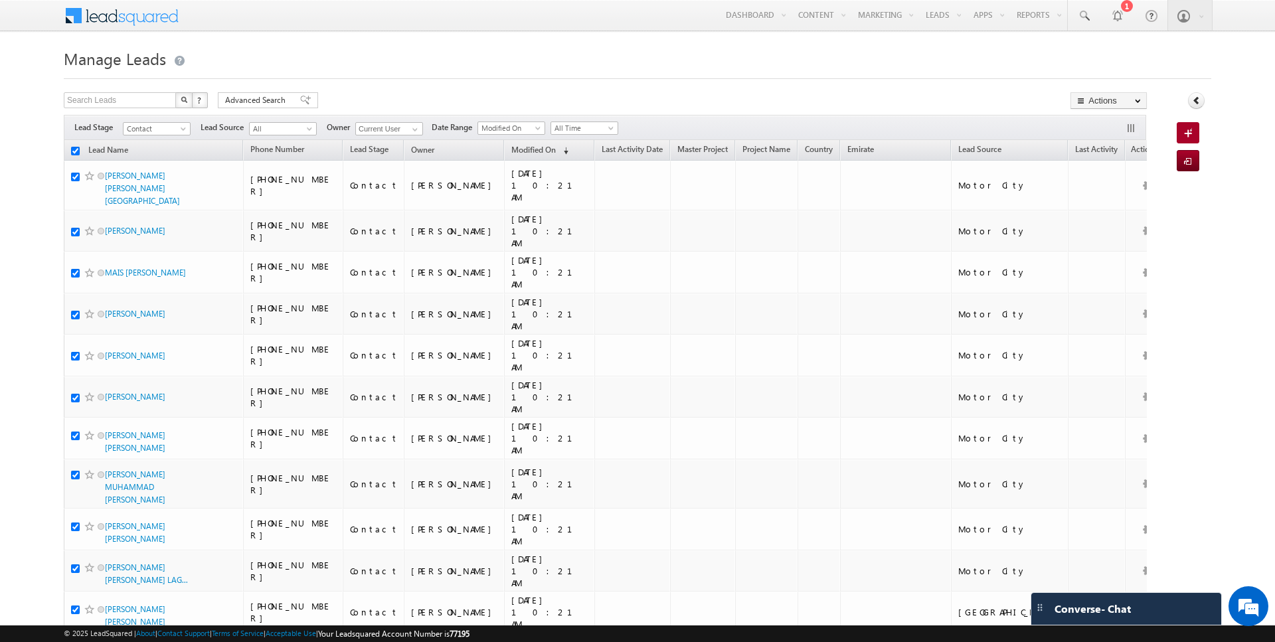
checkbox input "true"
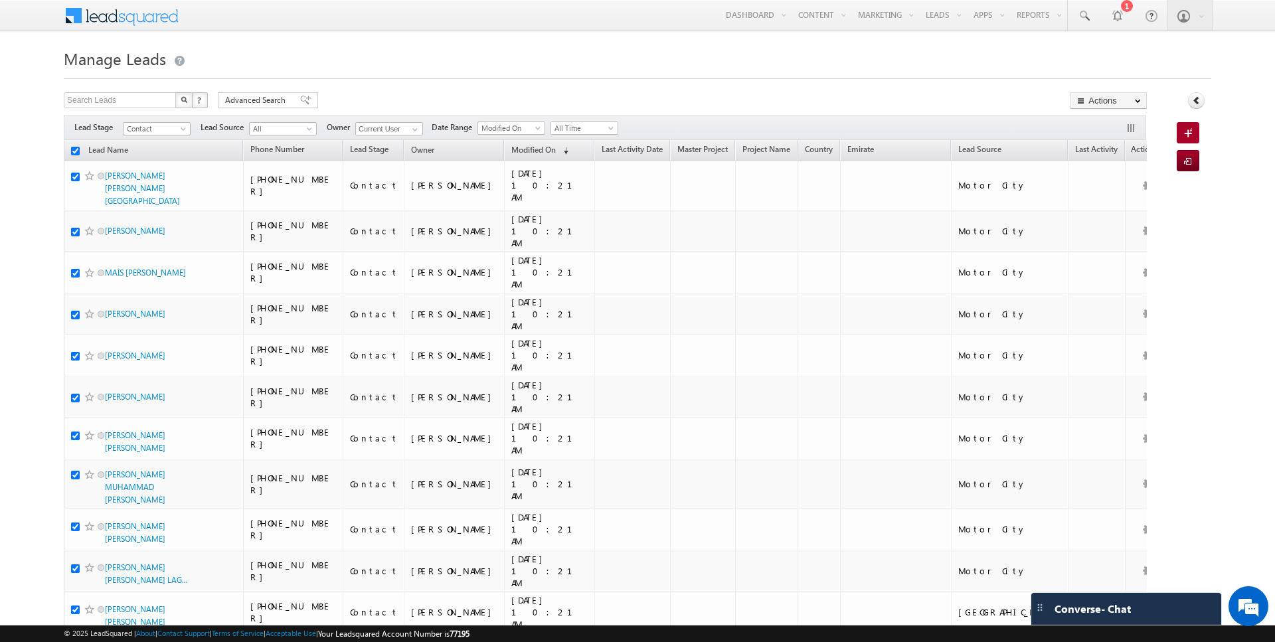
checkbox input "true"
click at [1095, 208] on link "Change Owner" at bounding box center [1108, 215] width 75 height 16
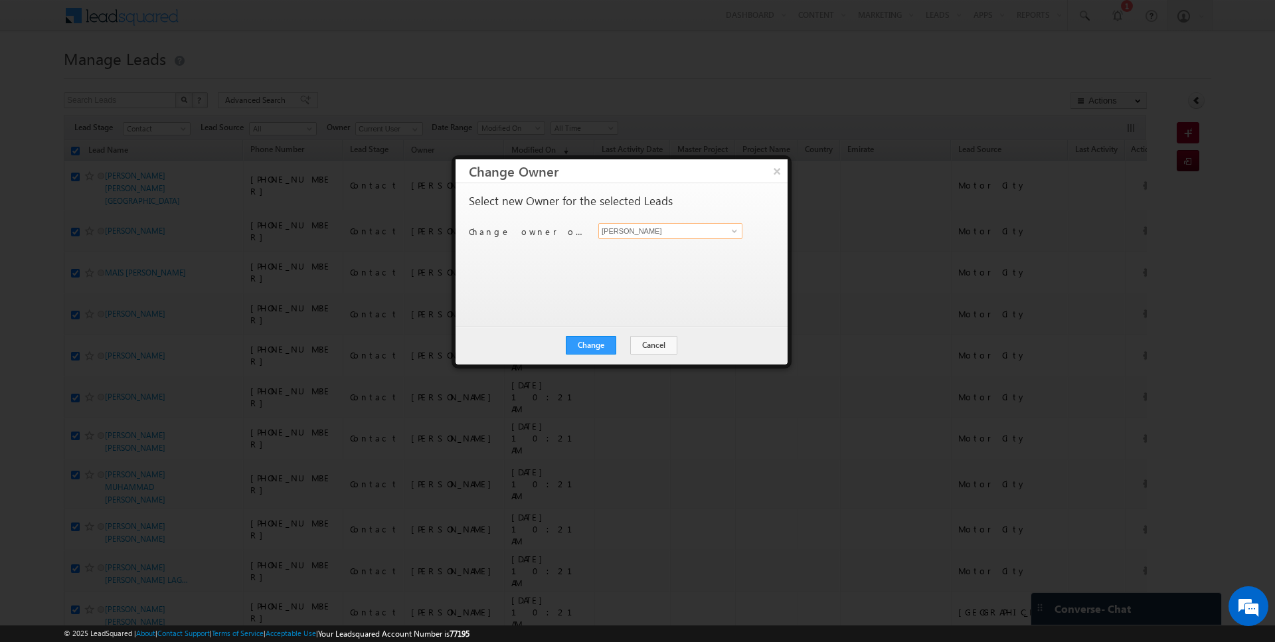
click at [672, 225] on input "[PERSON_NAME]" at bounding box center [670, 231] width 144 height 16
type input "[PERSON_NAME]"
click at [591, 342] on button "Change" at bounding box center [591, 345] width 50 height 19
click at [620, 345] on button "Close" at bounding box center [623, 345] width 43 height 19
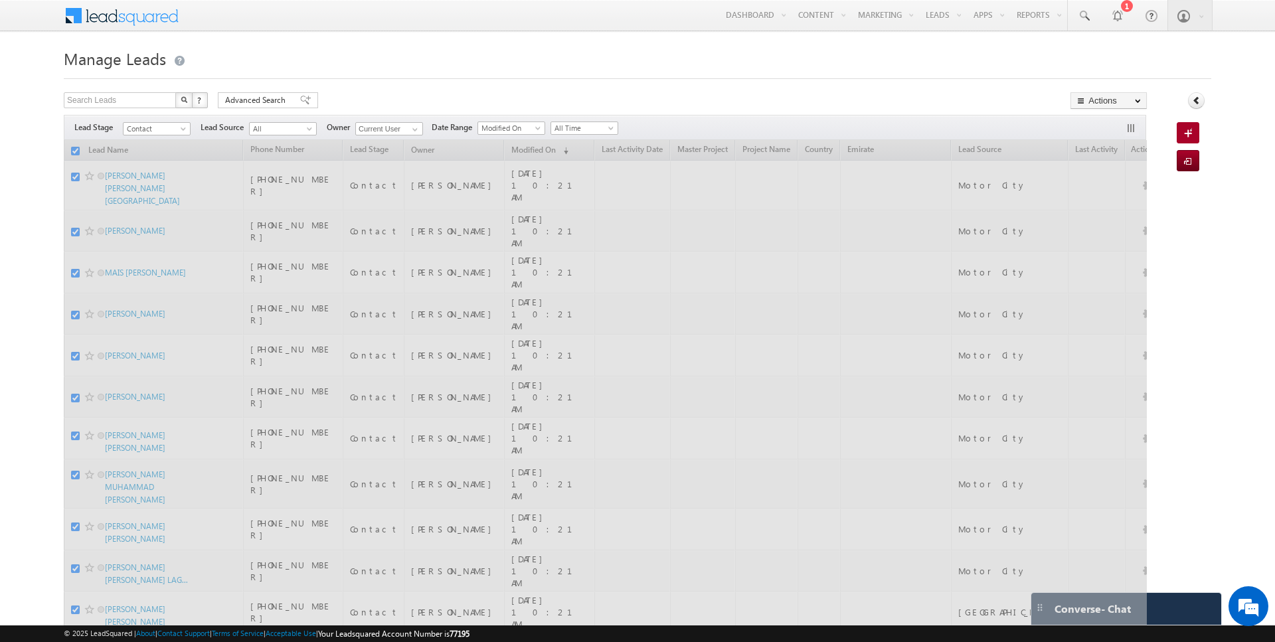
checkbox input "false"
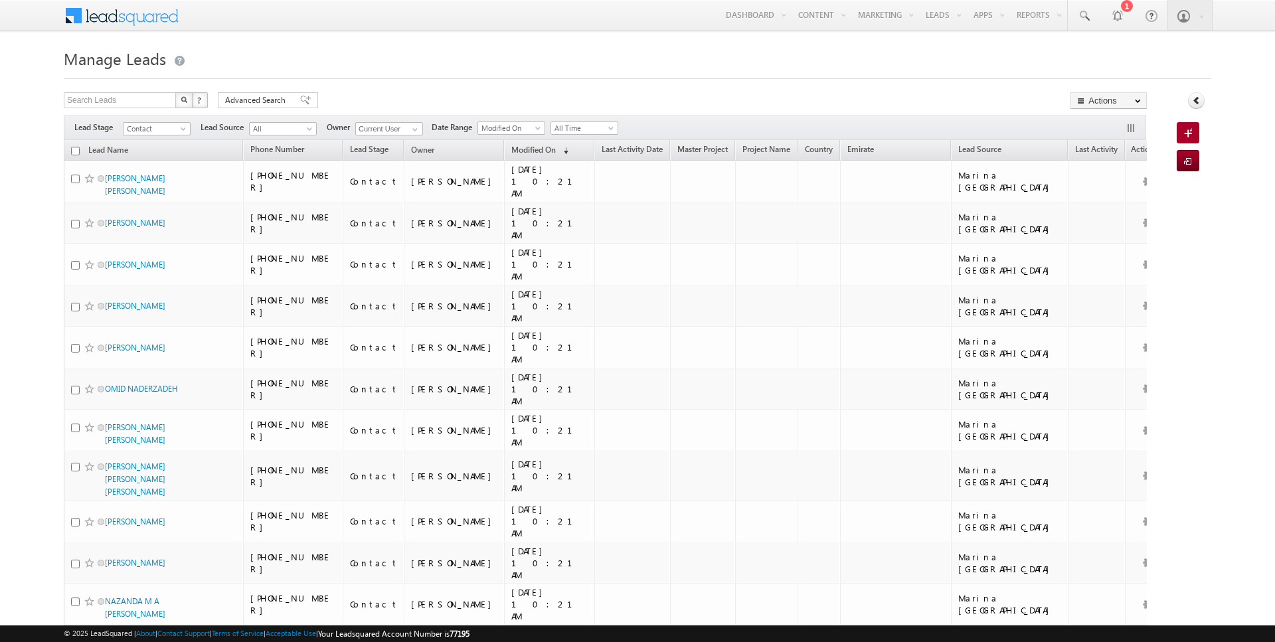
click at [74, 147] on input "checkbox" at bounding box center [75, 151] width 9 height 9
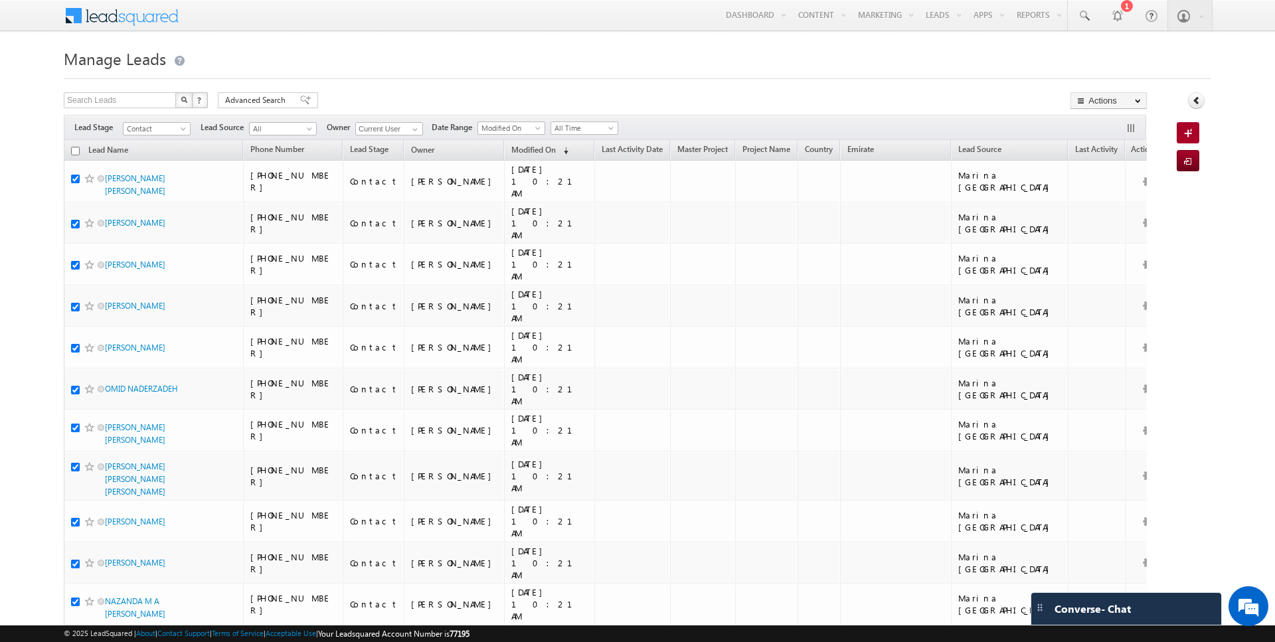
checkbox input "true"
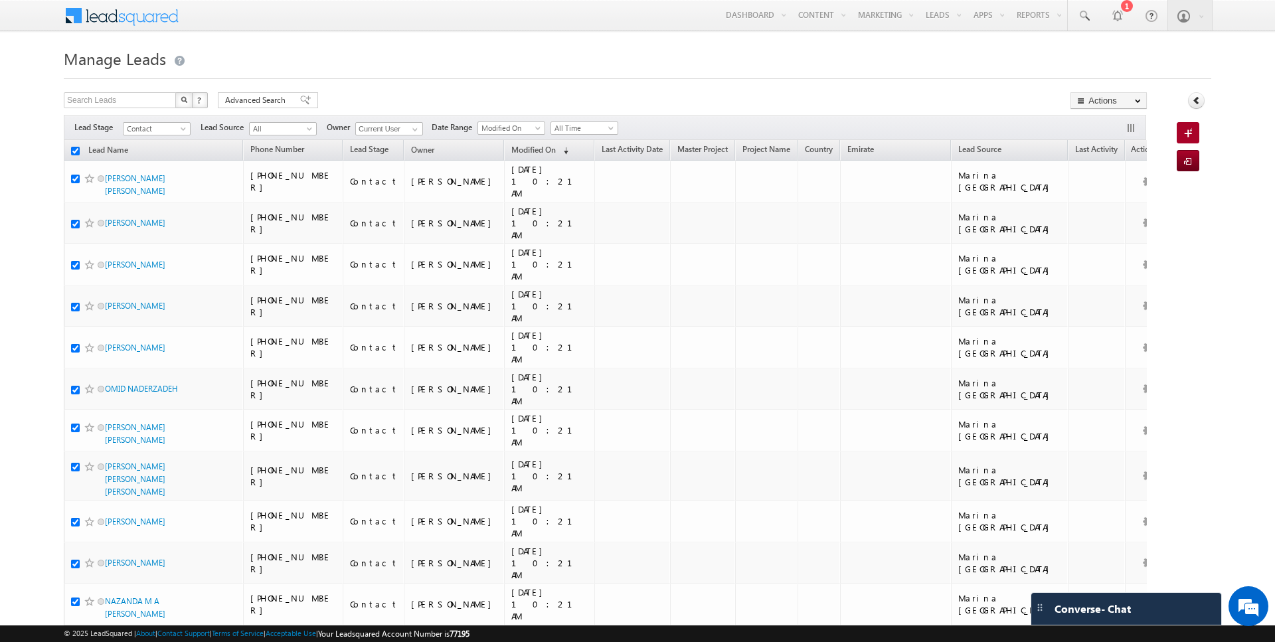
checkbox input "true"
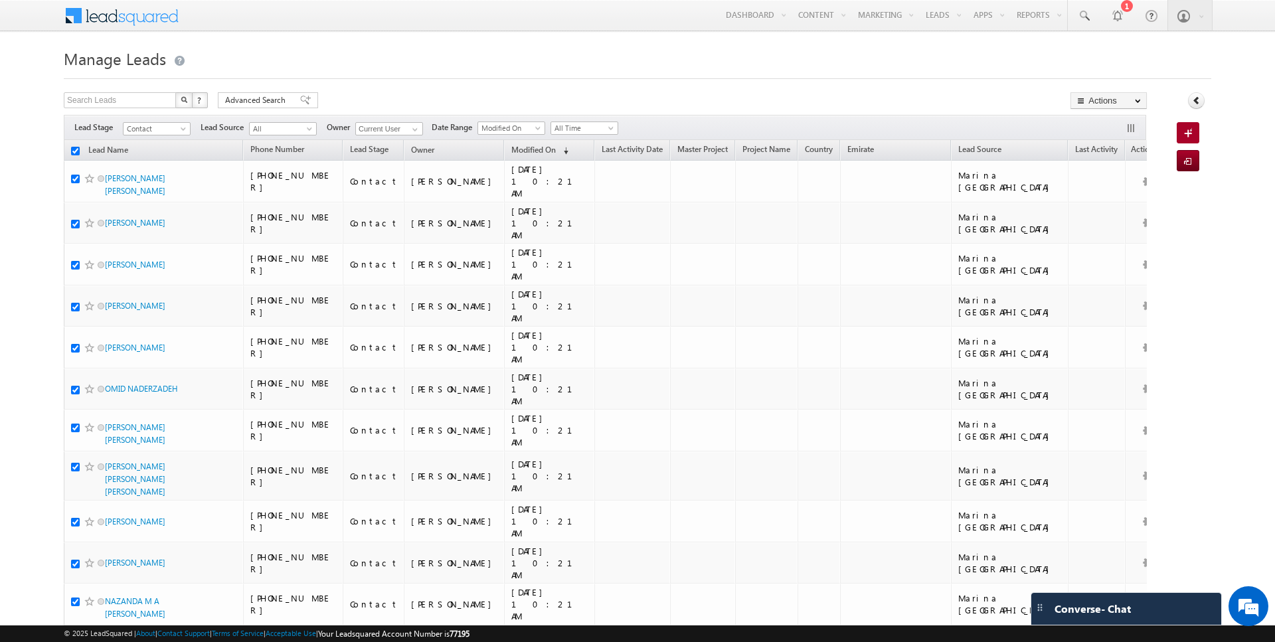
checkbox input "true"
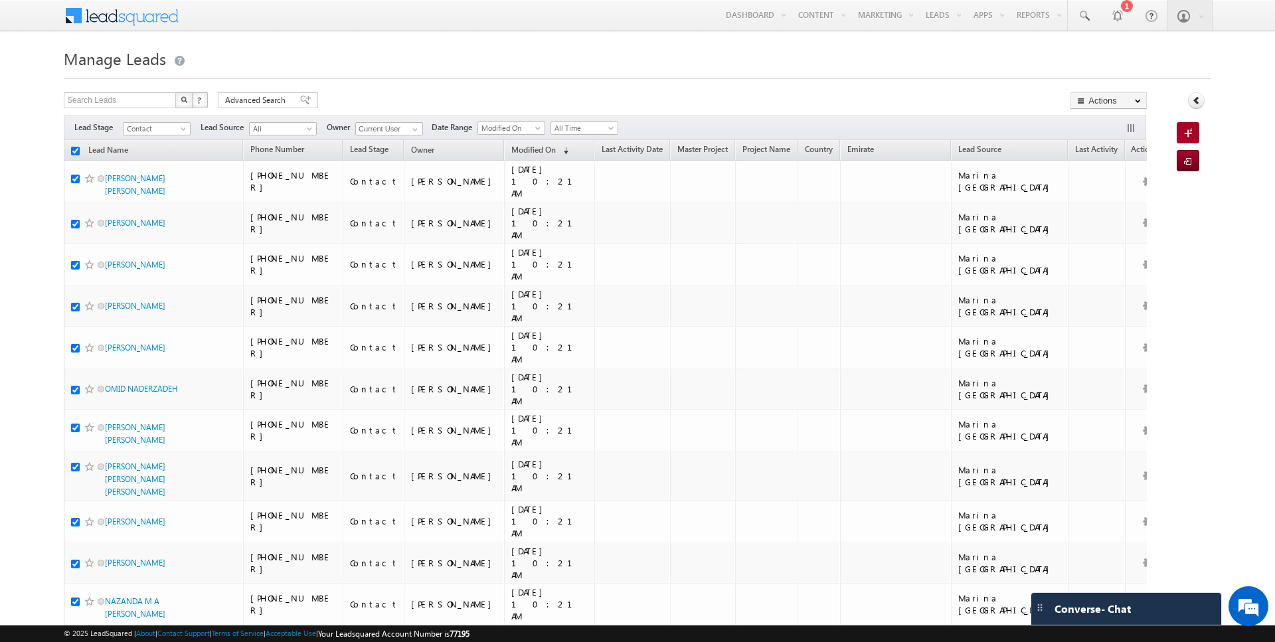
checkbox input "true"
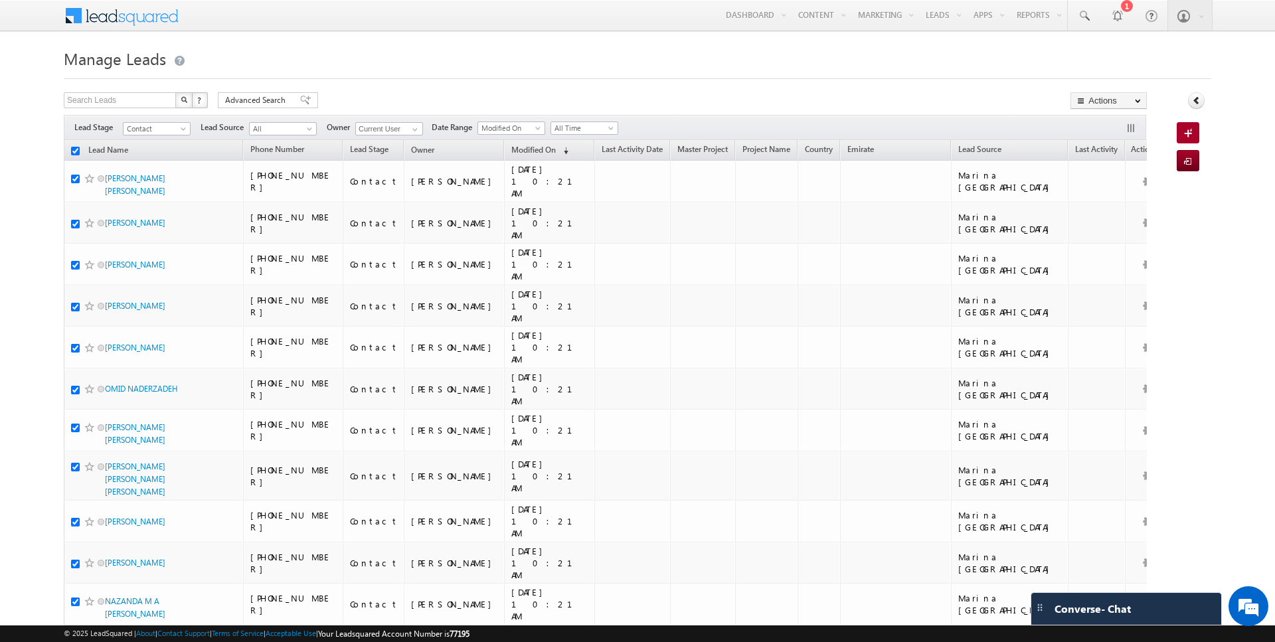
checkbox input "true"
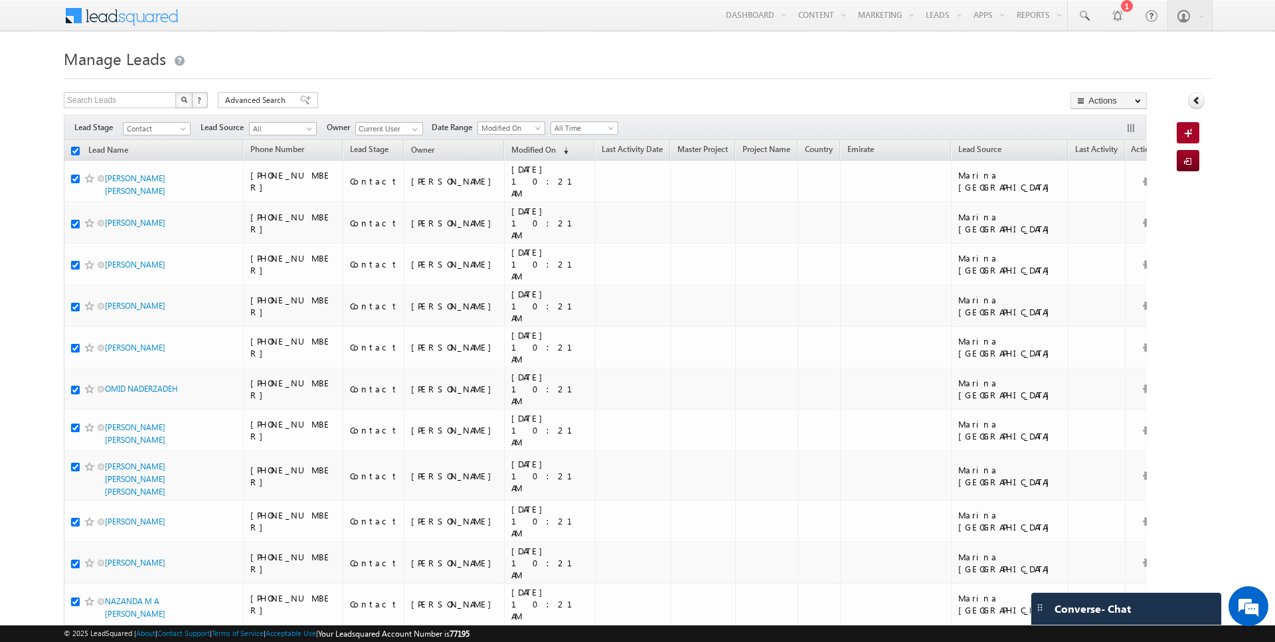
checkbox input "true"
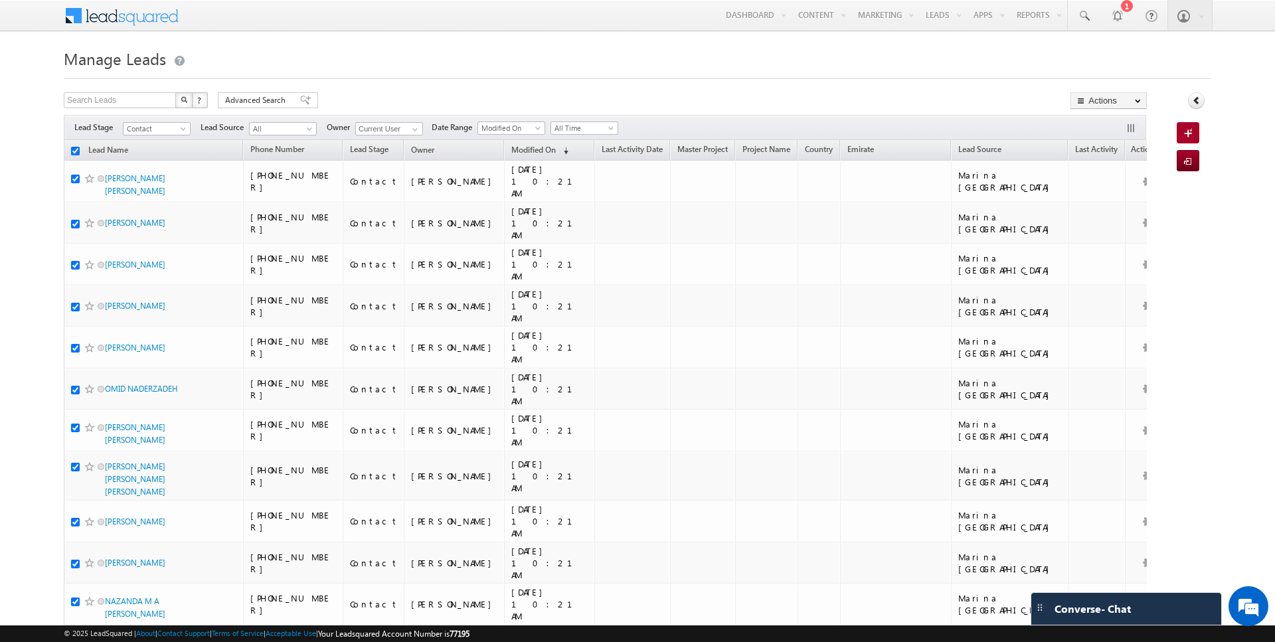
checkbox input "true"
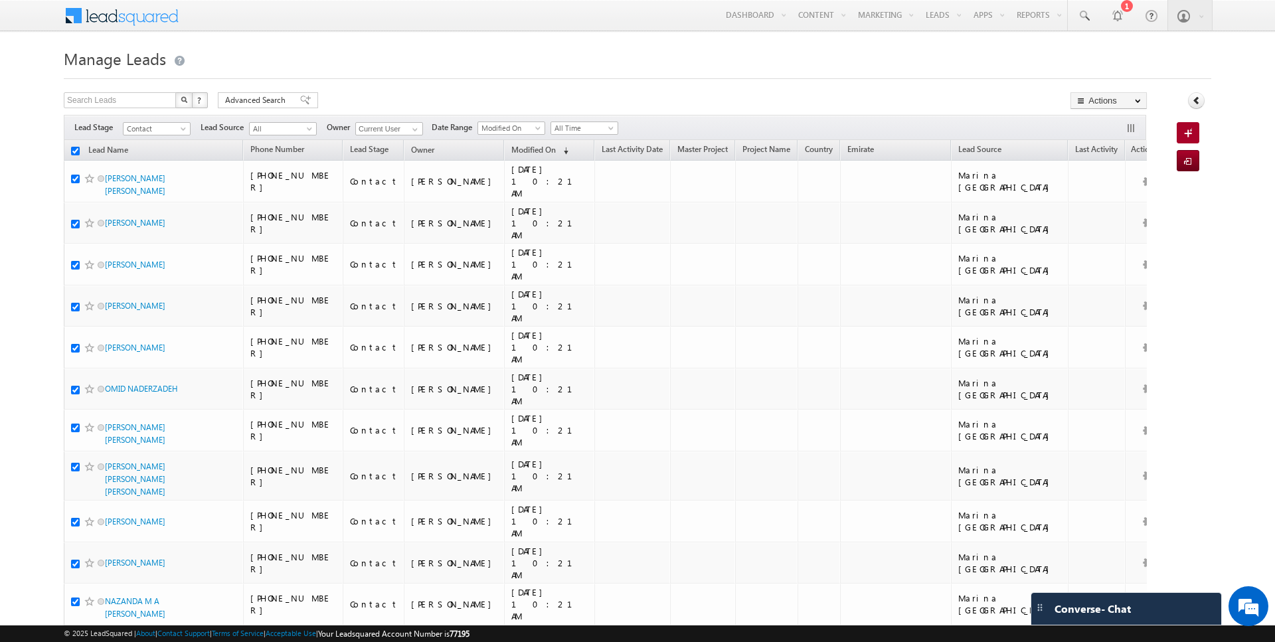
checkbox input "true"
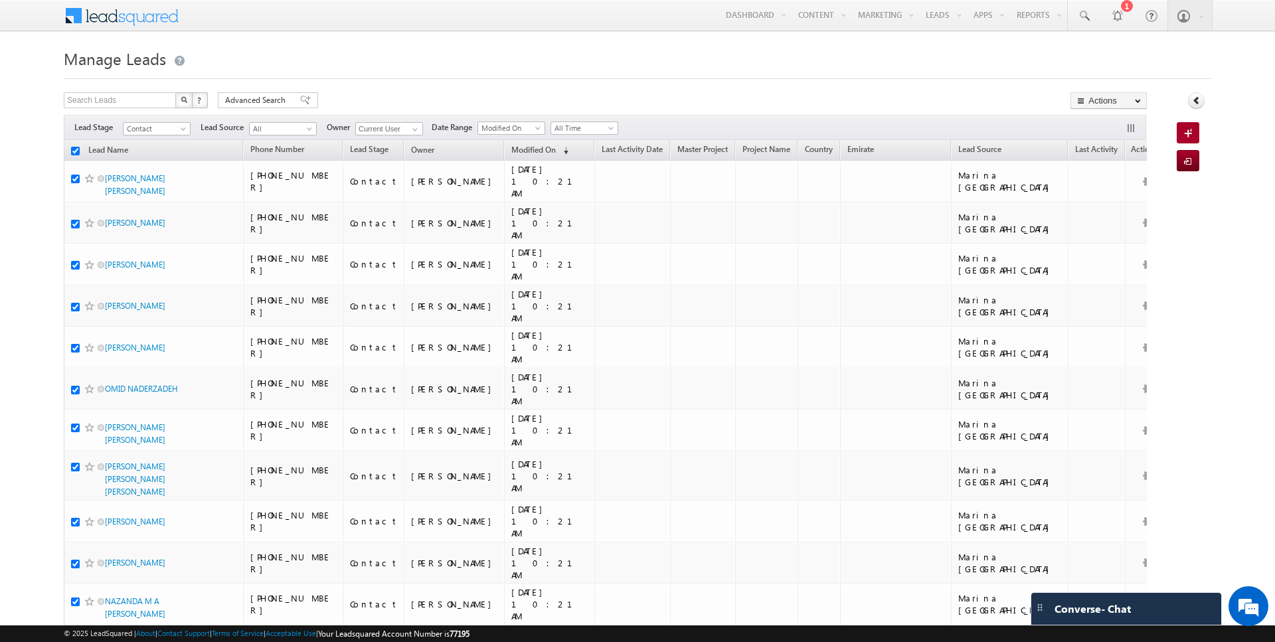
checkbox input "true"
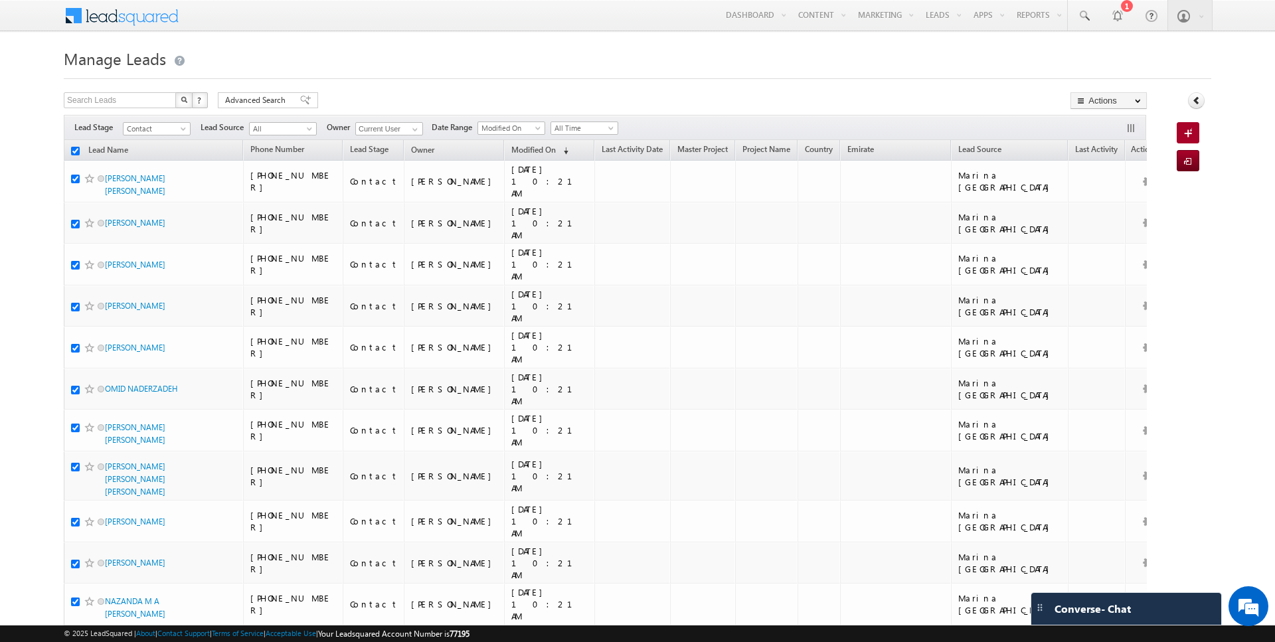
checkbox input "true"
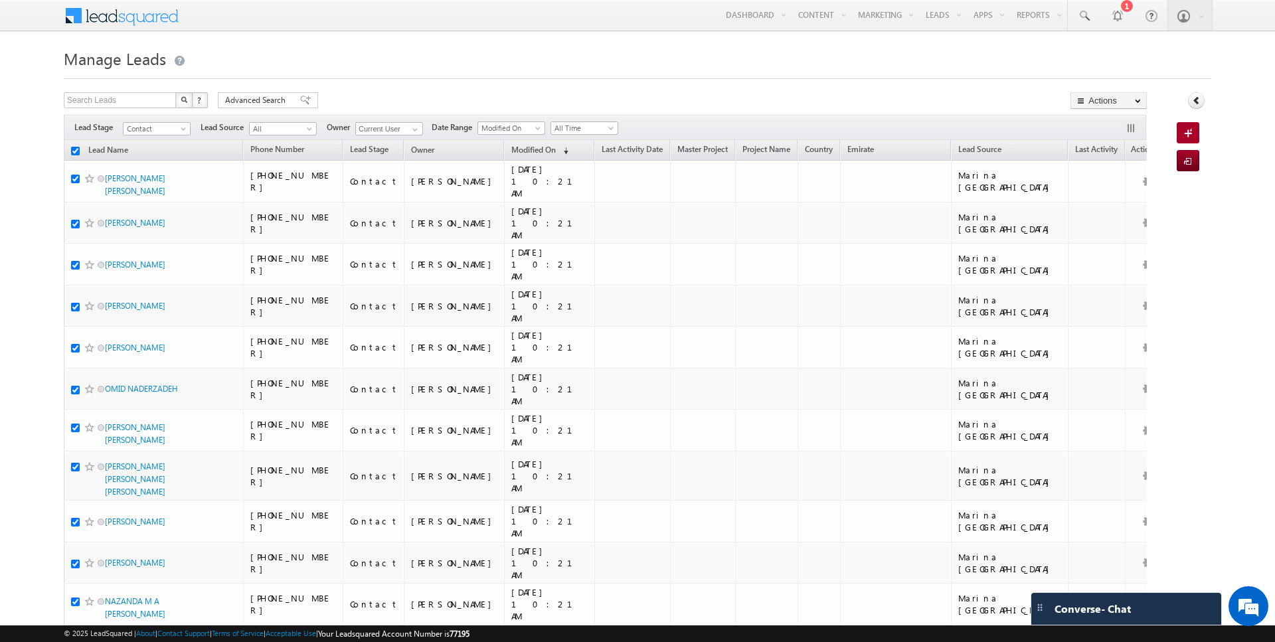
checkbox input "true"
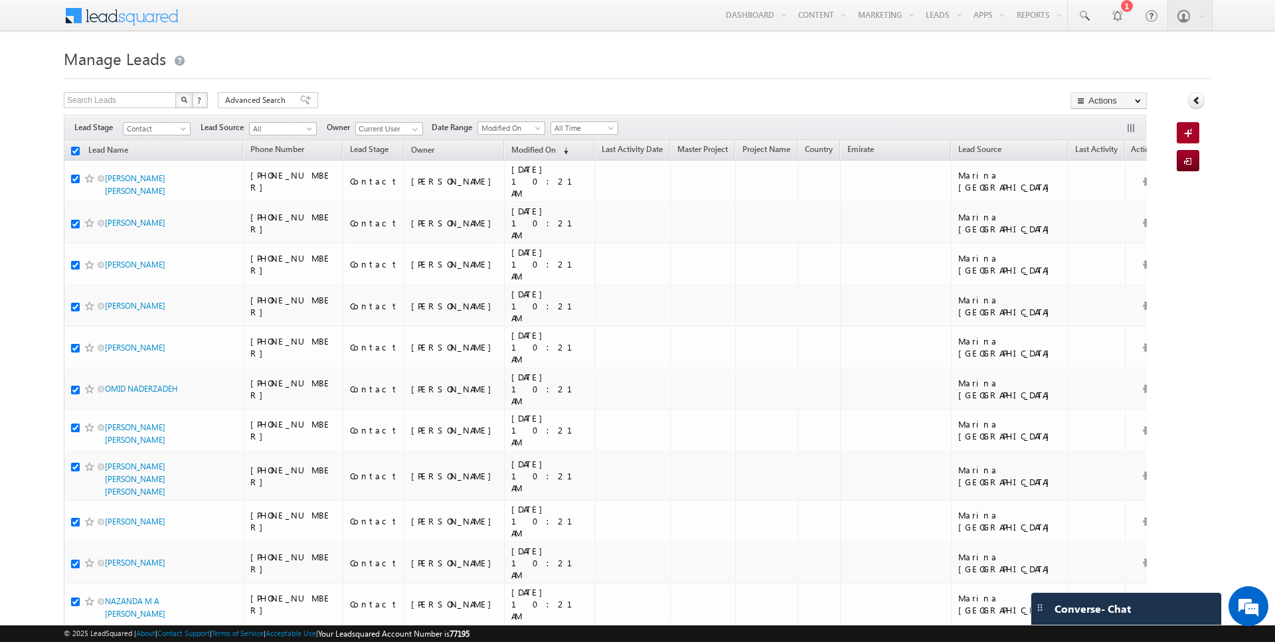
checkbox input "true"
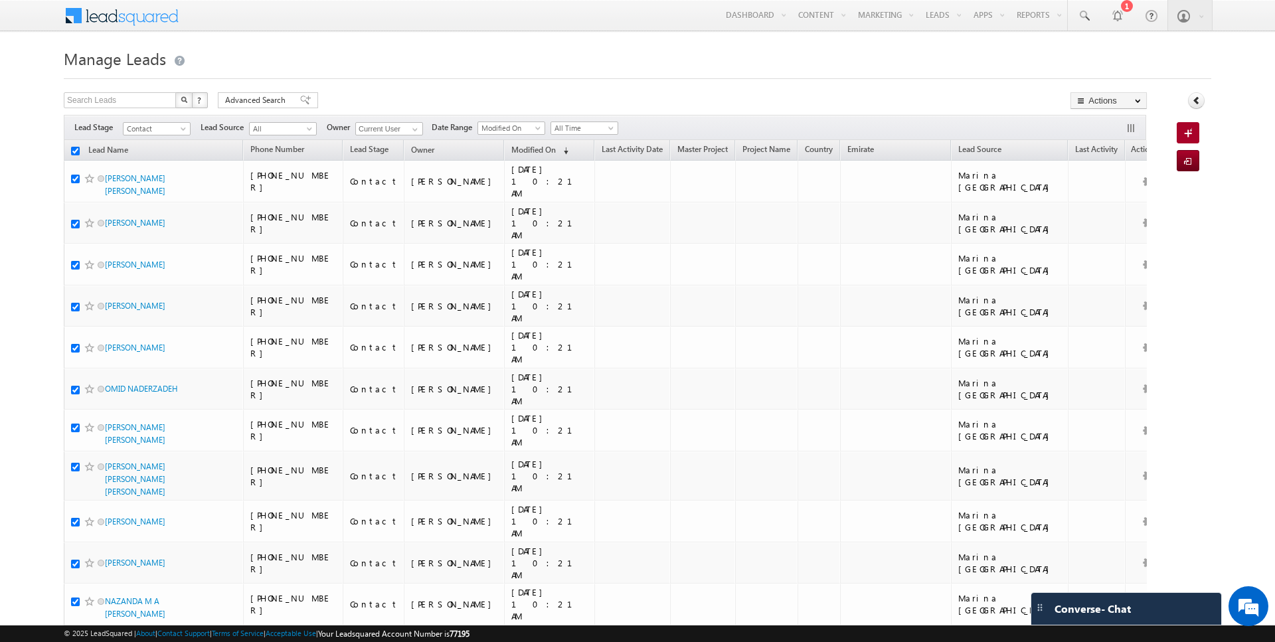
checkbox input "true"
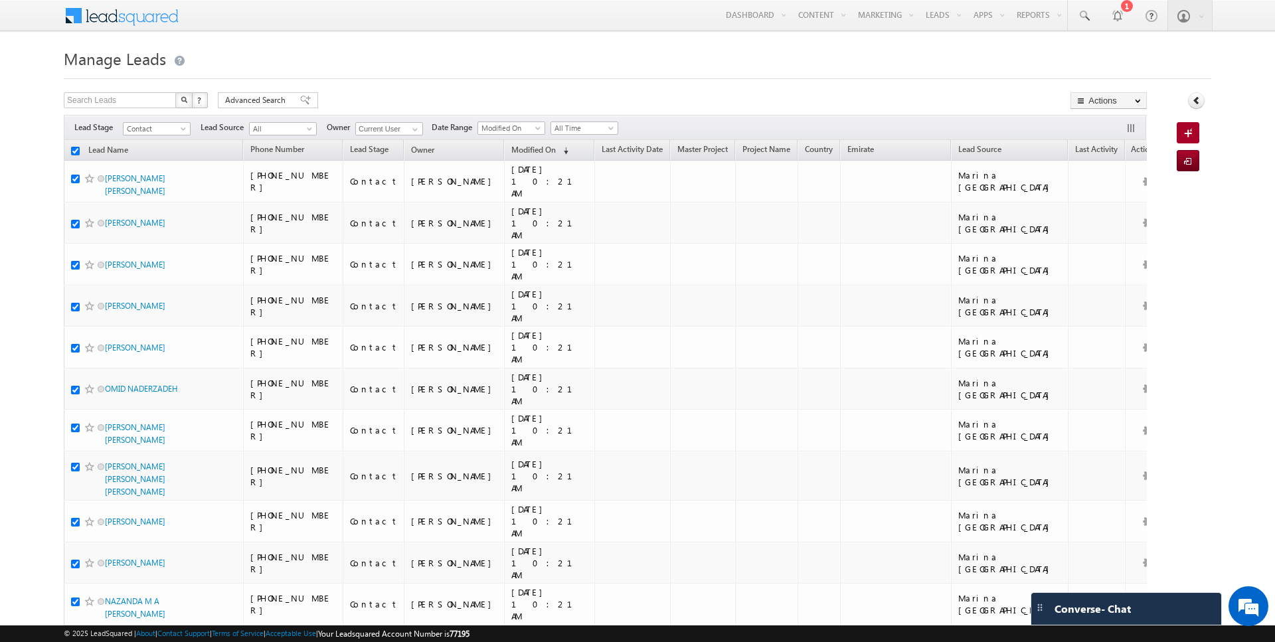
checkbox input "true"
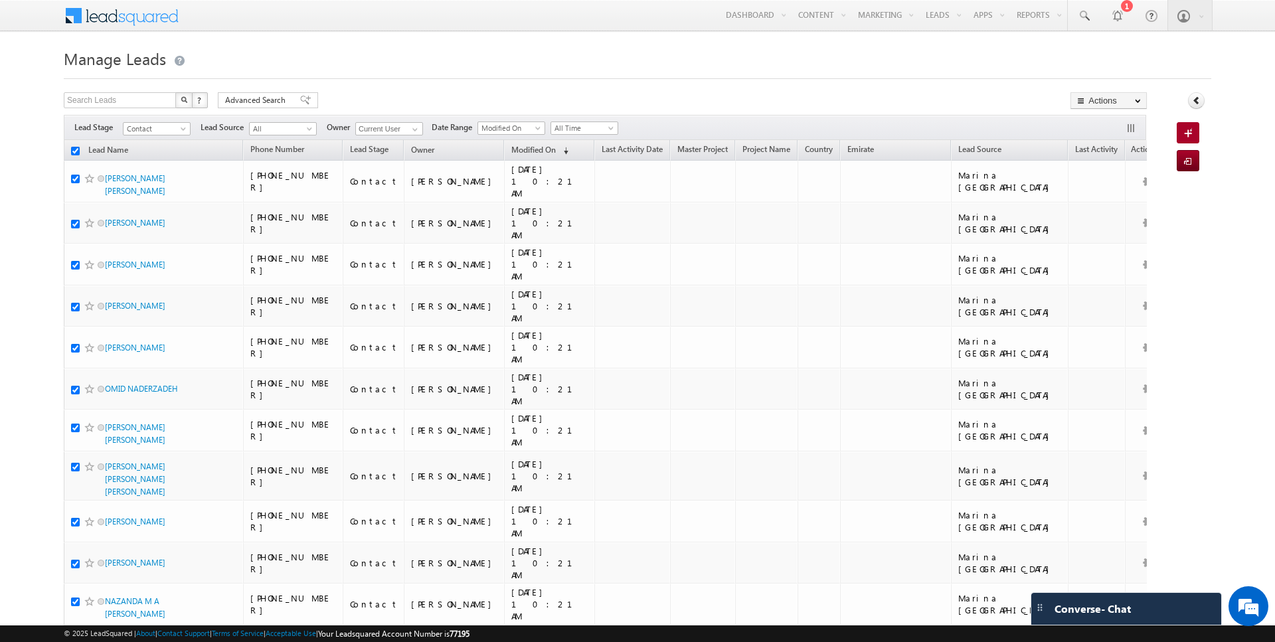
checkbox input "true"
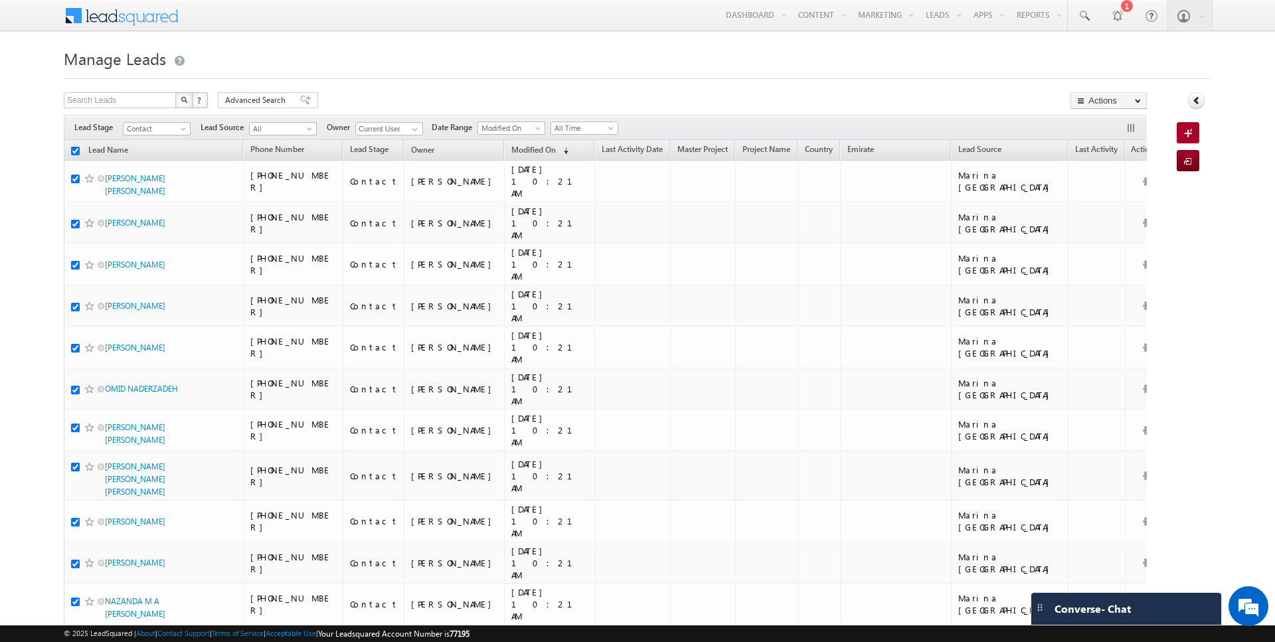
checkbox input "true"
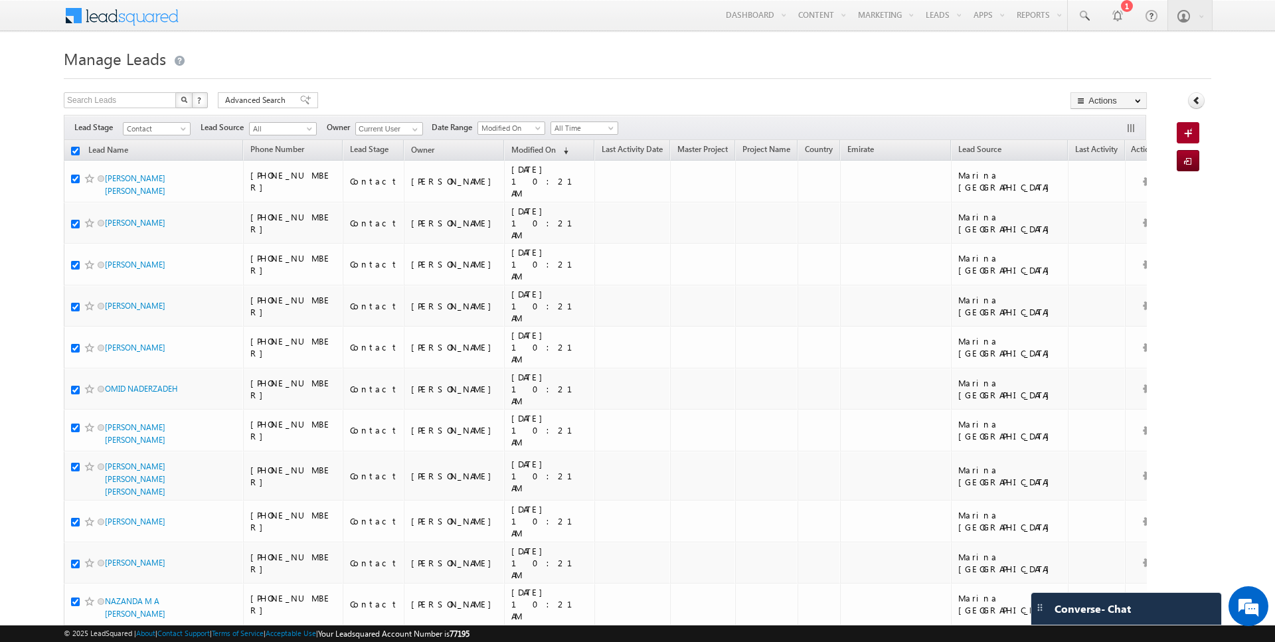
checkbox input "true"
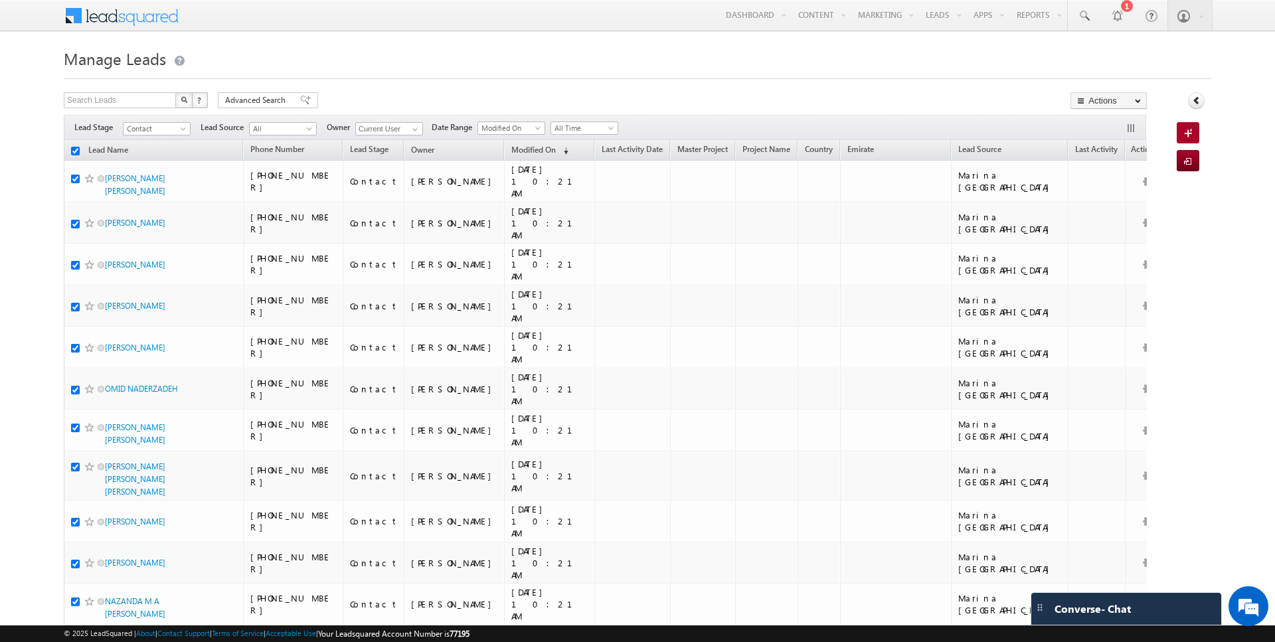
checkbox input "true"
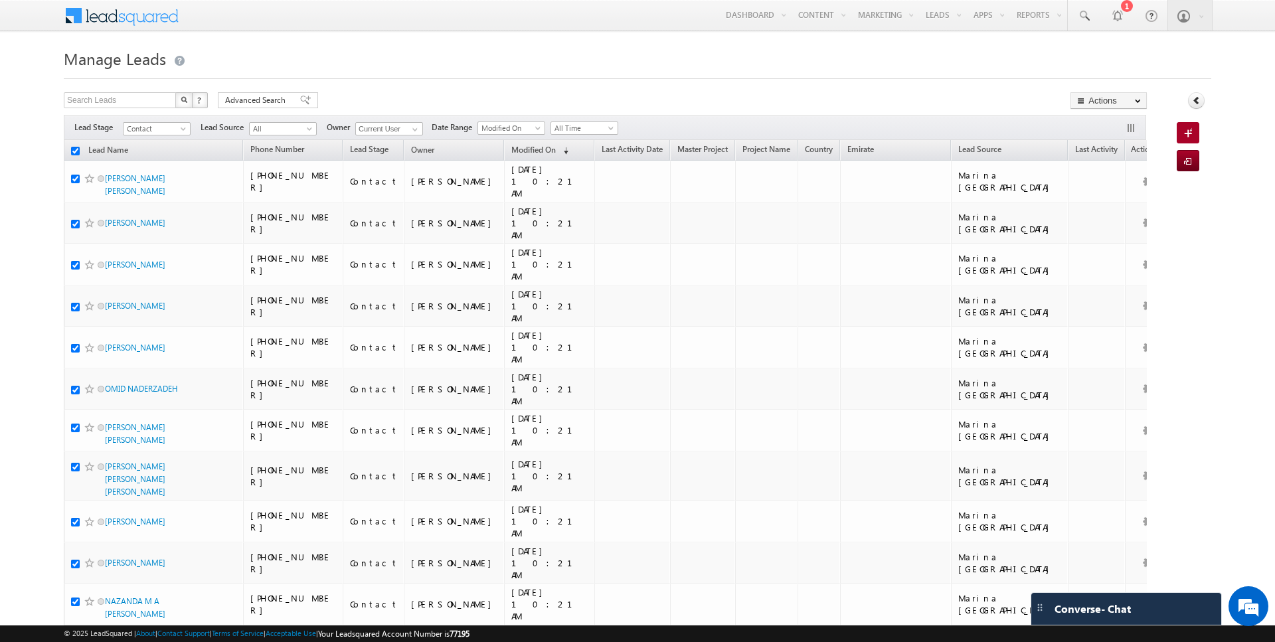
checkbox input "true"
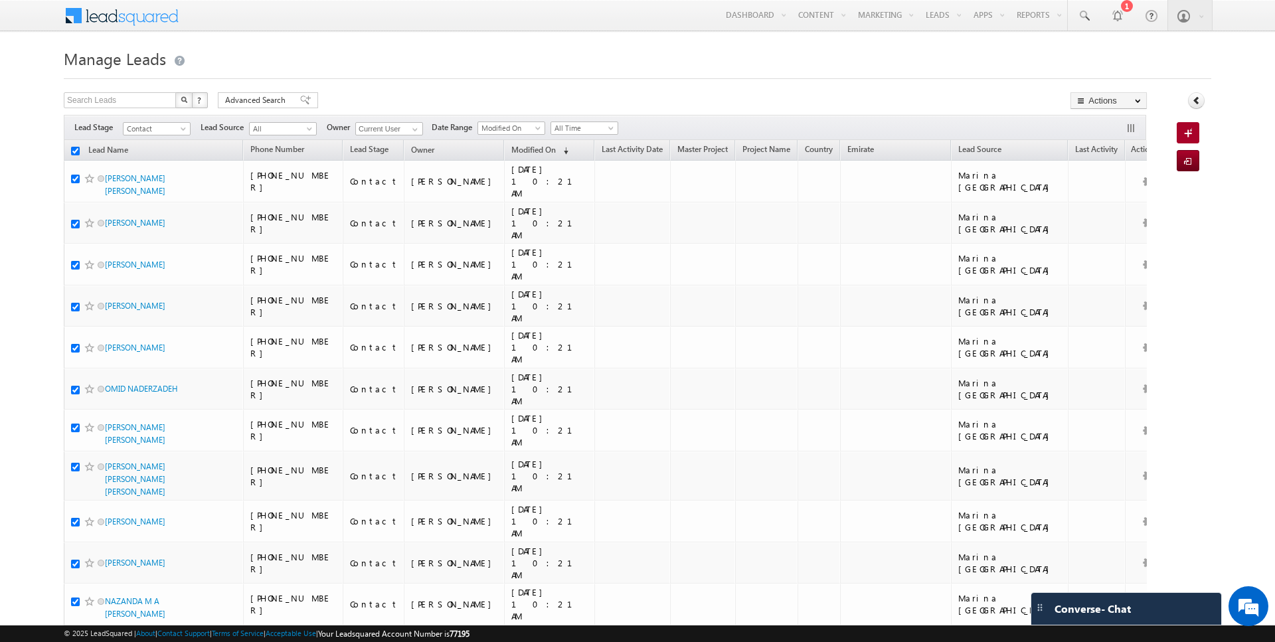
checkbox input "true"
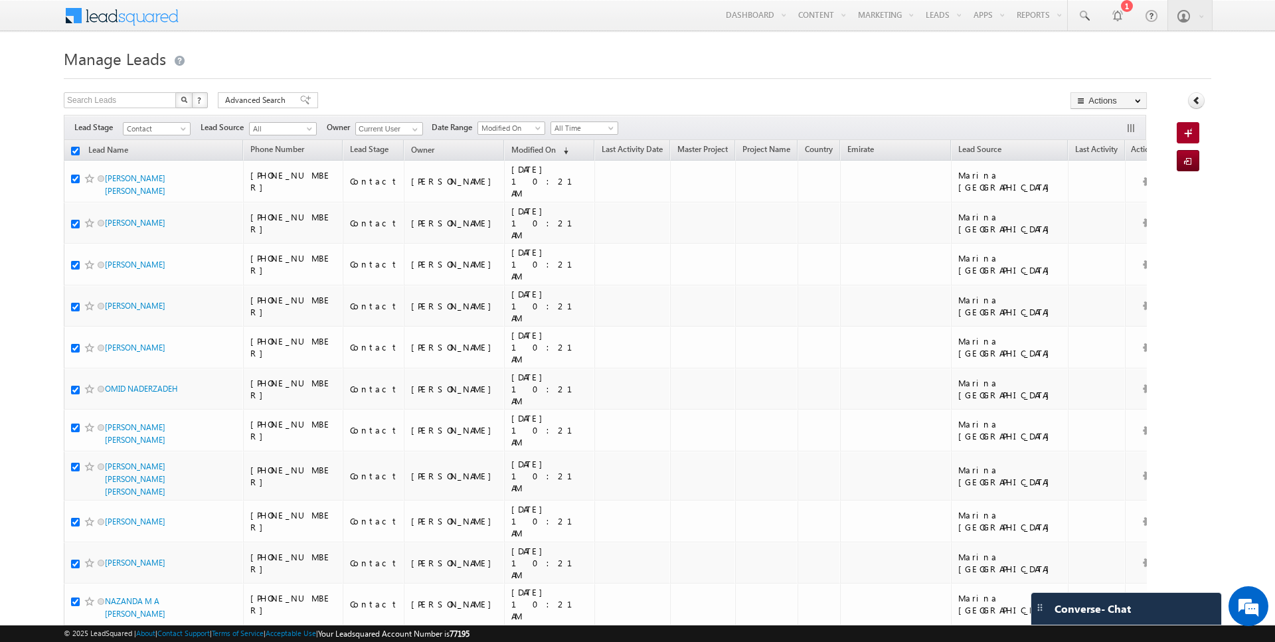
checkbox input "true"
click at [1107, 213] on link "Change Owner" at bounding box center [1108, 215] width 75 height 16
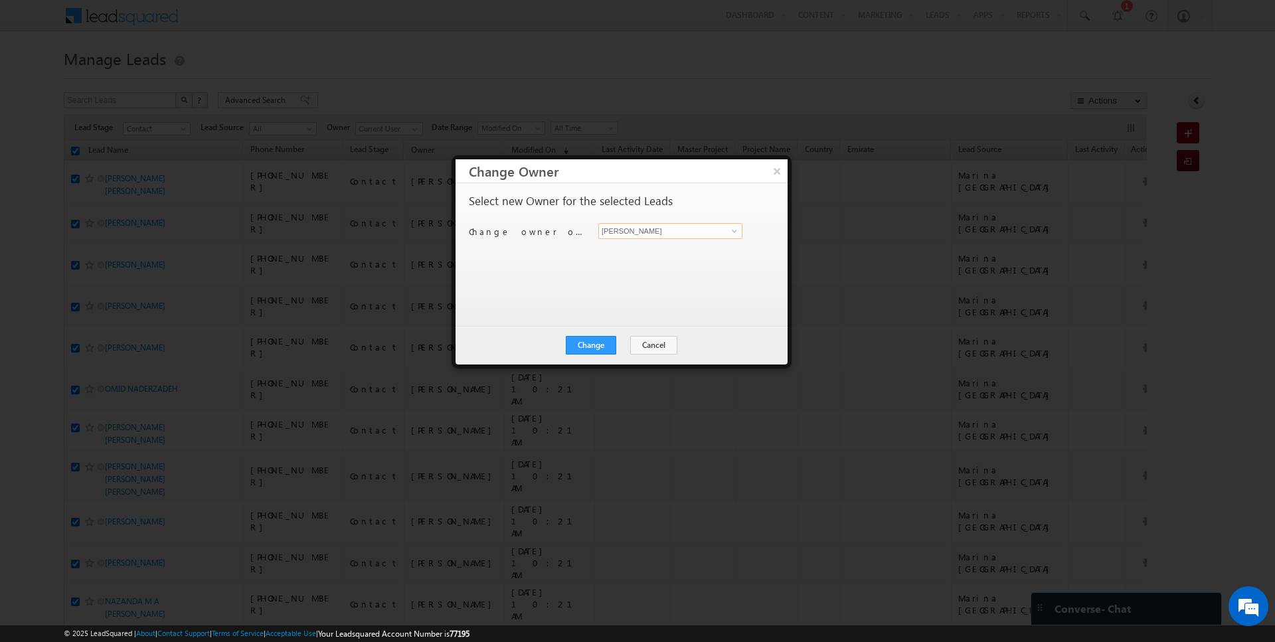
click at [645, 228] on input "[PERSON_NAME]" at bounding box center [670, 231] width 144 height 16
type input "[PERSON_NAME]"
click at [598, 347] on button "Change" at bounding box center [591, 345] width 50 height 19
click at [616, 342] on button "Close" at bounding box center [623, 345] width 43 height 19
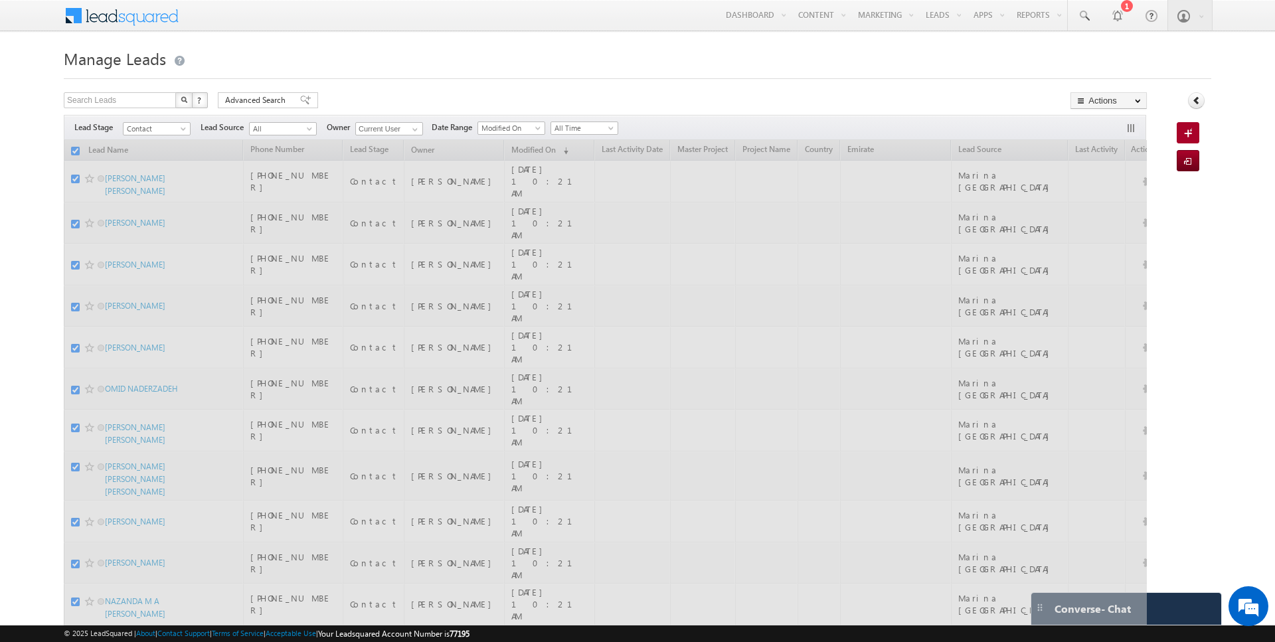
checkbox input "false"
